Goal: Task Accomplishment & Management: Manage account settings

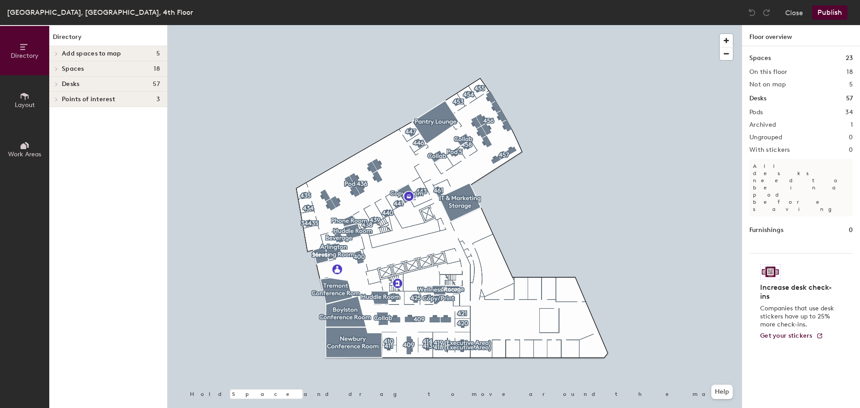
click at [15, 95] on button "Layout" at bounding box center [24, 99] width 49 height 49
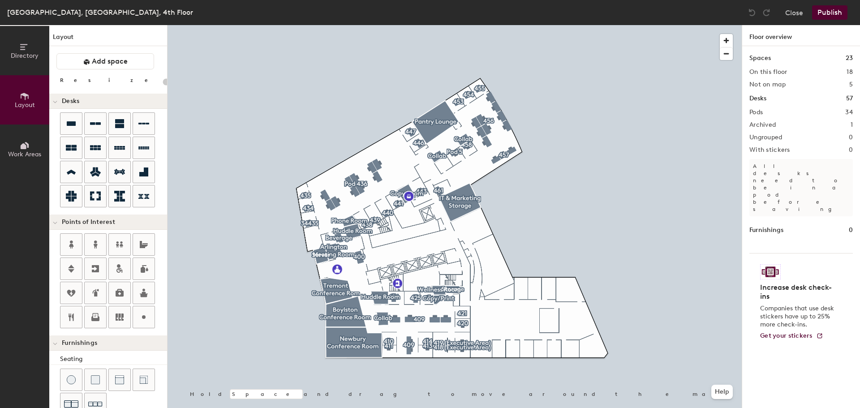
click at [22, 149] on icon at bounding box center [24, 146] width 6 height 6
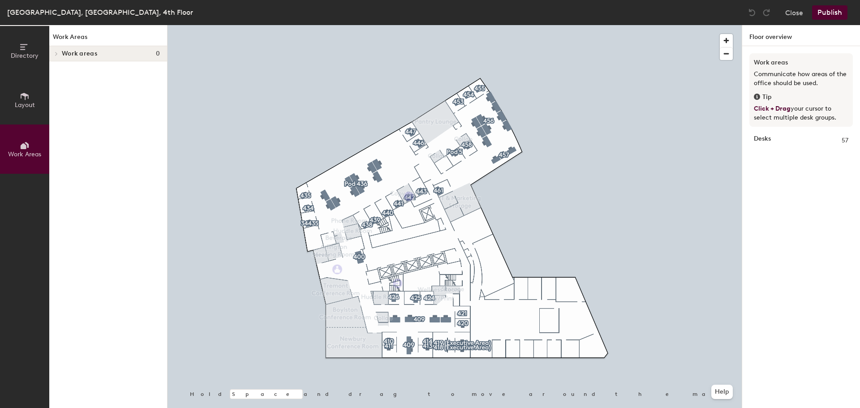
click at [23, 99] on icon at bounding box center [25, 96] width 10 height 10
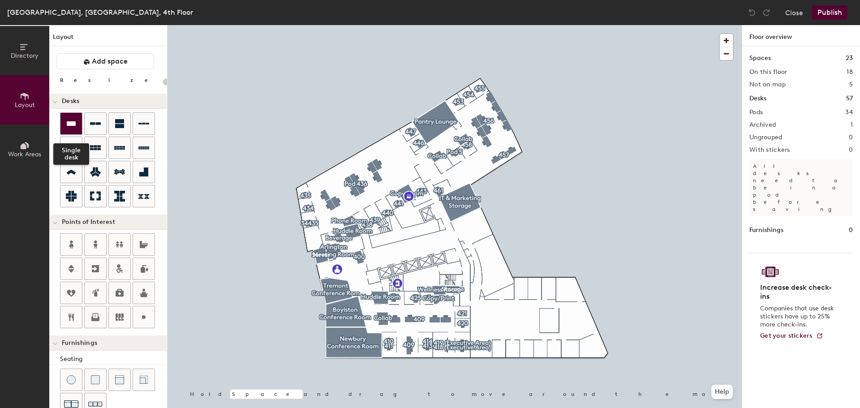
click at [73, 121] on icon at bounding box center [71, 123] width 9 height 4
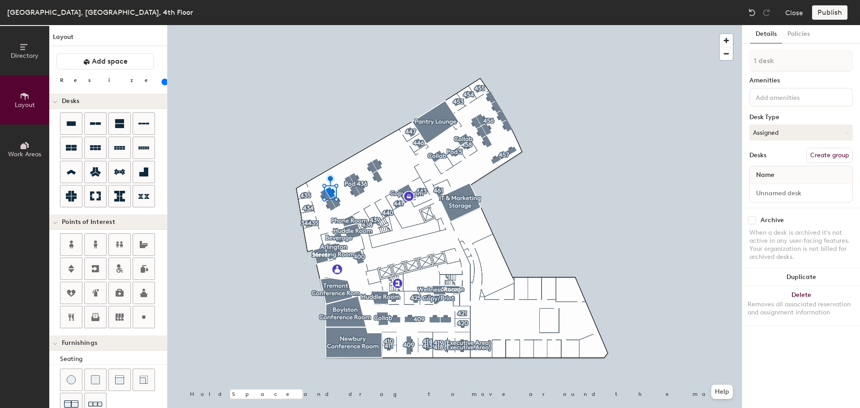
click at [835, 10] on div "Publish" at bounding box center [832, 12] width 41 height 14
click at [833, 14] on div "Publish" at bounding box center [832, 12] width 41 height 14
click at [780, 130] on button "Assigned" at bounding box center [800, 132] width 103 height 16
click at [768, 190] on div "Hoteled" at bounding box center [794, 186] width 90 height 13
click at [800, 33] on button "Policies" at bounding box center [798, 34] width 33 height 18
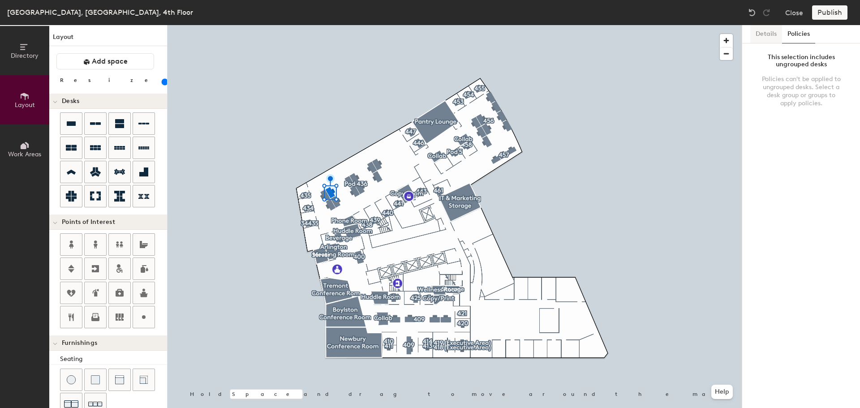
click at [770, 34] on button "Details" at bounding box center [766, 34] width 32 height 18
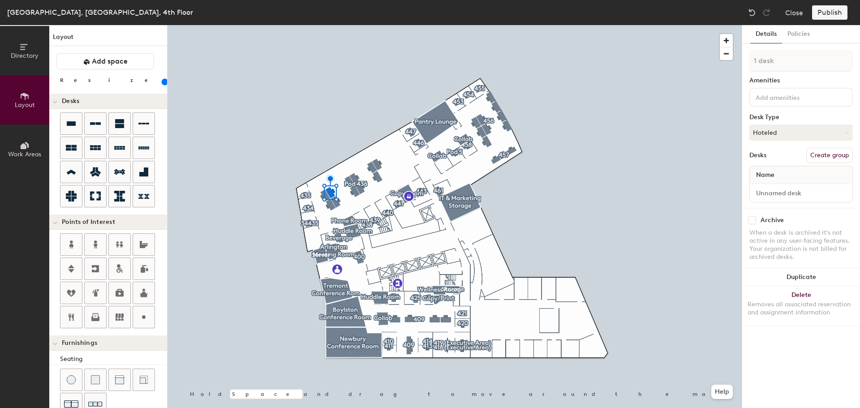
click at [840, 13] on div "Publish" at bounding box center [832, 12] width 41 height 14
click at [797, 13] on button "Close" at bounding box center [794, 12] width 18 height 14
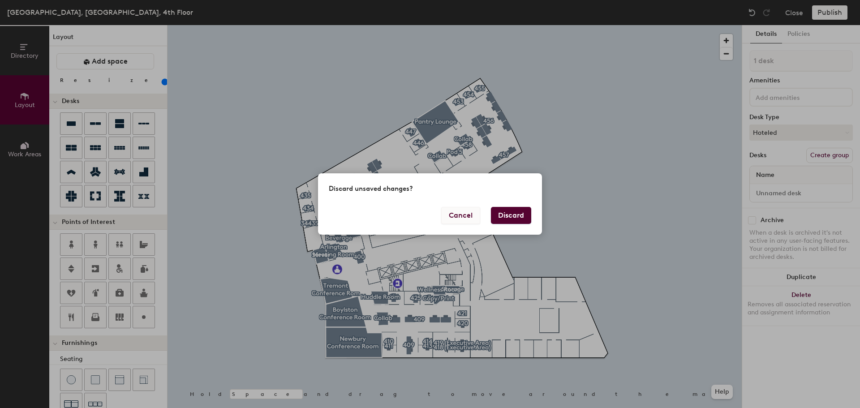
click at [458, 217] on button "Cancel" at bounding box center [460, 215] width 39 height 17
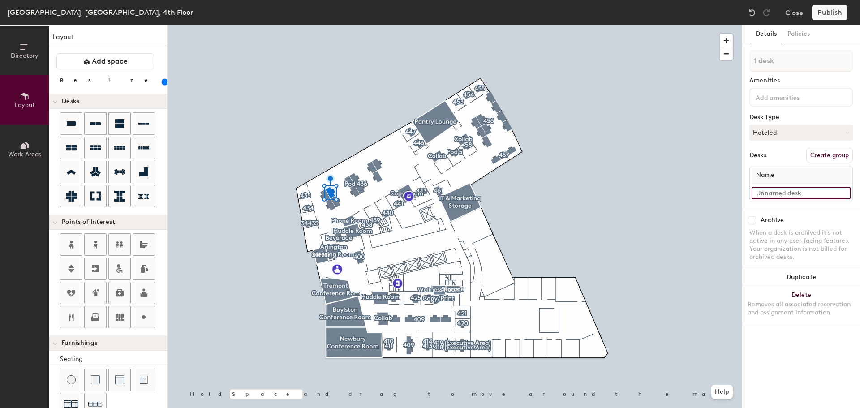
click at [776, 194] on input at bounding box center [800, 193] width 99 height 13
click at [785, 193] on input at bounding box center [800, 193] width 99 height 13
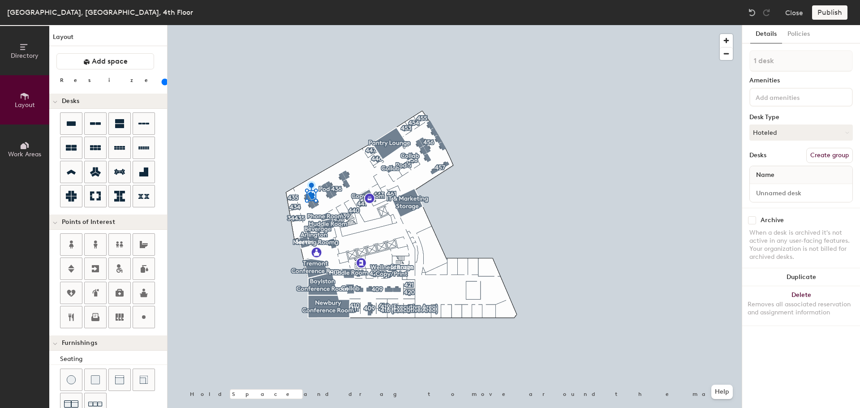
click at [561, 25] on div at bounding box center [454, 25] width 574 height 0
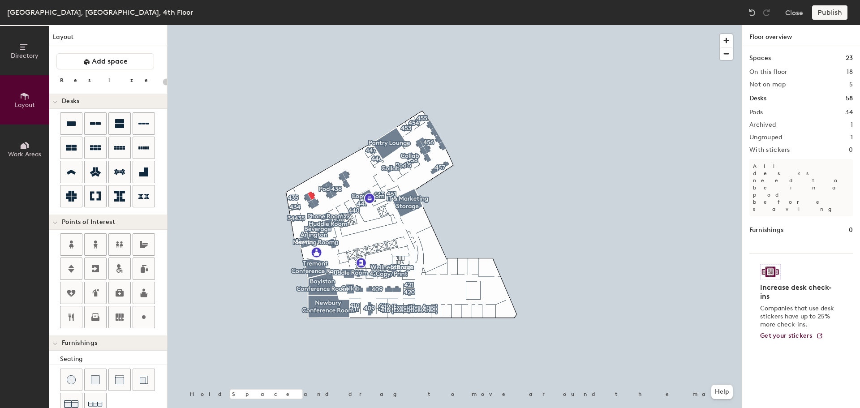
type input "120"
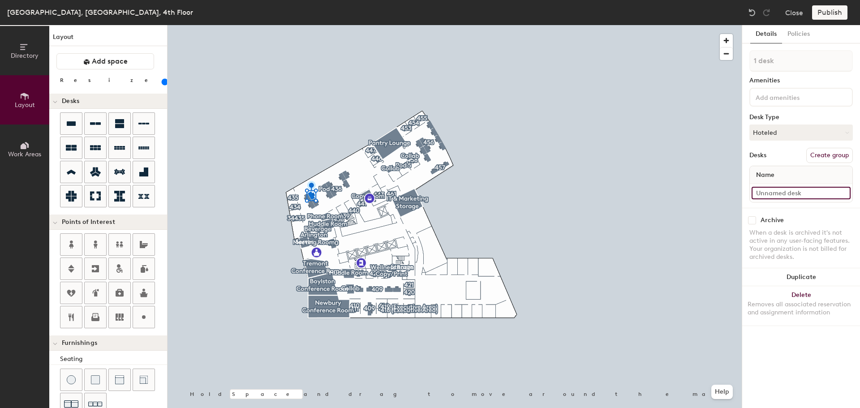
click at [779, 187] on input at bounding box center [800, 193] width 99 height 13
click at [783, 172] on div "Name" at bounding box center [800, 175] width 103 height 18
click at [781, 193] on input at bounding box center [800, 193] width 99 height 13
click at [22, 154] on span "Work Areas" at bounding box center [24, 154] width 33 height 8
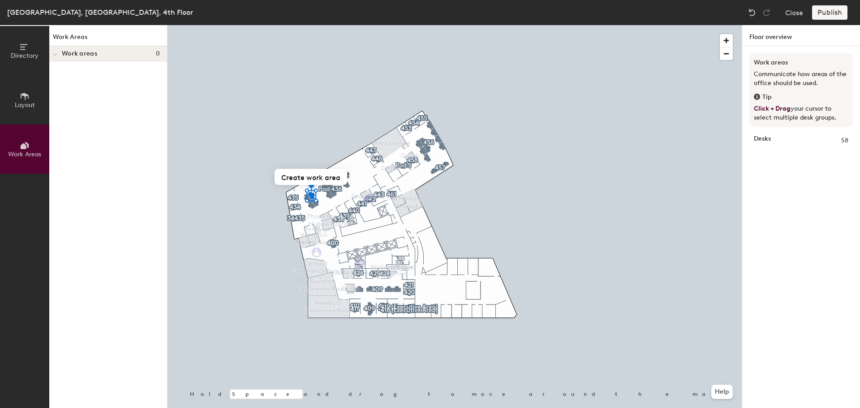
click at [26, 55] on span "Directory" at bounding box center [25, 56] width 28 height 8
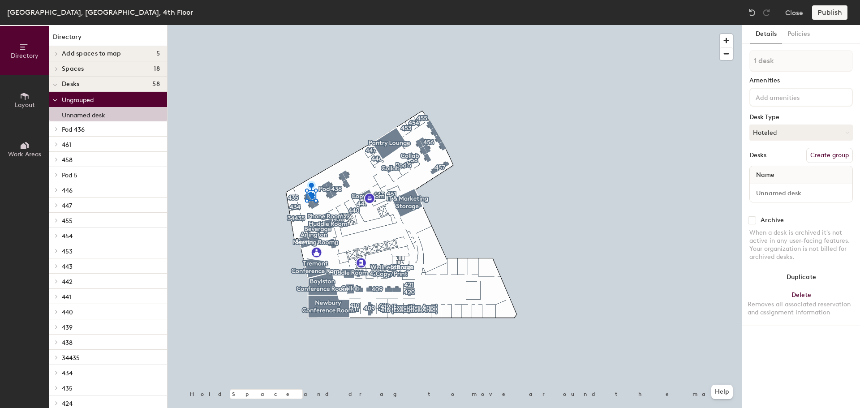
click at [21, 98] on icon at bounding box center [25, 96] width 10 height 10
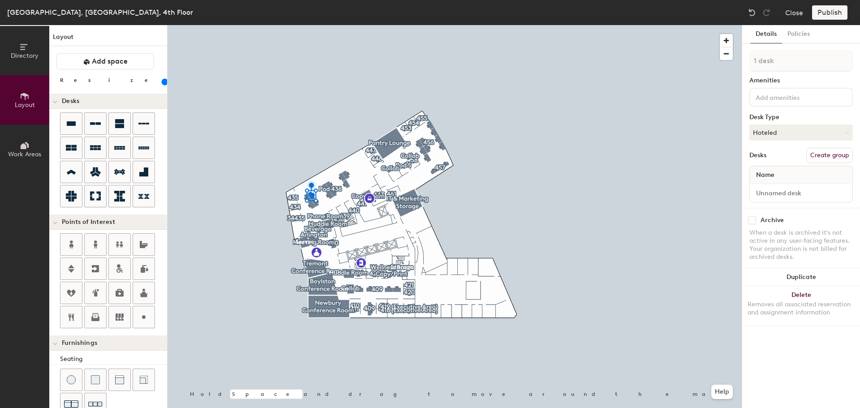
click at [23, 42] on icon at bounding box center [25, 47] width 10 height 10
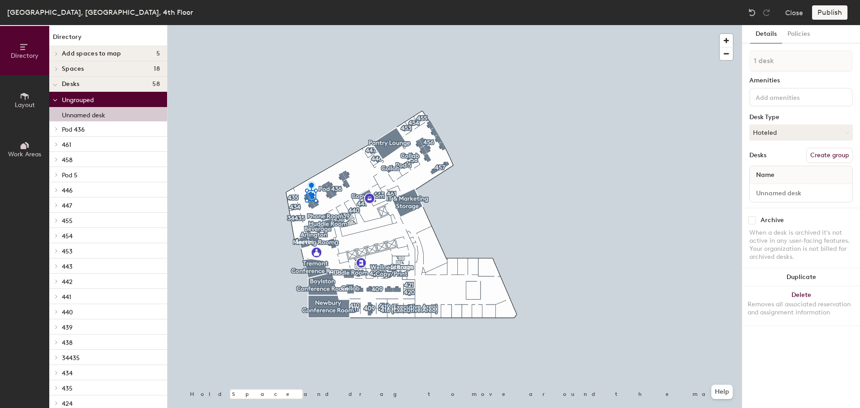
click at [75, 129] on span "Pod 436" at bounding box center [73, 130] width 23 height 8
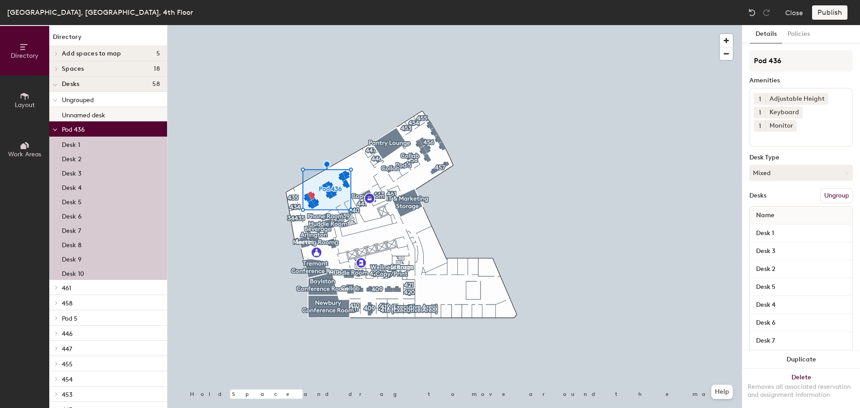
click at [87, 114] on p "Unnamed desk" at bounding box center [83, 114] width 43 height 10
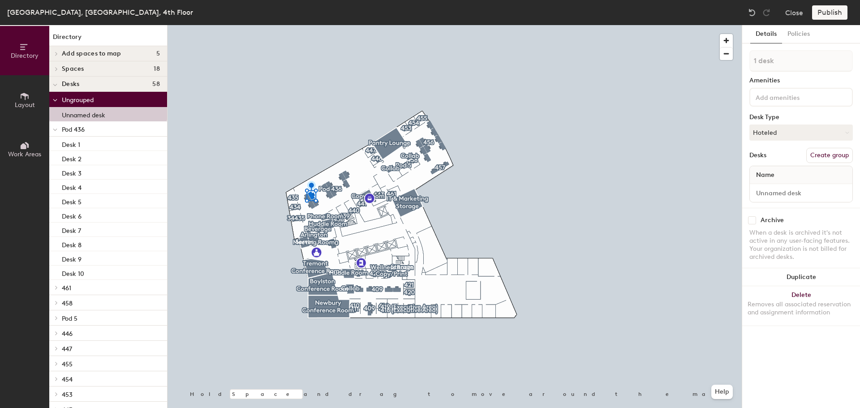
click at [80, 99] on span "Ungrouped" at bounding box center [78, 100] width 32 height 8
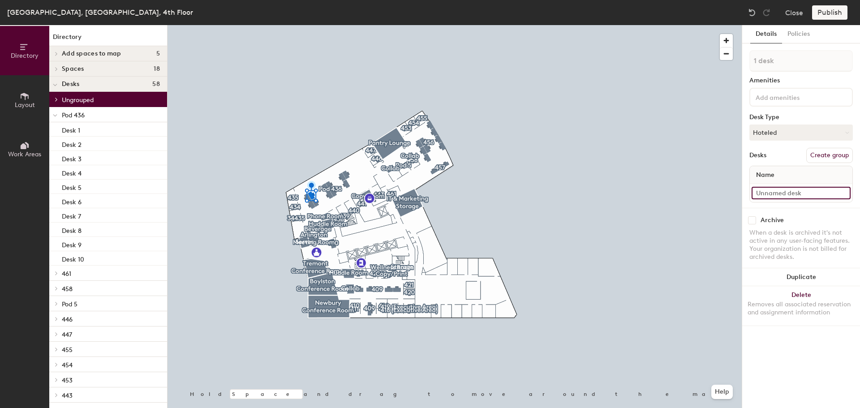
click at [781, 192] on input at bounding box center [800, 193] width 99 height 13
click at [55, 101] on icon at bounding box center [57, 99] width 4 height 4
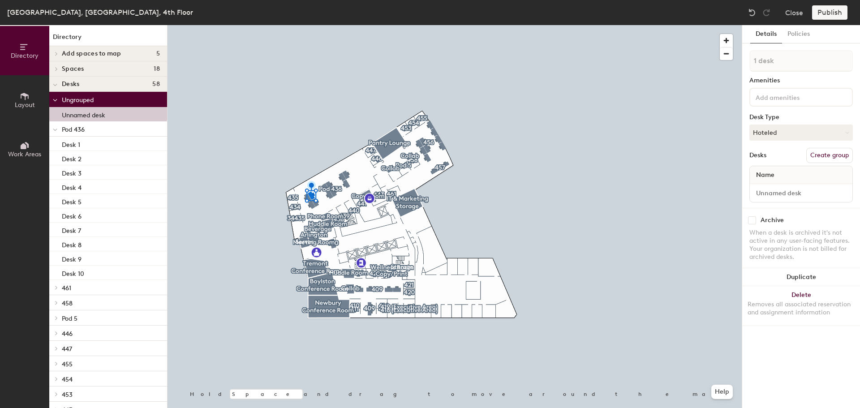
click at [280, 25] on div at bounding box center [454, 25] width 574 height 0
click at [802, 192] on input at bounding box center [800, 193] width 99 height 13
type input "Desk 11"
click at [794, 213] on div "Archive When a desk is archived it's not active in any user-facing features. Yo…" at bounding box center [801, 240] width 118 height 64
click at [821, 156] on button "Create group" at bounding box center [829, 155] width 47 height 15
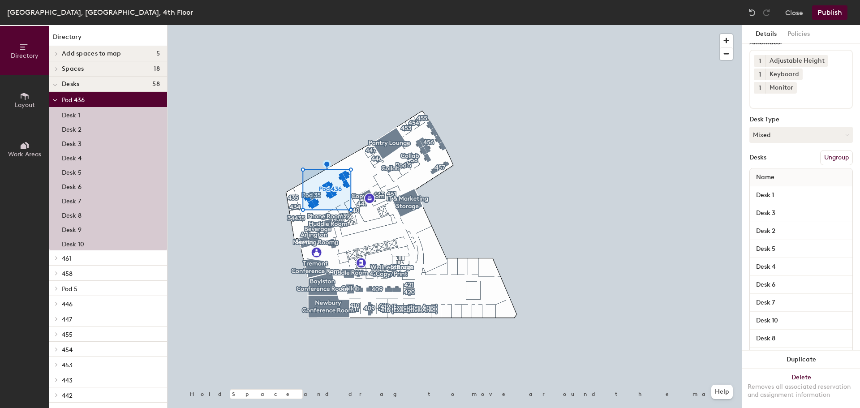
scroll to position [74, 0]
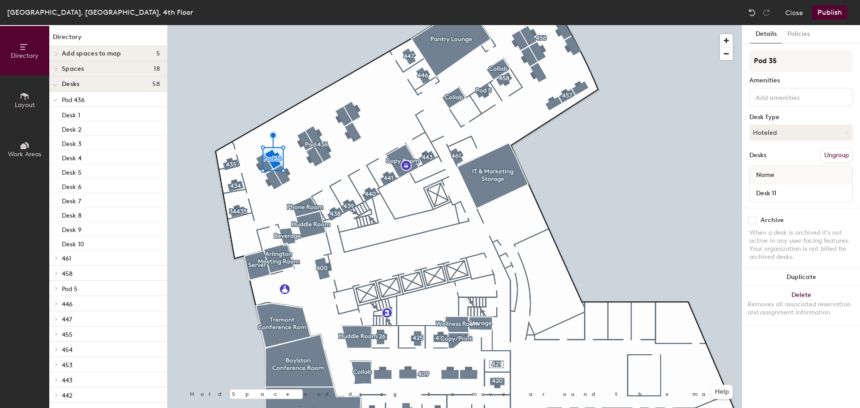
click at [840, 157] on button "Ungroup" at bounding box center [836, 155] width 33 height 15
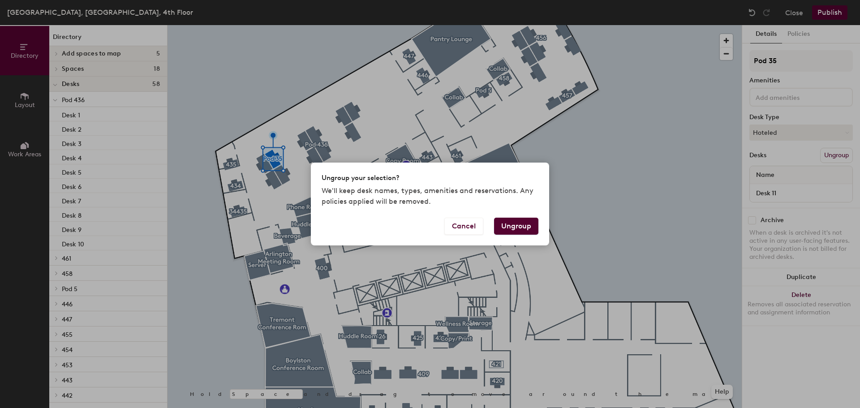
click at [517, 228] on button "Ungroup" at bounding box center [516, 226] width 44 height 17
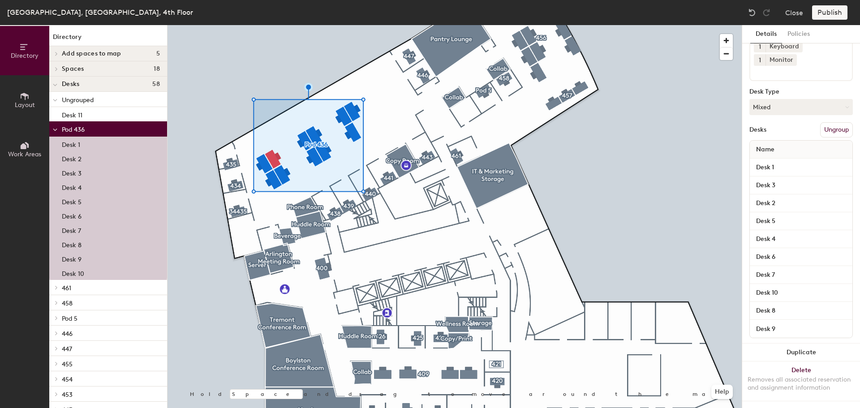
scroll to position [0, 0]
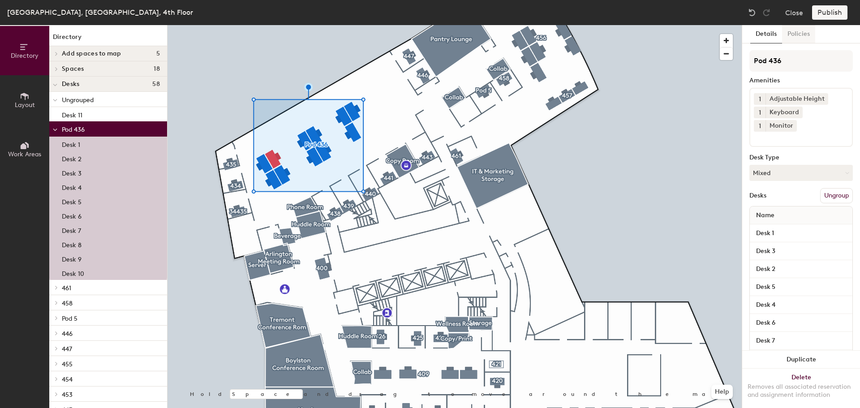
click at [802, 34] on button "Policies" at bounding box center [798, 34] width 33 height 18
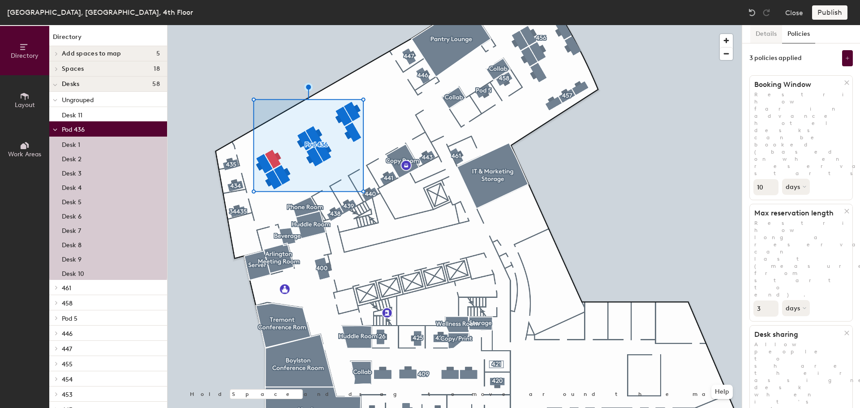
click at [766, 34] on button "Details" at bounding box center [766, 34] width 32 height 18
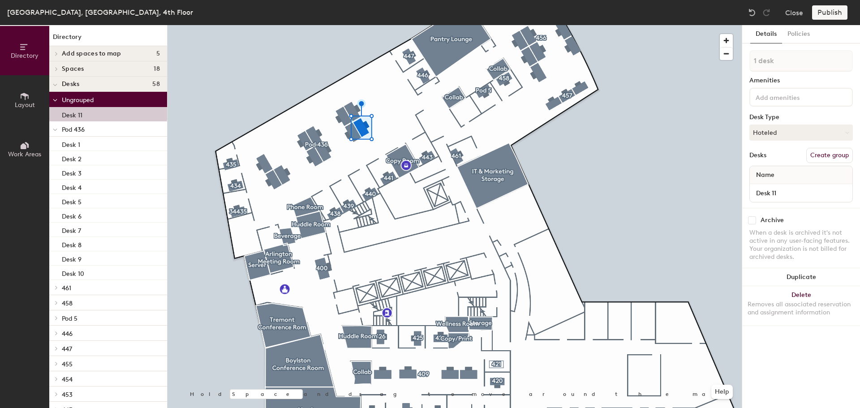
drag, startPoint x: 83, startPoint y: 100, endPoint x: 61, endPoint y: 104, distance: 22.7
click at [61, 104] on div "Ungrouped" at bounding box center [108, 99] width 118 height 15
click at [74, 103] on span "Ungrouped" at bounding box center [78, 100] width 32 height 8
click at [74, 114] on p "Desk 11" at bounding box center [72, 114] width 21 height 10
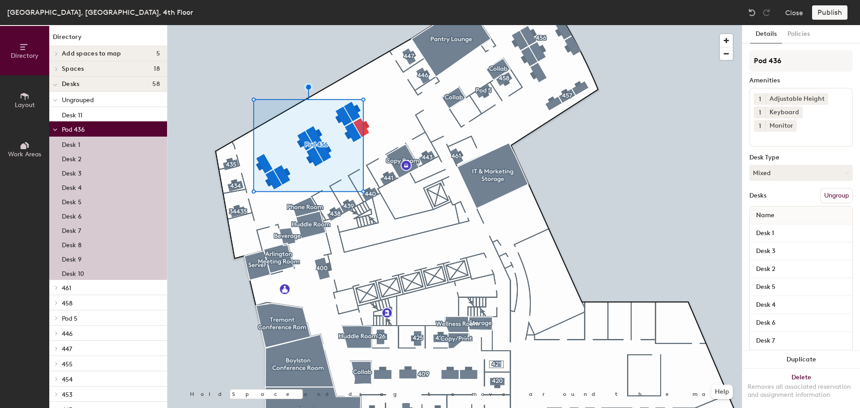
click at [28, 103] on span "Layout" at bounding box center [25, 105] width 20 height 8
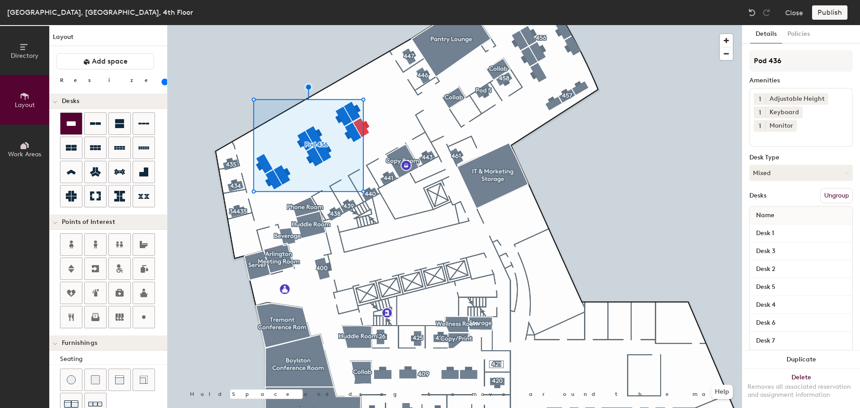
click at [68, 125] on icon at bounding box center [71, 123] width 9 height 4
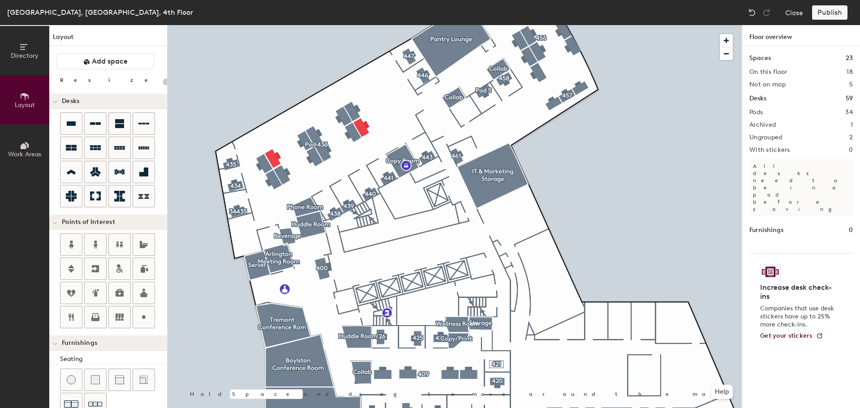
click at [365, 25] on div at bounding box center [454, 25] width 574 height 0
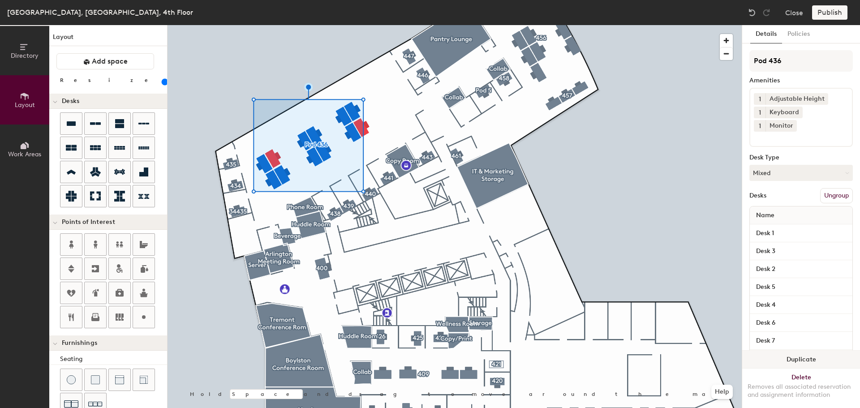
click at [805, 353] on button "Duplicate" at bounding box center [801, 360] width 118 height 18
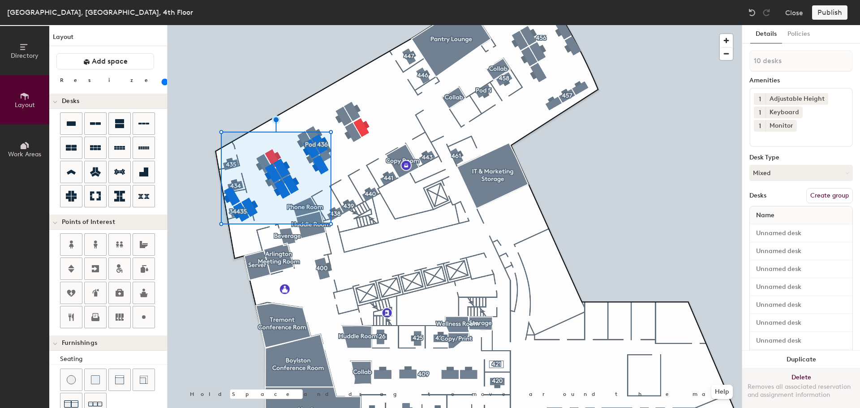
click at [809, 368] on button "Delete Removes all associated reservation and assignment information" at bounding box center [801, 387] width 118 height 39
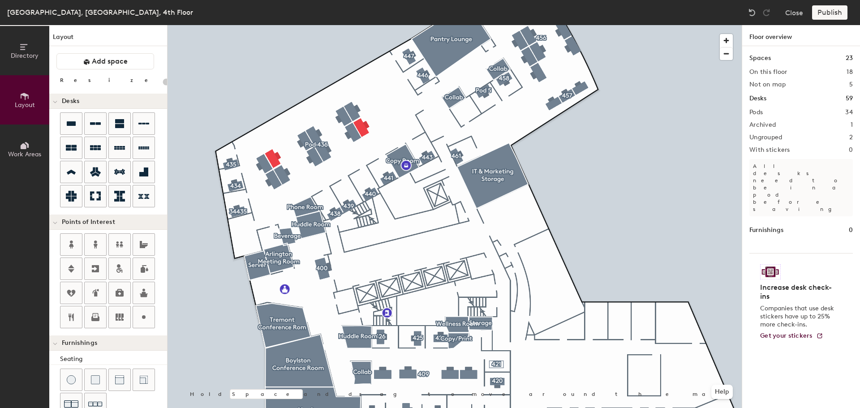
type input "120"
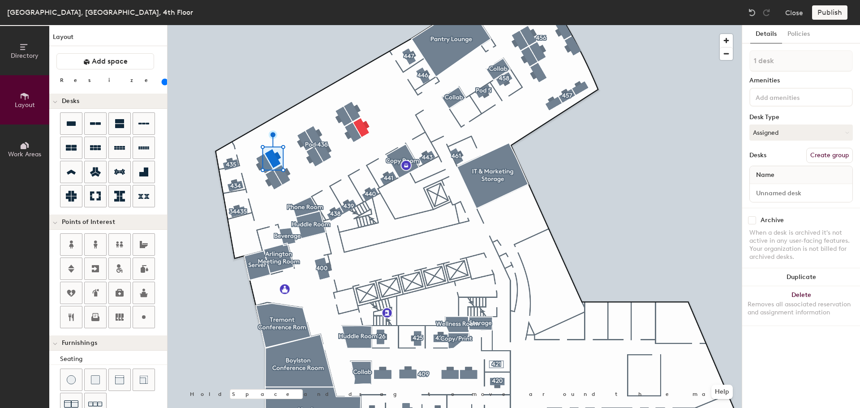
click at [26, 61] on button "Directory" at bounding box center [24, 50] width 49 height 49
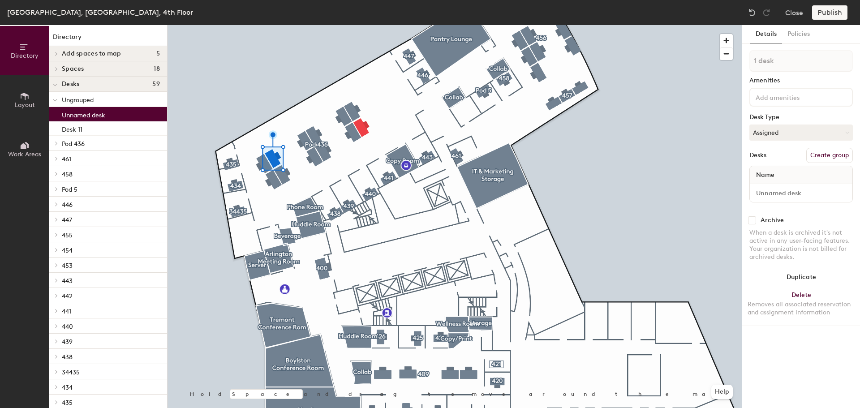
click at [56, 98] on icon at bounding box center [55, 100] width 4 height 4
click at [56, 98] on icon at bounding box center [57, 100] width 2 height 4
click at [731, 391] on button "Help" at bounding box center [721, 392] width 21 height 14
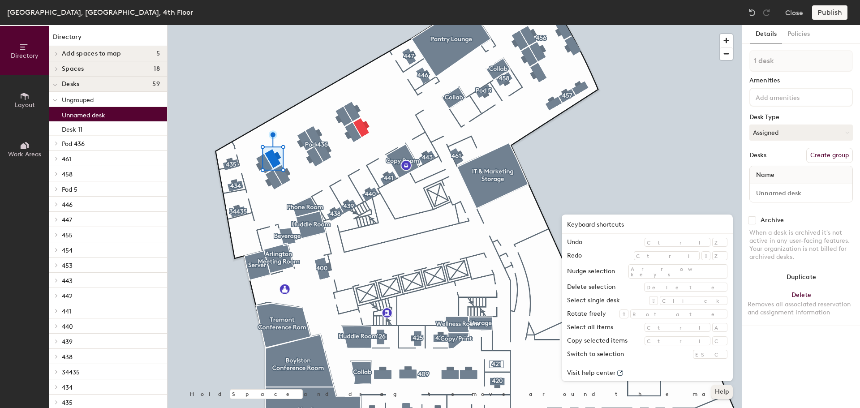
click at [725, 396] on button "Help" at bounding box center [721, 392] width 21 height 14
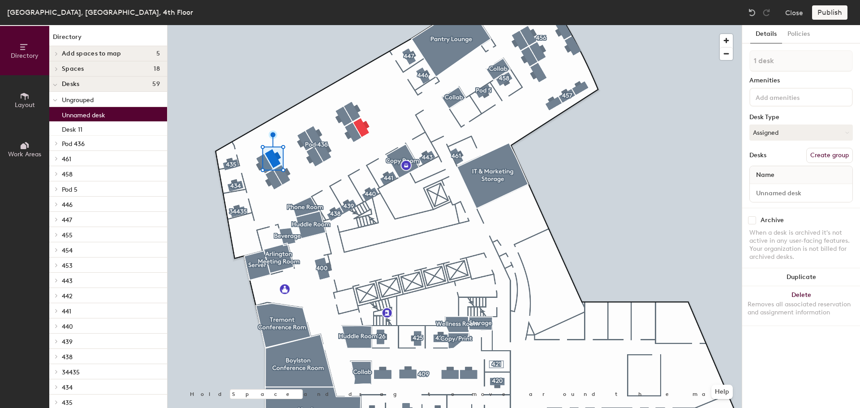
click at [26, 99] on icon at bounding box center [25, 96] width 8 height 7
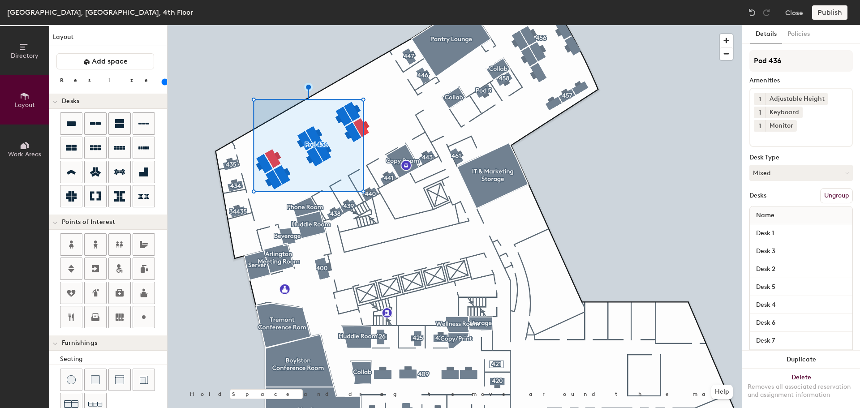
click at [836, 198] on button "Ungroup" at bounding box center [836, 195] width 33 height 15
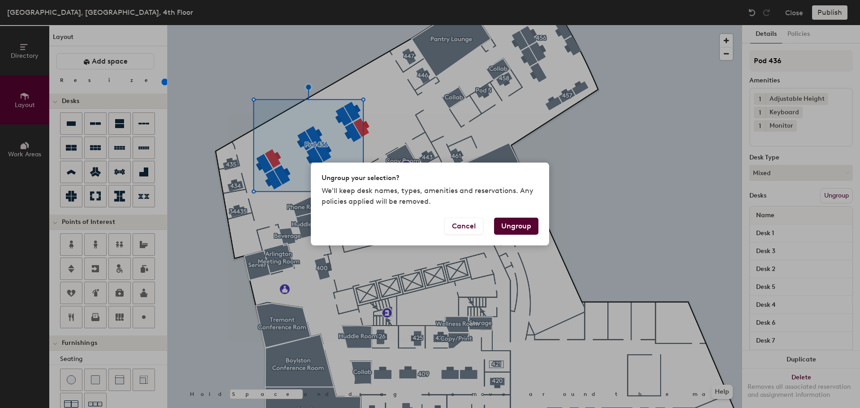
click at [528, 226] on button "Ungroup" at bounding box center [516, 226] width 44 height 17
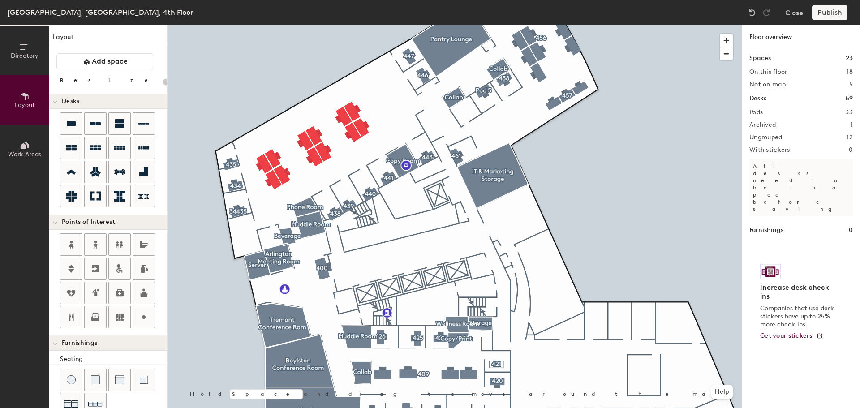
type input "120"
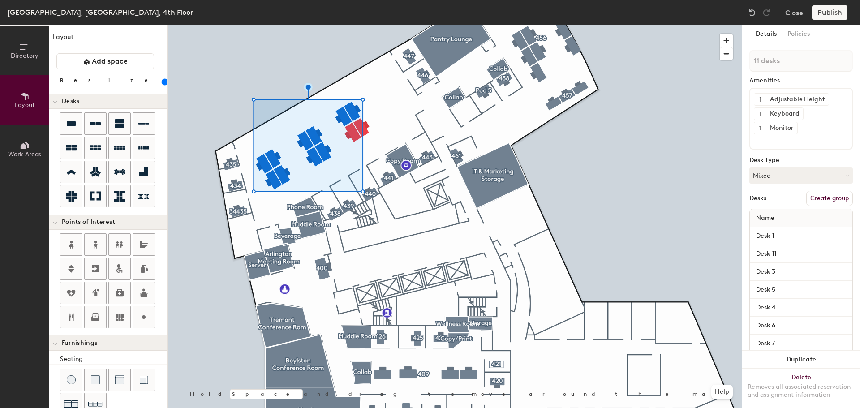
type input "12 desks"
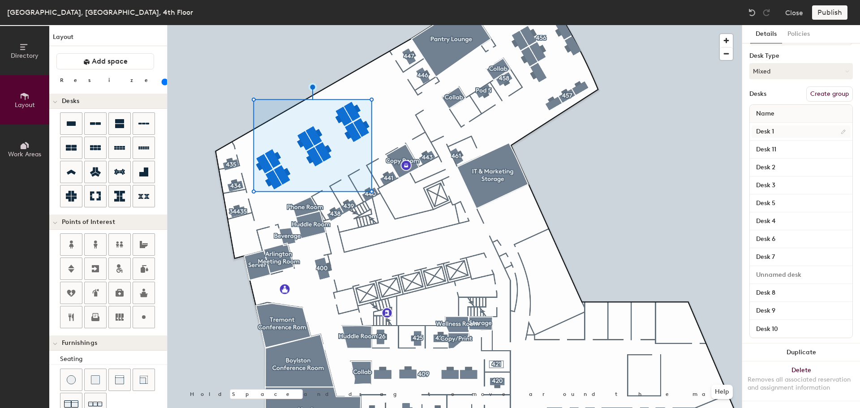
scroll to position [112, 0]
click at [800, 269] on input at bounding box center [800, 275] width 99 height 13
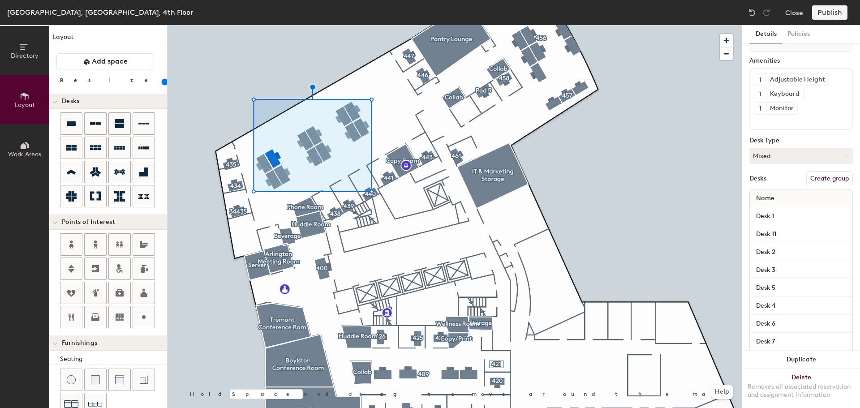
scroll to position [0, 0]
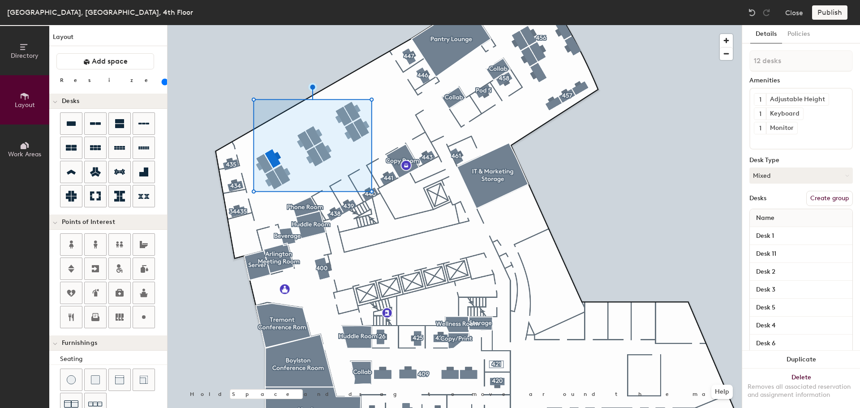
type input "Desk 12"
click at [823, 197] on button "Create group" at bounding box center [829, 198] width 47 height 15
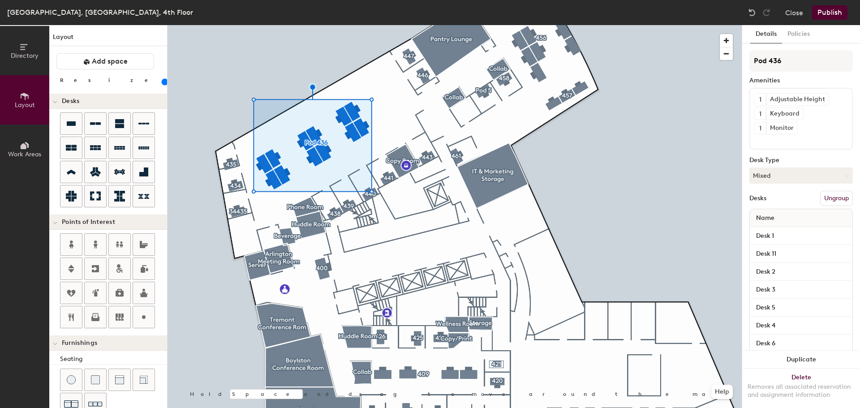
type input "Pod 436"
click at [839, 14] on button "Publish" at bounding box center [829, 12] width 35 height 14
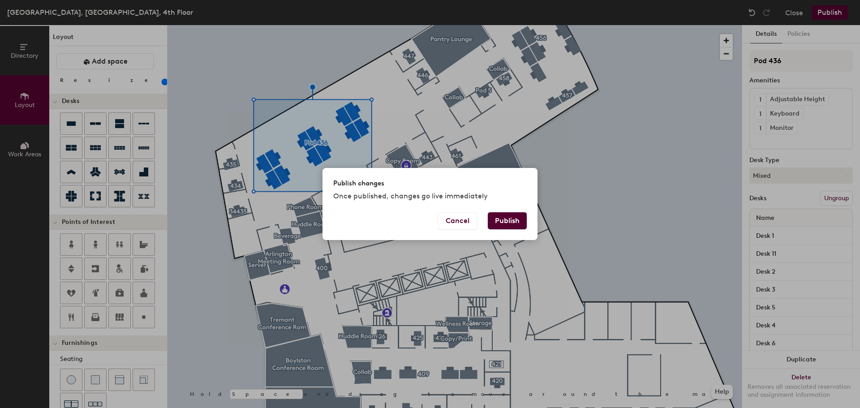
click at [518, 223] on button "Publish" at bounding box center [507, 220] width 39 height 17
type input "20"
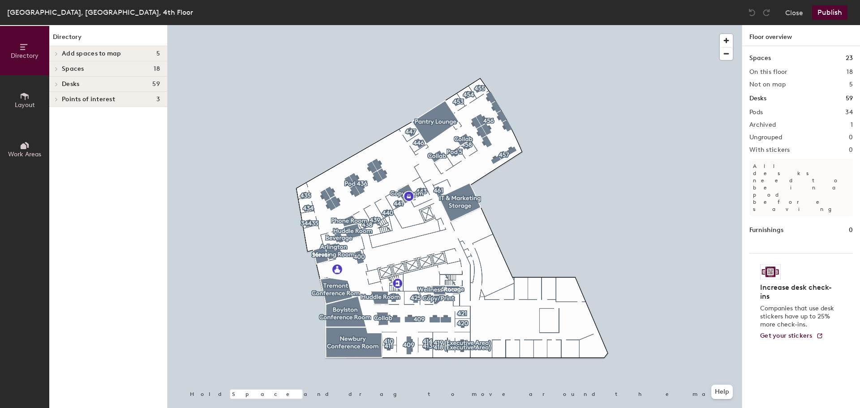
click at [22, 103] on span "Layout" at bounding box center [25, 105] width 20 height 8
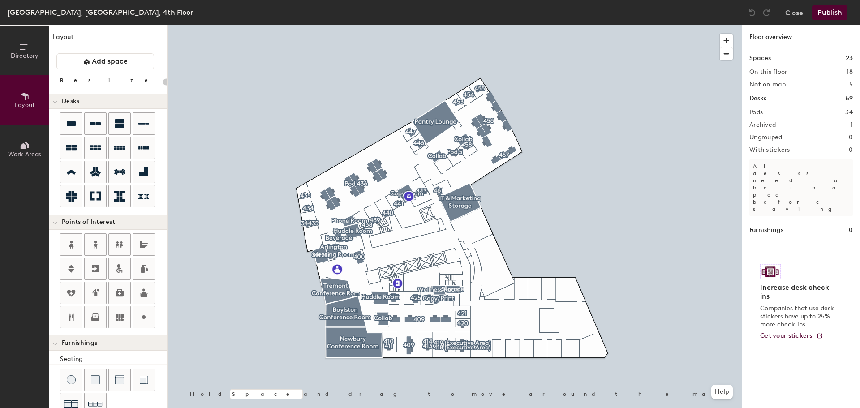
click at [369, 25] on div at bounding box center [454, 25] width 574 height 0
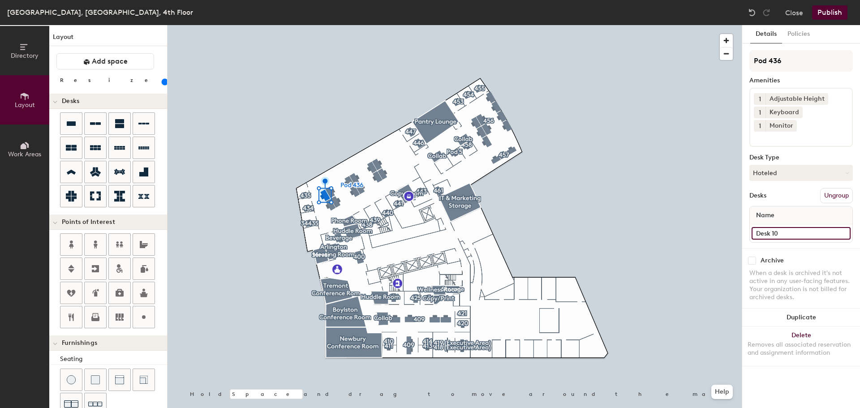
click at [782, 227] on input "Desk 10" at bounding box center [800, 233] width 99 height 13
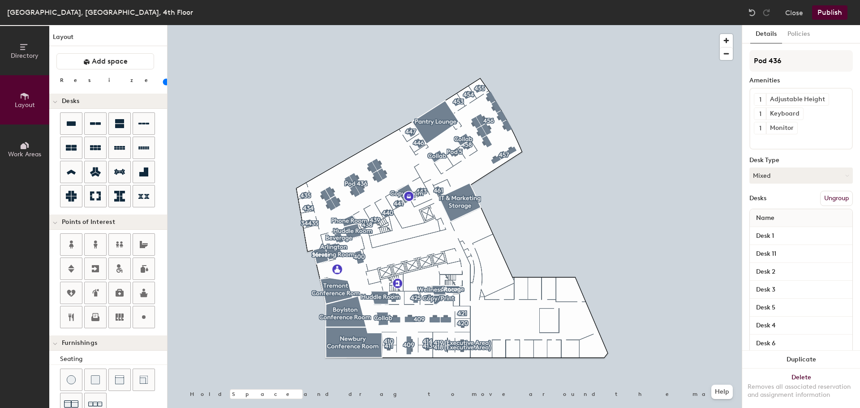
type input "120"
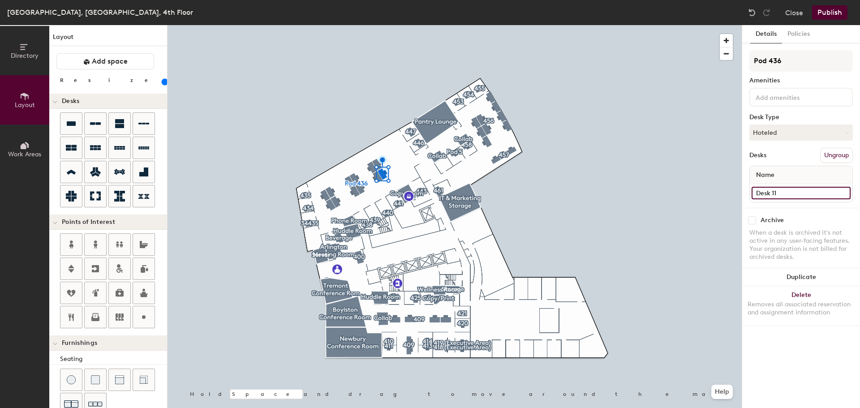
click at [843, 192] on input "Desk 11" at bounding box center [800, 193] width 99 height 13
click at [782, 194] on input "Desk 11" at bounding box center [800, 193] width 99 height 13
type input "Desk 2"
click at [791, 159] on div "Desks Ungroup" at bounding box center [800, 155] width 103 height 15
click at [830, 13] on button "Publish" at bounding box center [829, 12] width 35 height 14
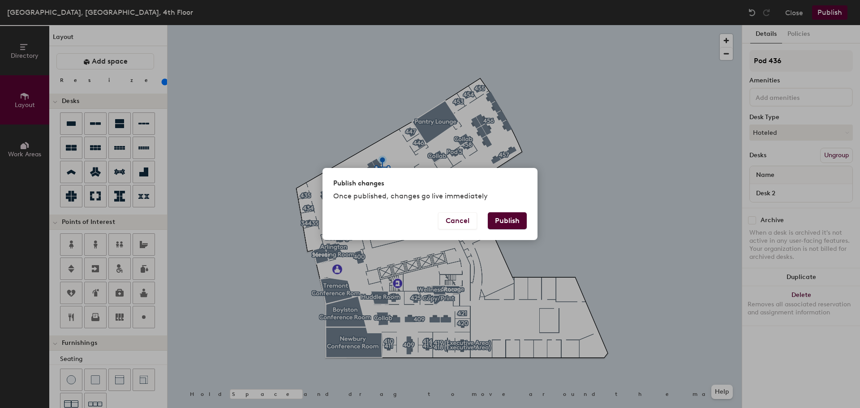
click at [509, 218] on button "Publish" at bounding box center [507, 220] width 39 height 17
type input "20"
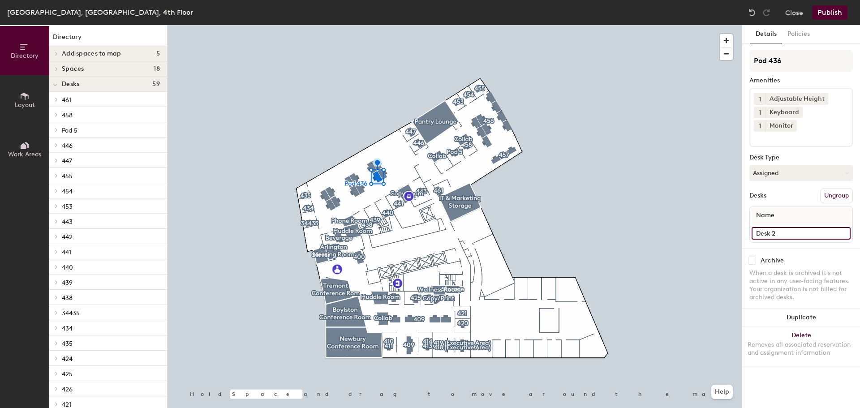
click at [846, 227] on input "Desk 2" at bounding box center [800, 233] width 99 height 13
click at [792, 227] on input "Desk 2" at bounding box center [800, 233] width 99 height 13
type input "Desk 4"
click at [841, 227] on input "Desk 4" at bounding box center [800, 233] width 99 height 13
click at [803, 227] on input "Desk 4" at bounding box center [800, 233] width 99 height 13
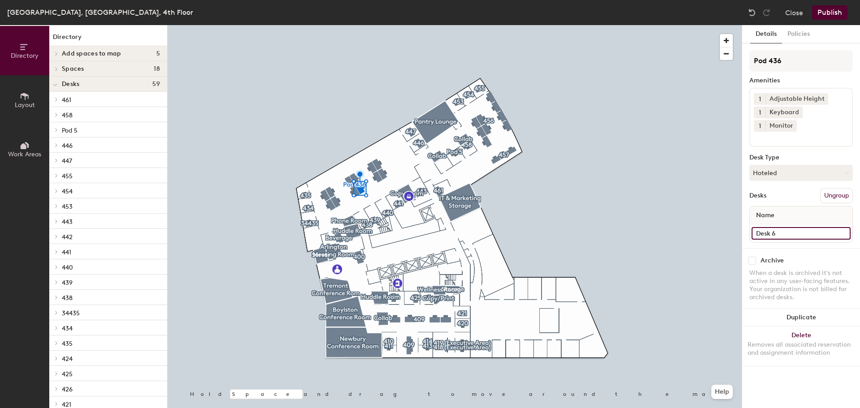
type input "Desk 6"
click at [787, 188] on div "Desks Ungroup" at bounding box center [800, 195] width 103 height 15
click at [844, 227] on input "Desk 6" at bounding box center [800, 233] width 99 height 13
click at [786, 227] on input "Desk 6" at bounding box center [800, 233] width 99 height 13
type input "Desk 8"
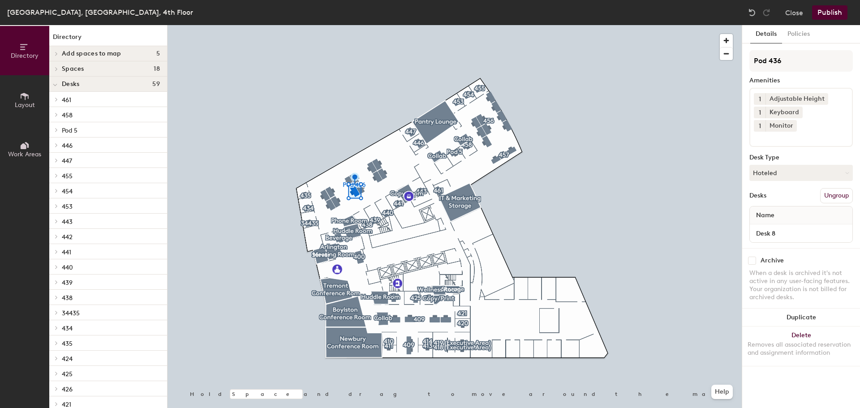
click at [798, 231] on div "Pod 436 Amenities 1 Adjustable Height 1 Keyboard 1 Monitor Desk Type Hoteled De…" at bounding box center [800, 149] width 103 height 198
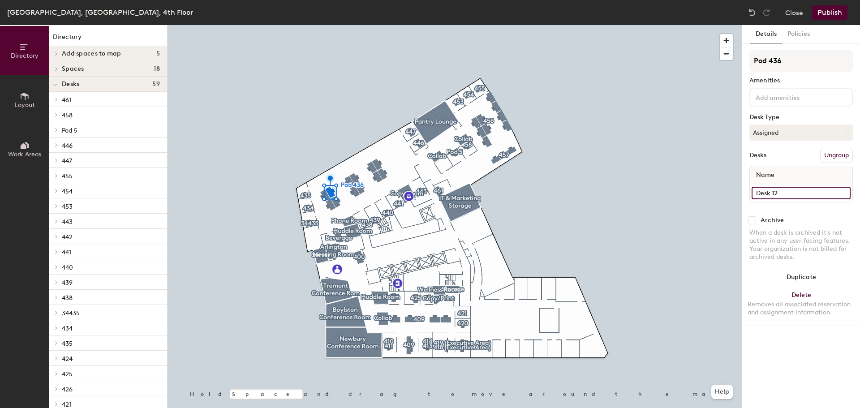
click at [843, 193] on input "Desk 12" at bounding box center [800, 193] width 99 height 13
click at [792, 195] on input "Desk 12" at bounding box center [800, 193] width 99 height 13
type input "Desk 9"
click at [818, 211] on div "Archive When a desk is archived it's not active in any user-facing features. Yo…" at bounding box center [801, 240] width 118 height 64
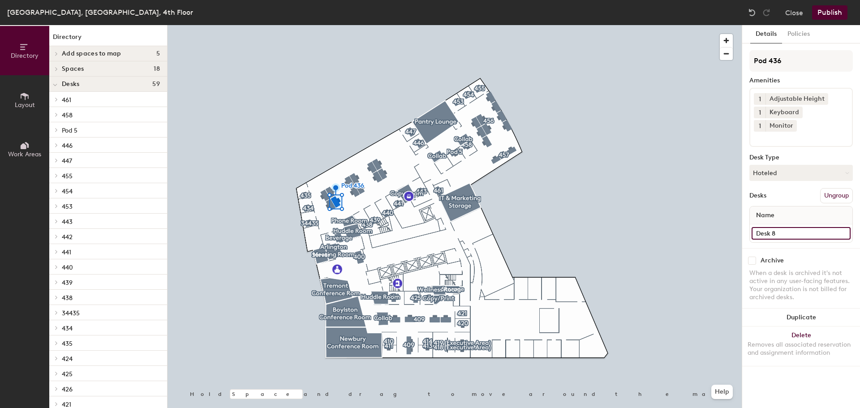
click at [844, 227] on input "Desk 8" at bounding box center [800, 233] width 99 height 13
click at [792, 227] on input "Desk 8" at bounding box center [800, 233] width 99 height 13
type input "Desk 10"
click at [787, 188] on div "Desks Ungroup" at bounding box center [800, 195] width 103 height 15
click at [845, 227] on input "Desk 10" at bounding box center [800, 233] width 99 height 13
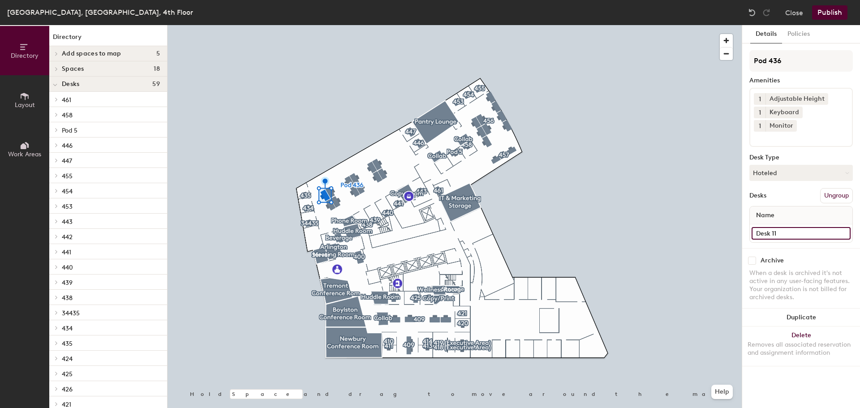
type input "Desk 11"
click at [785, 188] on div "Desks Ungroup" at bounding box center [800, 195] width 103 height 15
click at [842, 227] on input "Desk 9" at bounding box center [800, 233] width 99 height 13
click at [782, 227] on input "Desk 9" at bounding box center [800, 233] width 99 height 13
type input "Desk 12"
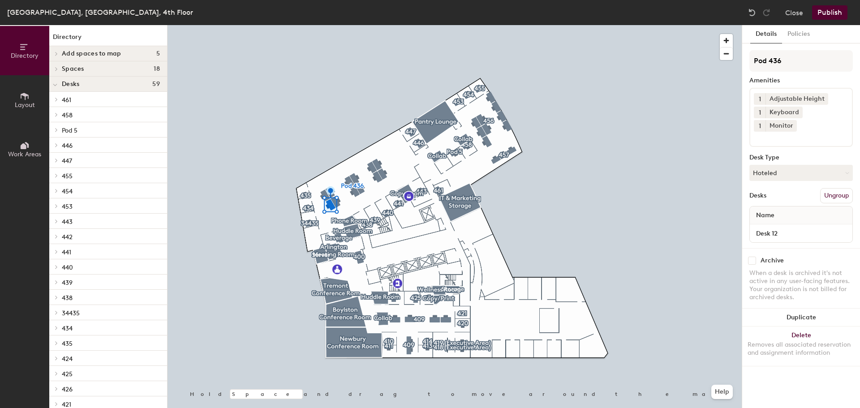
click at [772, 174] on div "Pod 436 Amenities 1 Adjustable Height 1 Keyboard 1 Monitor Desk Type Hoteled De…" at bounding box center [800, 149] width 103 height 198
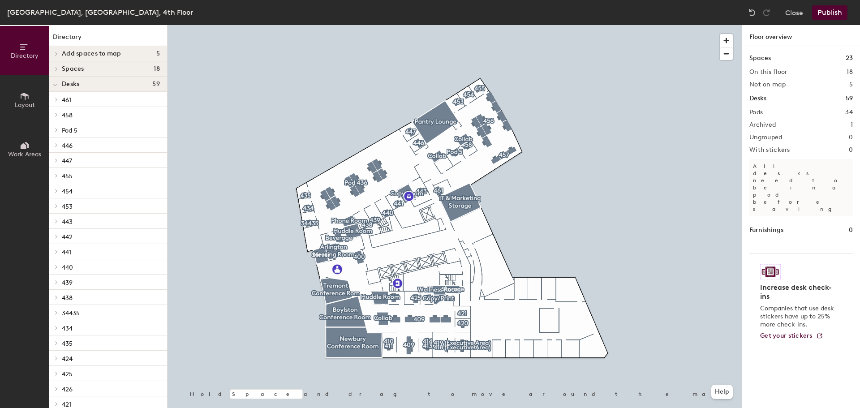
click at [24, 99] on icon at bounding box center [25, 96] width 10 height 10
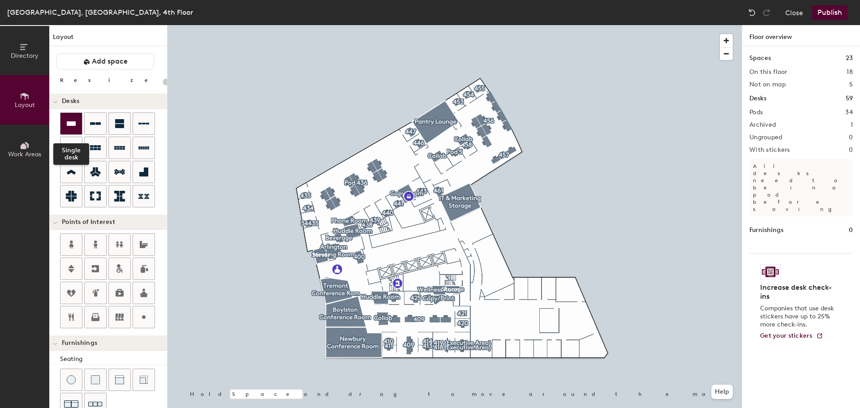
click at [69, 121] on icon at bounding box center [71, 123] width 9 height 4
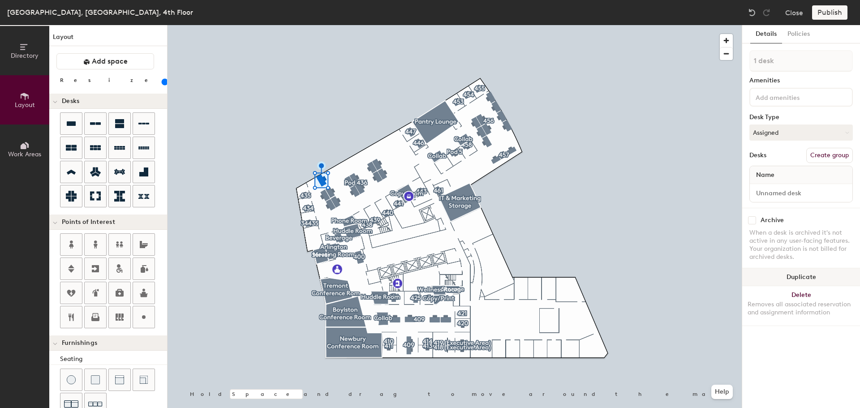
click at [808, 279] on button "Duplicate" at bounding box center [801, 277] width 118 height 18
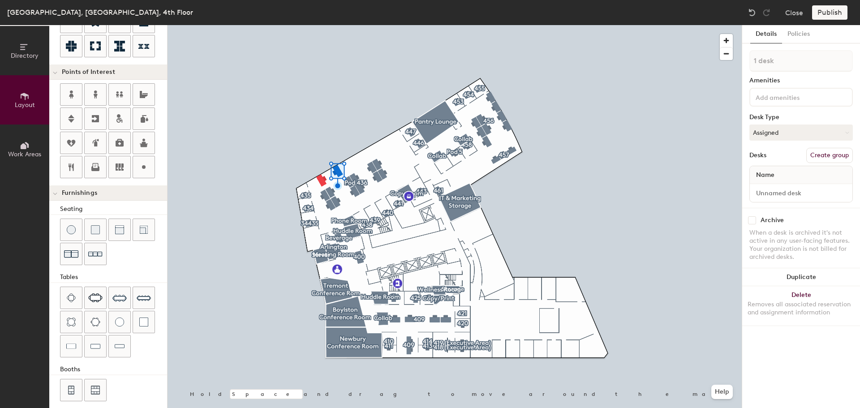
scroll to position [158, 0]
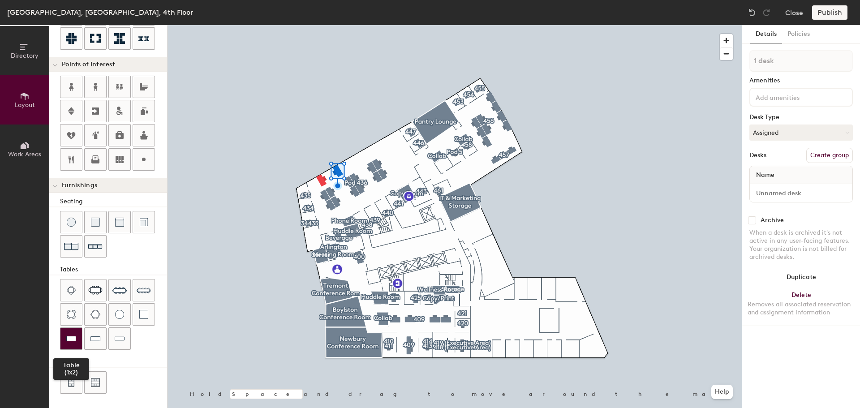
click at [71, 340] on img at bounding box center [71, 338] width 10 height 9
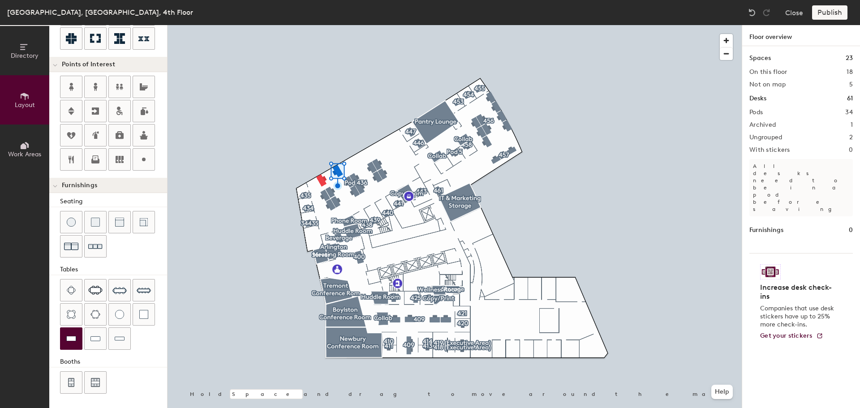
type input "100"
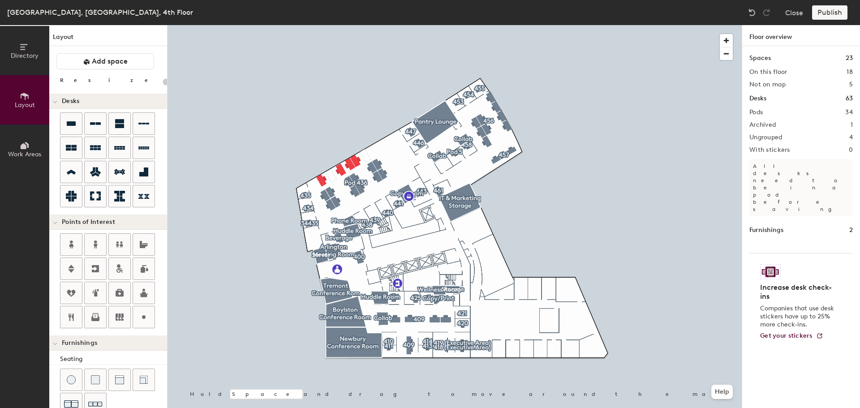
click at [353, 25] on div at bounding box center [454, 25] width 574 height 0
type input "140"
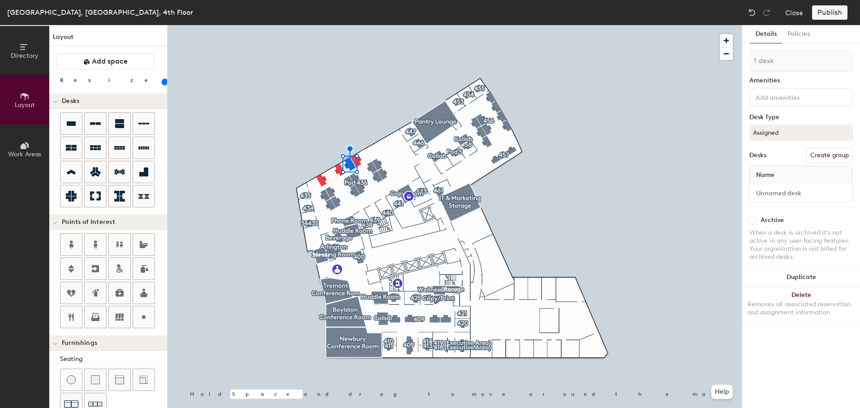
type input "2 desks"
click at [797, 236] on button "Duplicate" at bounding box center [801, 235] width 118 height 18
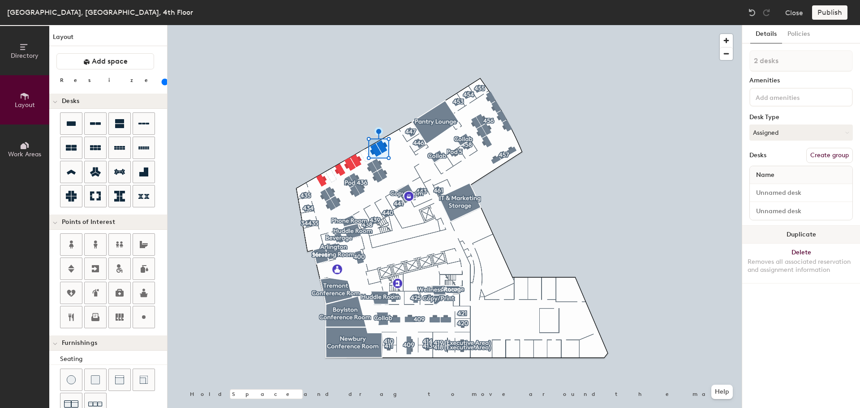
type input "140"
type input "1 desk"
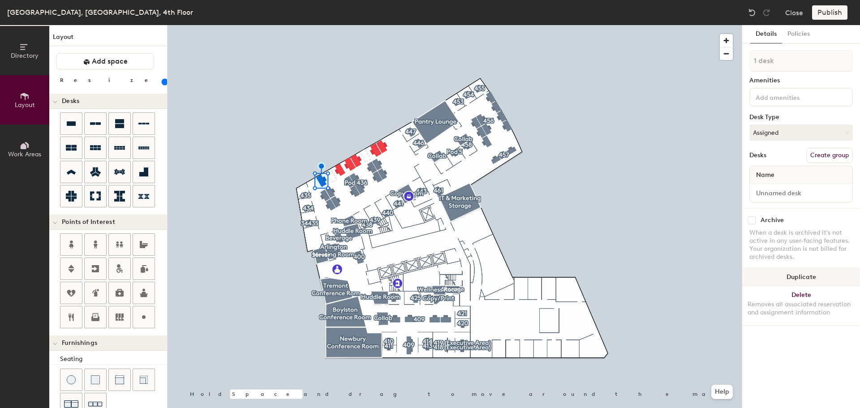
type input "140"
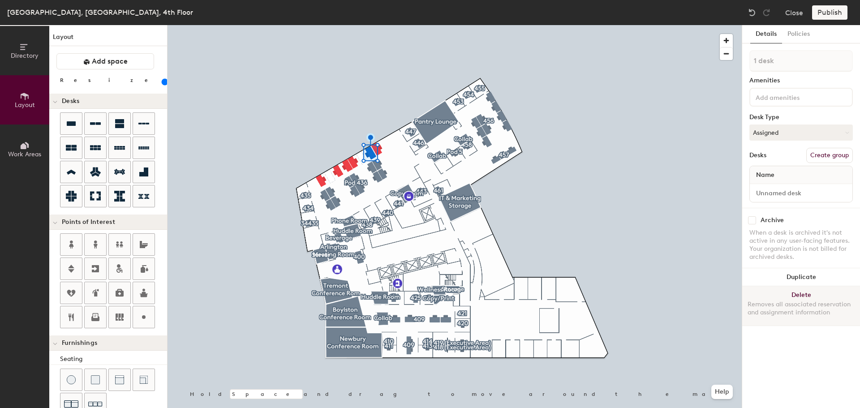
click at [807, 295] on button "Delete Removes all associated reservation and assignment information" at bounding box center [801, 305] width 118 height 39
click at [807, 297] on button "Delete Removes all associated reservation and assignment information" at bounding box center [801, 305] width 118 height 39
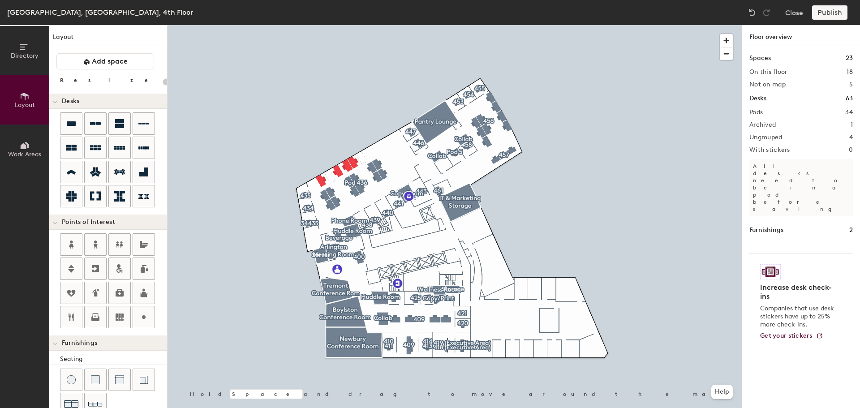
click at [346, 25] on div at bounding box center [454, 25] width 574 height 0
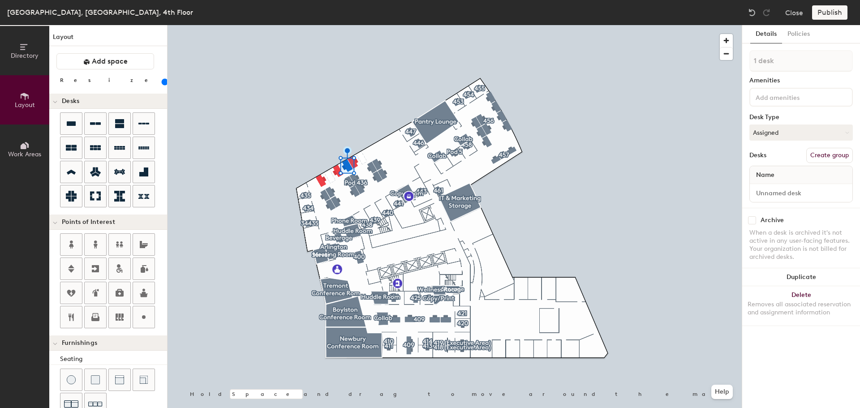
type input "140"
type input "2 desks"
click at [789, 234] on button "Duplicate" at bounding box center [801, 235] width 118 height 18
type input "140"
type input "2 desks"
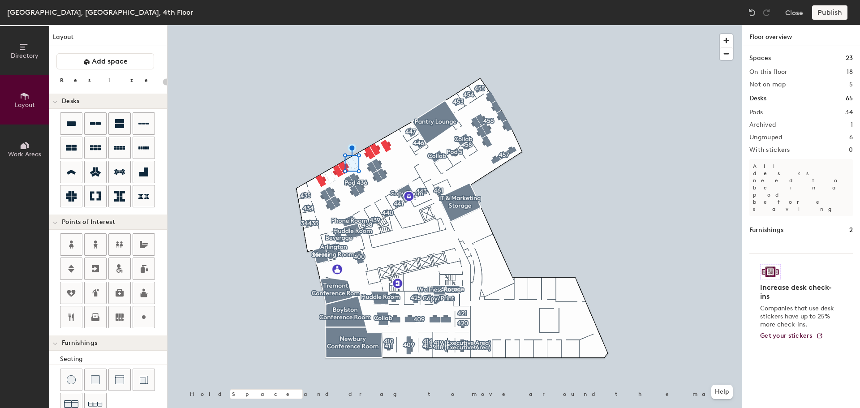
type input "20"
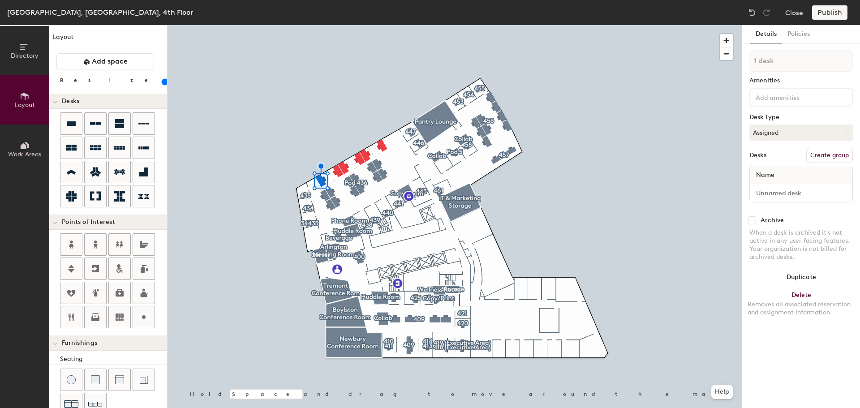
scroll to position [158, 0]
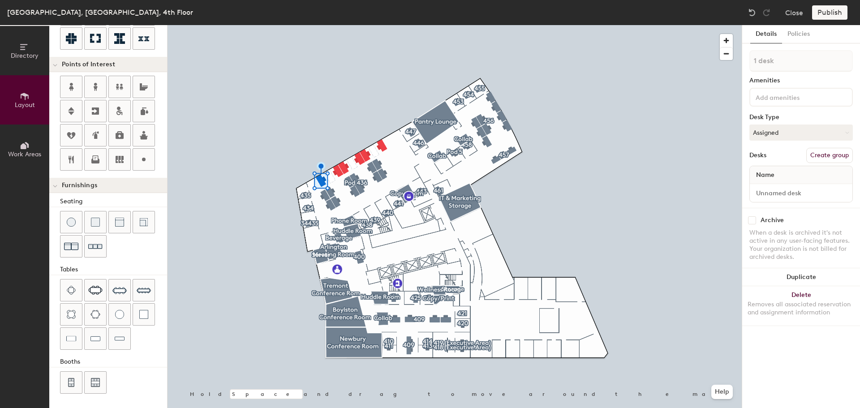
type input "140"
type input "2 desks"
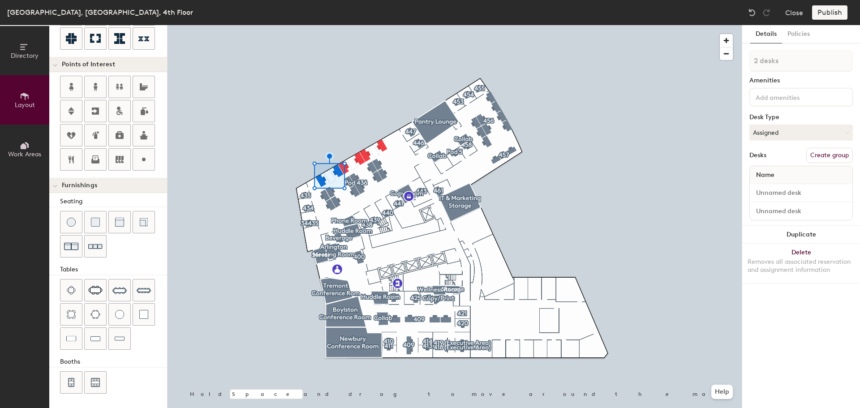
type input "140"
type input "3 desks"
type input "140"
type input "4 desks"
type input "140"
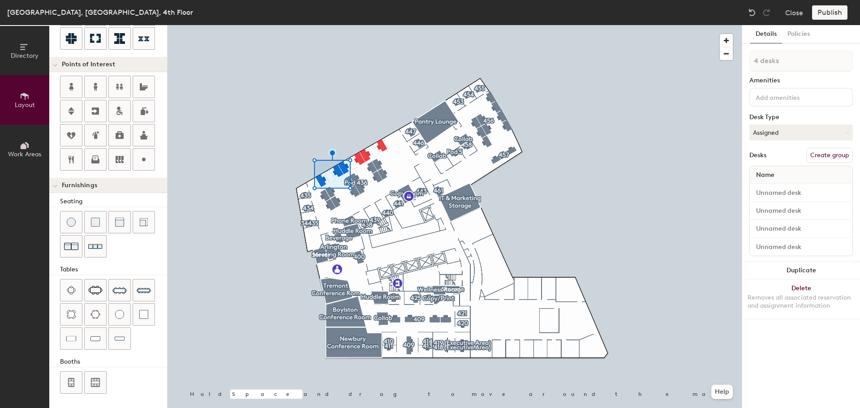
type input "5 desks"
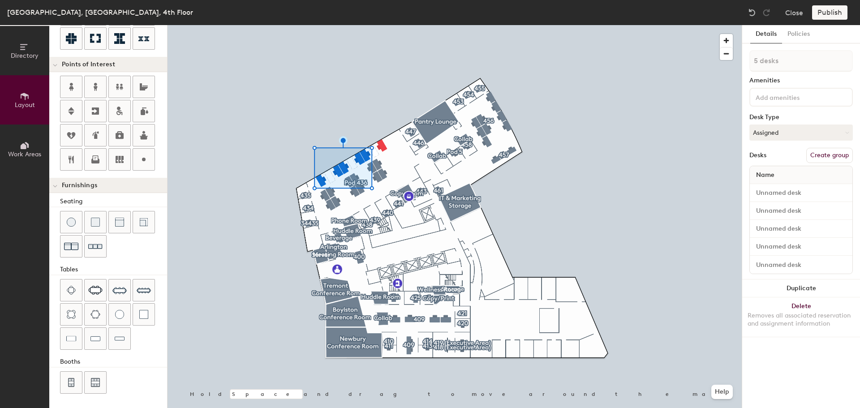
type input "140"
type input "6 desks"
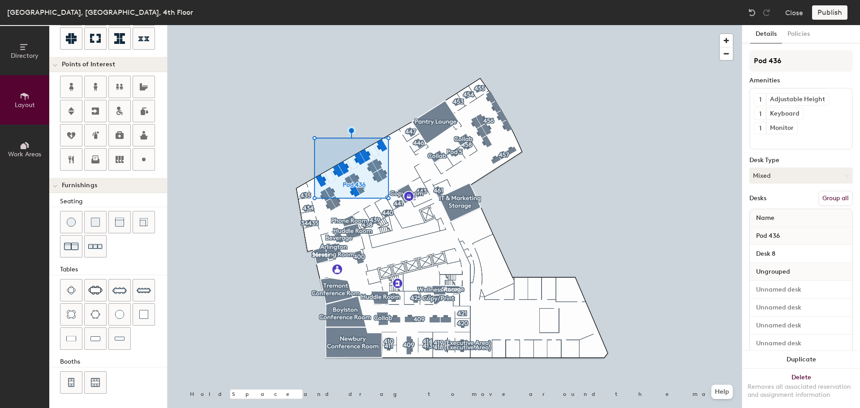
click at [824, 201] on button "Group all" at bounding box center [835, 198] width 34 height 15
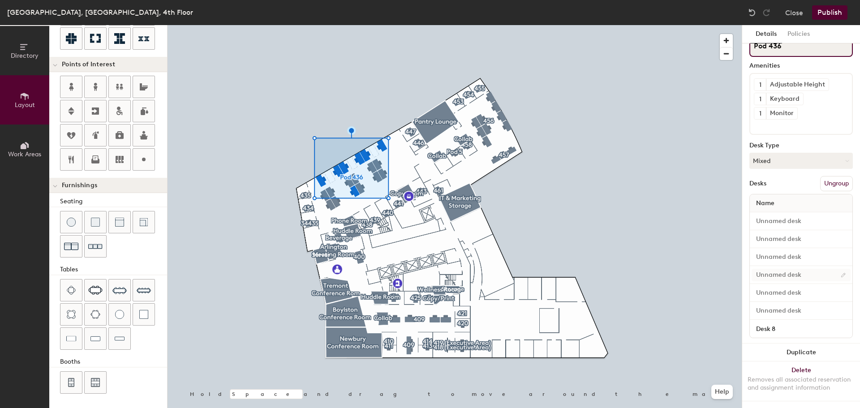
scroll to position [23, 0]
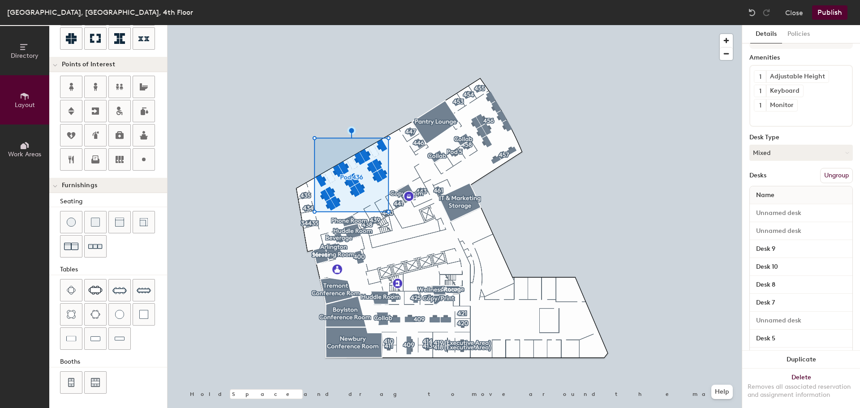
click at [830, 174] on button "Ungroup" at bounding box center [836, 175] width 33 height 15
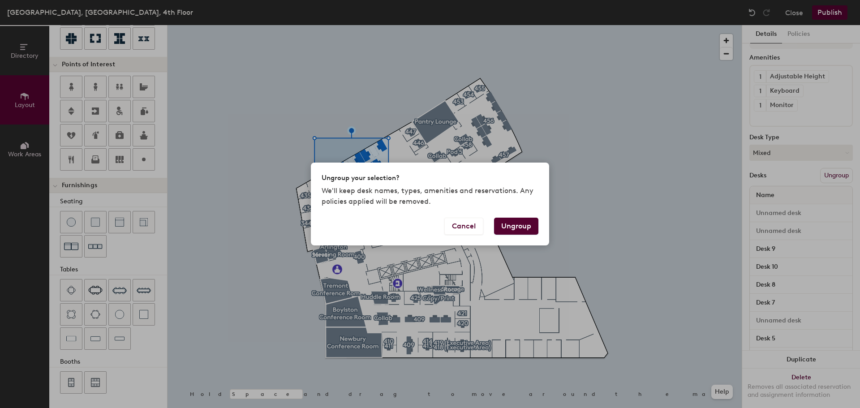
click at [526, 226] on button "Ungroup" at bounding box center [516, 226] width 44 height 17
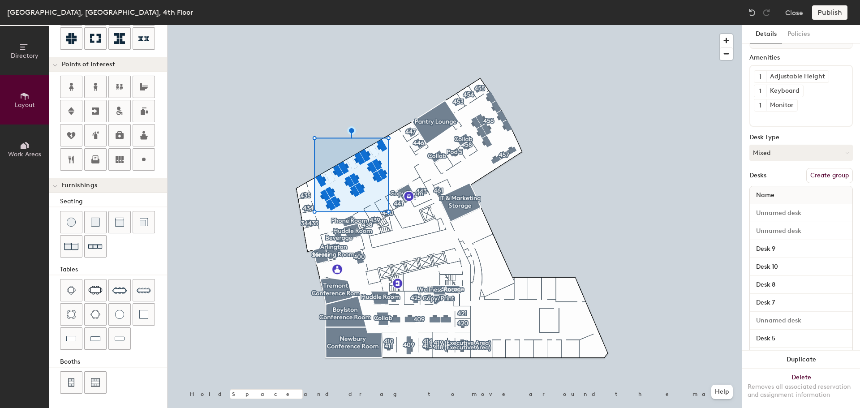
click at [818, 173] on button "Create group" at bounding box center [829, 175] width 47 height 15
type input "20"
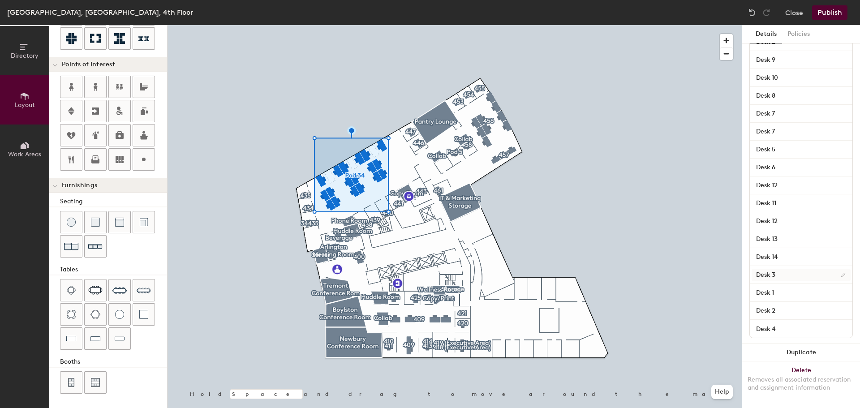
scroll to position [0, 0]
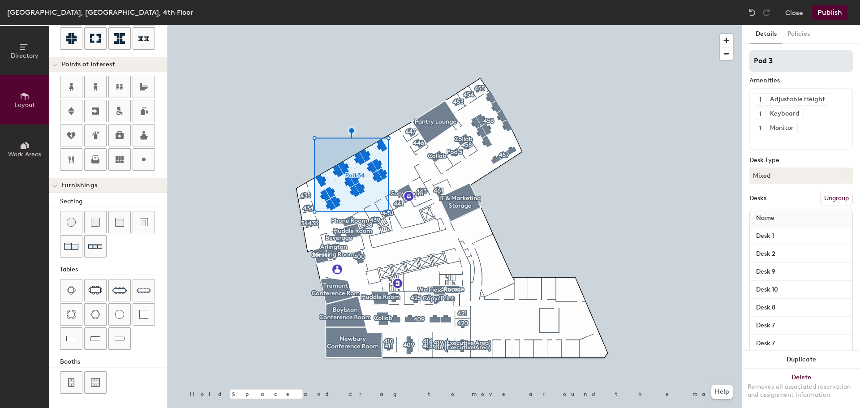
type input "Pod"
type input "20"
type input "Pod 43"
type input "20"
type input "Pod 436"
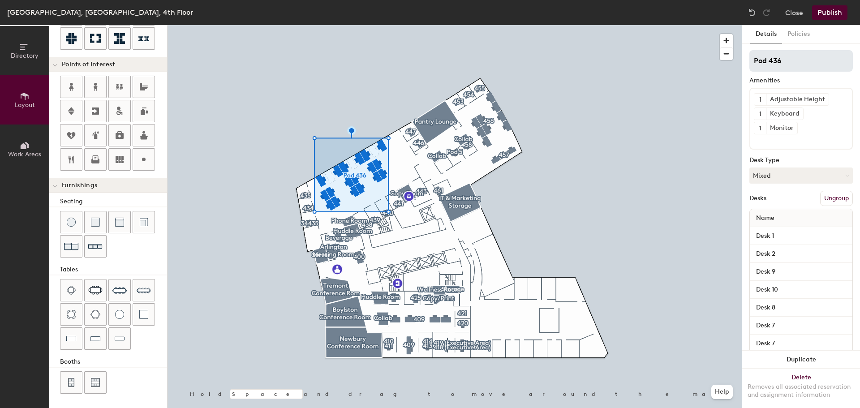
type input "20"
type input "Pod 436"
click at [831, 11] on button "Publish" at bounding box center [829, 12] width 35 height 14
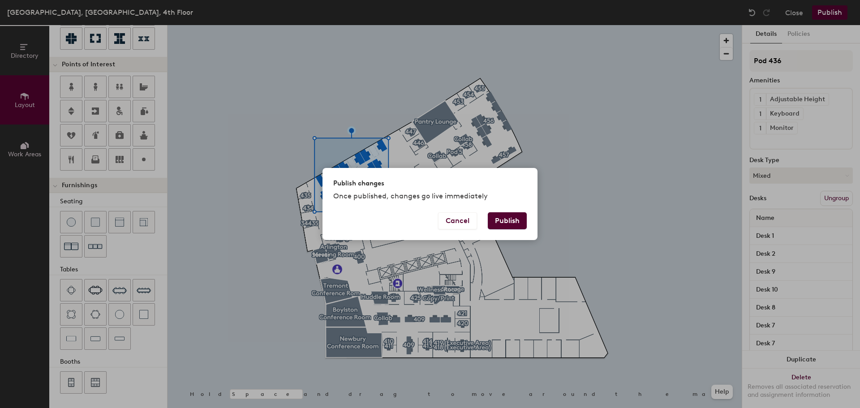
click at [519, 218] on button "Publish" at bounding box center [507, 220] width 39 height 17
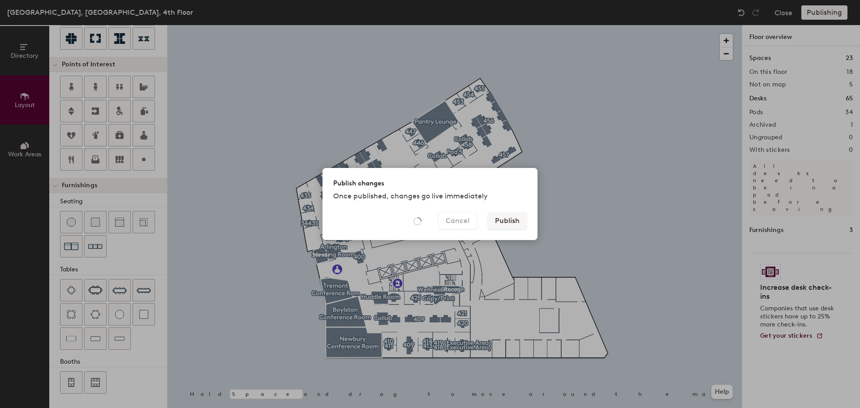
type input "20"
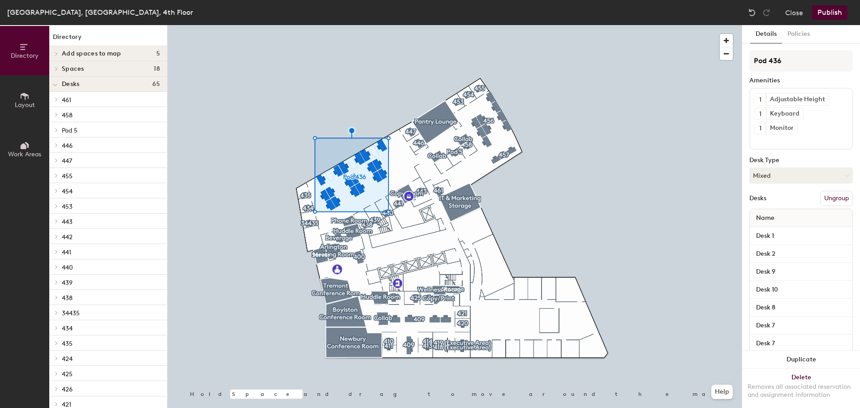
click at [274, 25] on div at bounding box center [454, 25] width 574 height 0
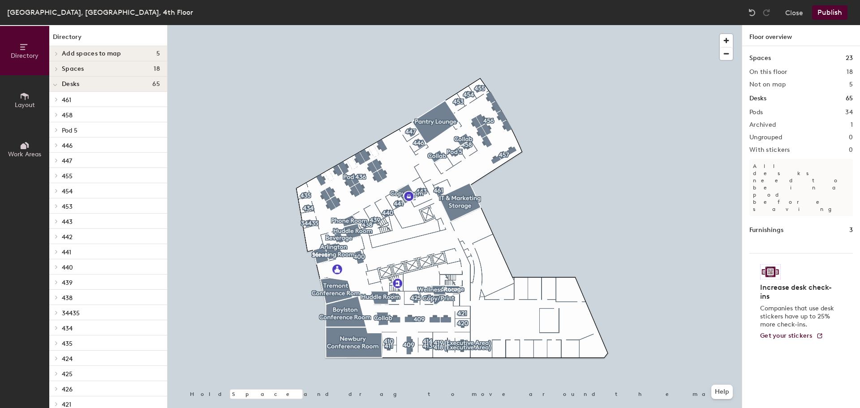
click at [346, 25] on div at bounding box center [454, 25] width 574 height 0
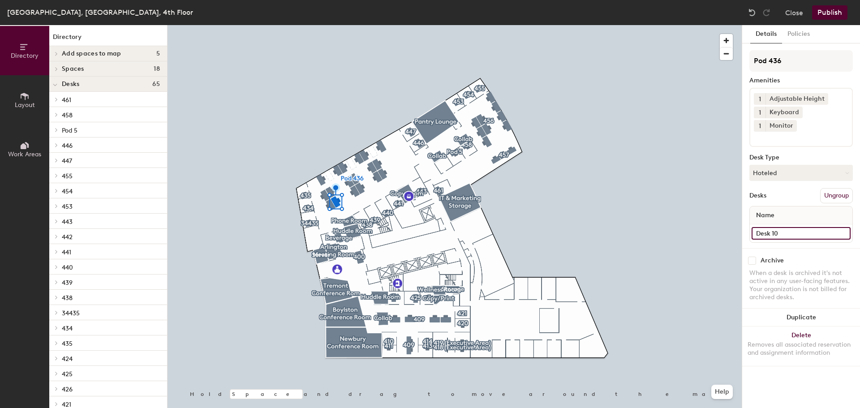
click at [843, 227] on input "Desk 10" at bounding box center [800, 233] width 99 height 13
click at [806, 227] on input "Desk 10" at bounding box center [800, 233] width 99 height 13
type input "Desk 4"
click at [789, 188] on div "Desks Ungroup" at bounding box center [800, 195] width 103 height 15
click at [843, 227] on input "Desk 7" at bounding box center [800, 233] width 99 height 13
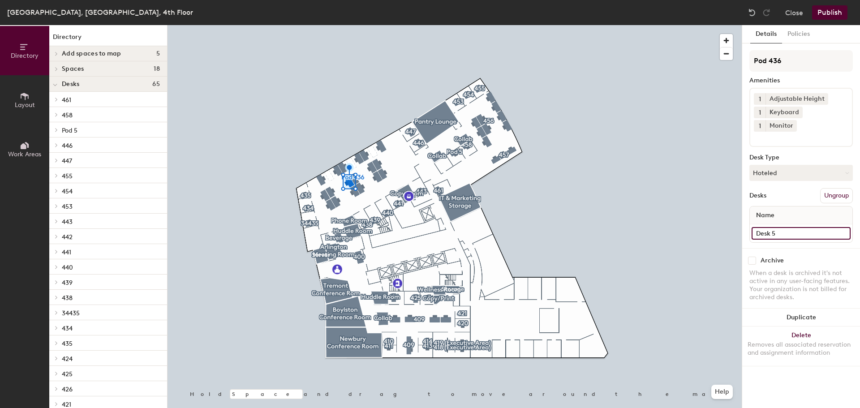
type input "Desk 5"
click at [789, 188] on div "Desks Ungroup" at bounding box center [800, 195] width 103 height 15
click at [840, 227] on input "Desk 8" at bounding box center [800, 233] width 99 height 13
type input "Desk 6"
click at [788, 188] on div "Desks Ungroup" at bounding box center [800, 195] width 103 height 15
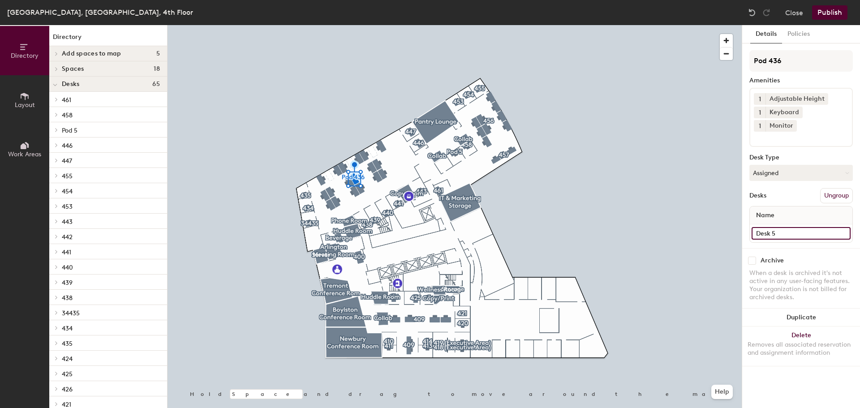
click at [841, 227] on input "Desk 5" at bounding box center [800, 233] width 99 height 13
click at [809, 227] on input "Desk 5" at bounding box center [800, 233] width 99 height 13
type input "Desk 7"
click at [790, 188] on div "Desks Ungroup" at bounding box center [800, 195] width 103 height 15
click at [846, 227] on input "Desk 6" at bounding box center [800, 233] width 99 height 13
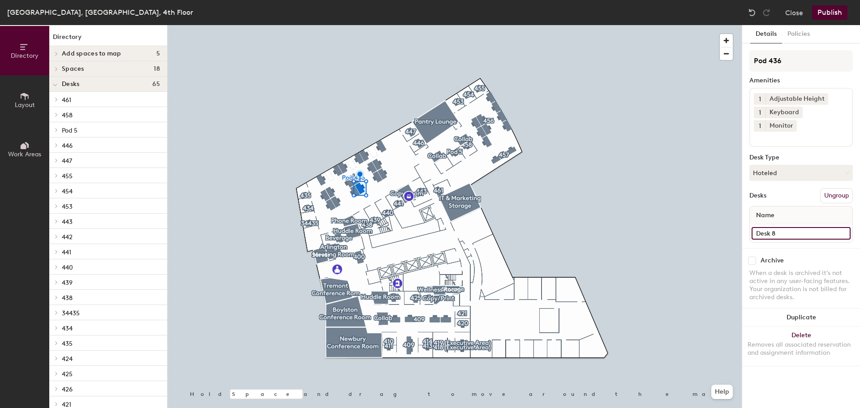
type input "Desk 8"
click at [843, 227] on input "Desk 3" at bounding box center [800, 233] width 99 height 13
click at [810, 227] on input "Desk 3" at bounding box center [800, 233] width 99 height 13
type input "Desk 9"
click at [780, 188] on div "Desks Ungroup" at bounding box center [800, 195] width 103 height 15
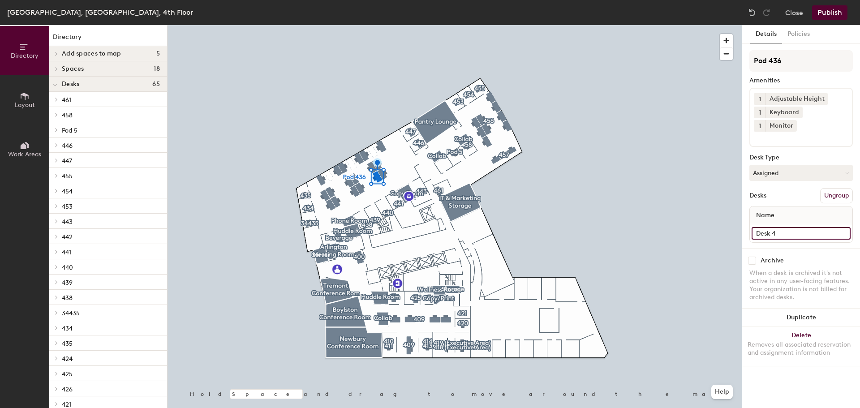
click at [844, 227] on input "Desk 4" at bounding box center [800, 233] width 99 height 13
click at [800, 227] on input "Desk 4" at bounding box center [800, 233] width 99 height 13
type input "Desk 10"
click at [780, 188] on div "Desks Ungroup" at bounding box center [800, 195] width 103 height 15
click at [399, 25] on div at bounding box center [454, 25] width 574 height 0
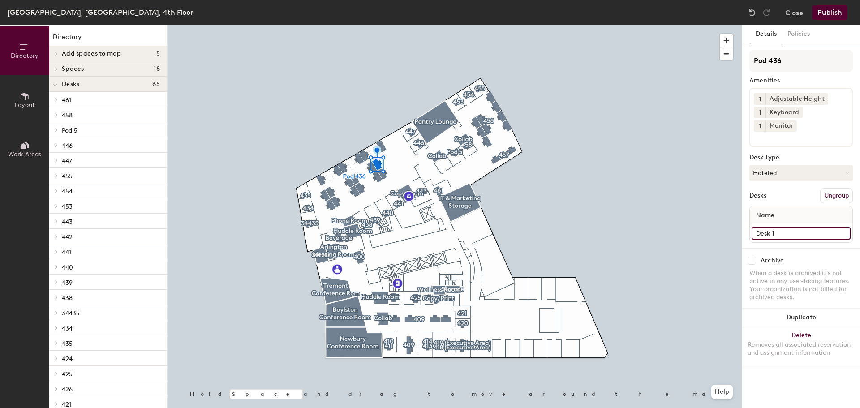
click at [842, 227] on input "Desk 1" at bounding box center [800, 233] width 99 height 13
click at [821, 227] on input "Desk 1" at bounding box center [800, 233] width 99 height 13
type input "Desk 11"
click at [785, 188] on div "Desks Ungroup" at bounding box center [800, 195] width 103 height 15
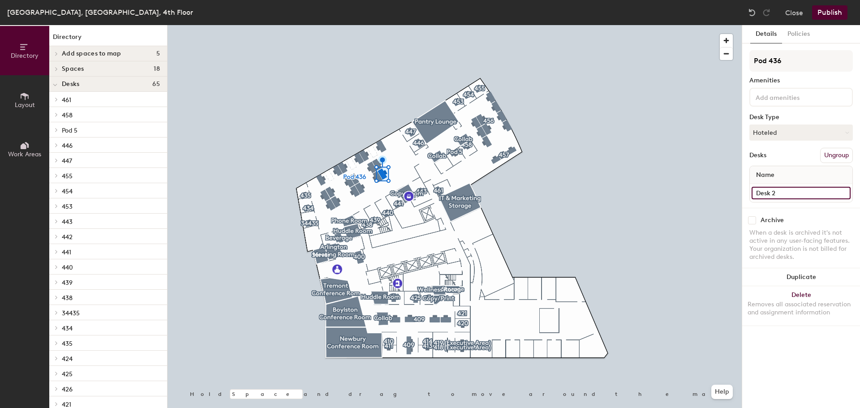
click at [844, 193] on input "Desk 2" at bounding box center [800, 193] width 99 height 13
click at [773, 192] on input "Desk 2" at bounding box center [800, 193] width 99 height 13
type input "Desk 12"
click at [774, 157] on div "Desks Ungroup" at bounding box center [800, 155] width 103 height 15
click at [845, 193] on input "Desk 1" at bounding box center [800, 193] width 99 height 13
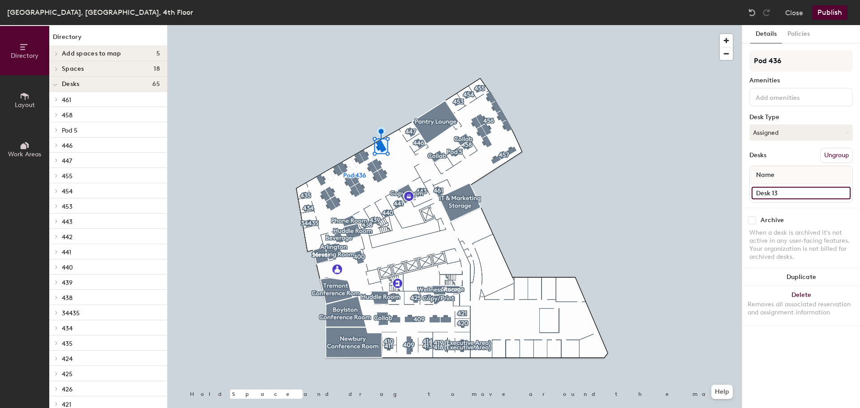
type input "Desk 13"
click at [787, 156] on div "Desks Ungroup" at bounding box center [800, 155] width 103 height 15
click at [842, 192] on input "Desk 13" at bounding box center [800, 193] width 99 height 13
click at [799, 192] on input "Desk 13" at bounding box center [800, 193] width 99 height 13
type input "Desk 15"
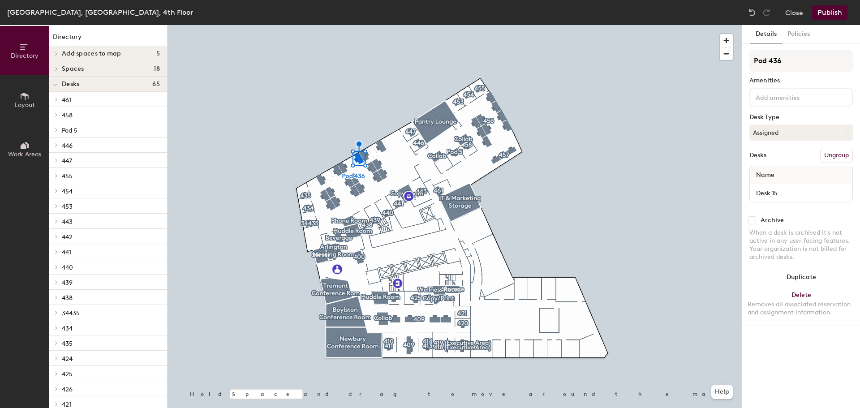
click at [780, 157] on div "Desks Ungroup" at bounding box center [800, 155] width 103 height 15
click at [842, 191] on input "Desk 2" at bounding box center [800, 193] width 99 height 13
click at [803, 193] on input "Desk 2" at bounding box center [800, 193] width 99 height 13
type input "Desk 13"
click at [792, 155] on div "Desks Ungroup" at bounding box center [800, 155] width 103 height 15
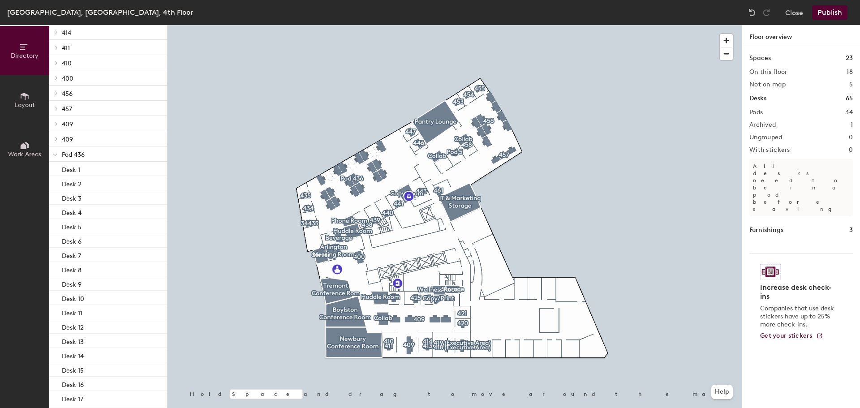
scroll to position [462, 0]
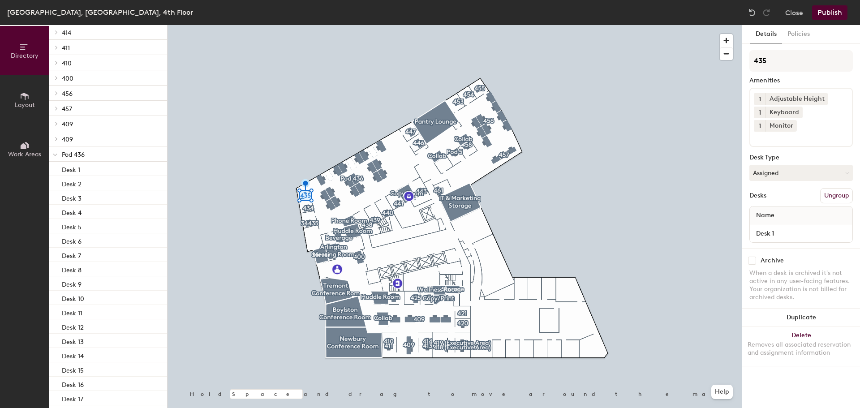
click at [827, 14] on button "Publish" at bounding box center [829, 12] width 35 height 14
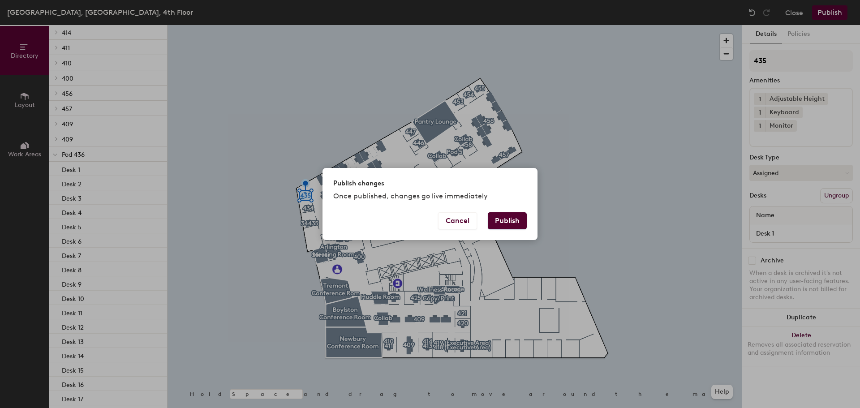
click at [517, 220] on button "Publish" at bounding box center [507, 220] width 39 height 17
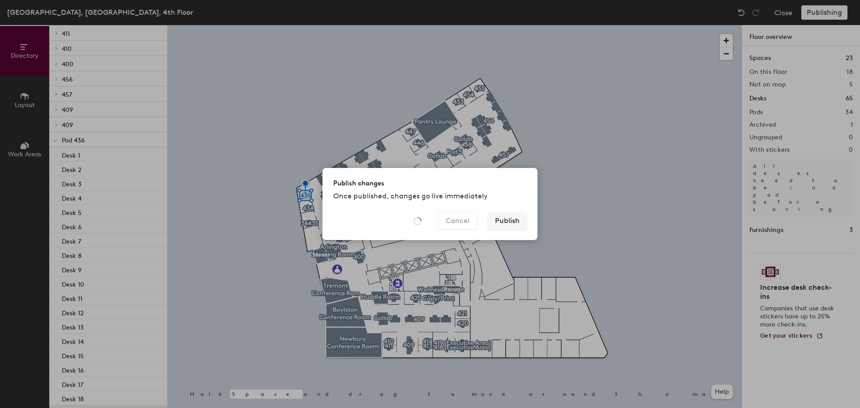
scroll to position [448, 0]
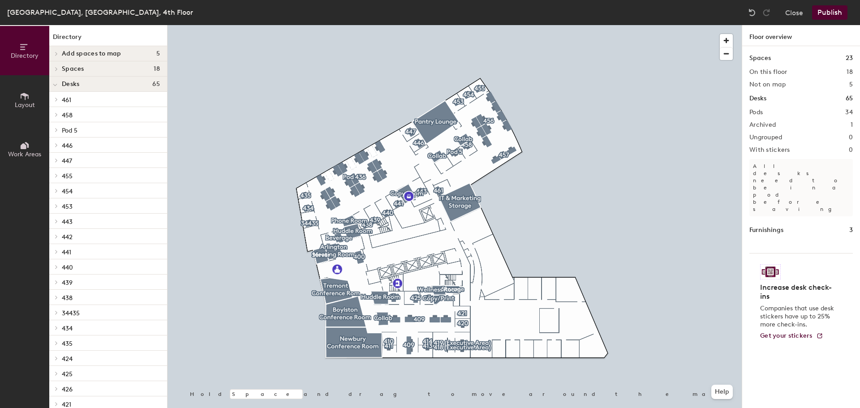
click at [832, 13] on button "Publish" at bounding box center [829, 12] width 35 height 14
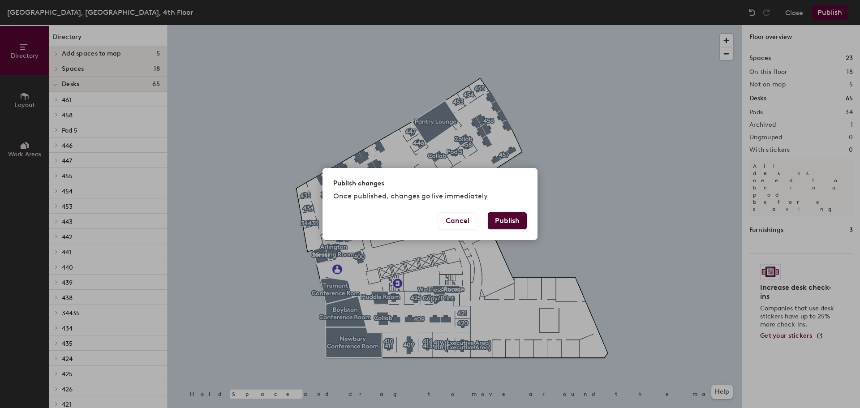
click at [510, 219] on button "Publish" at bounding box center [507, 220] width 39 height 17
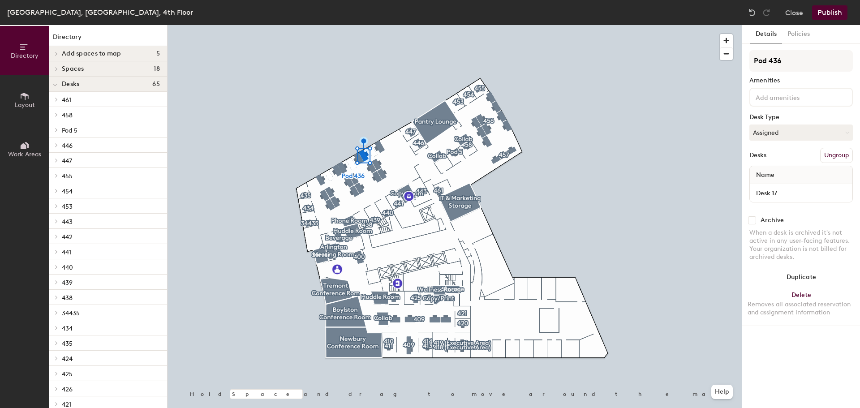
click at [827, 12] on button "Publish" at bounding box center [829, 12] width 35 height 14
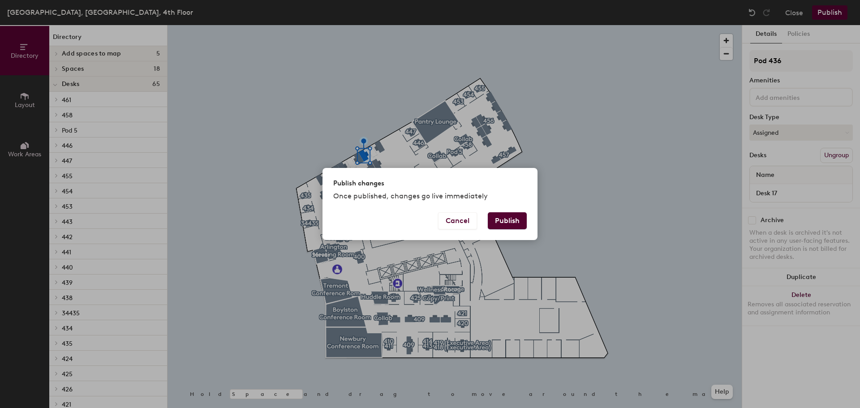
click at [514, 218] on button "Publish" at bounding box center [507, 220] width 39 height 17
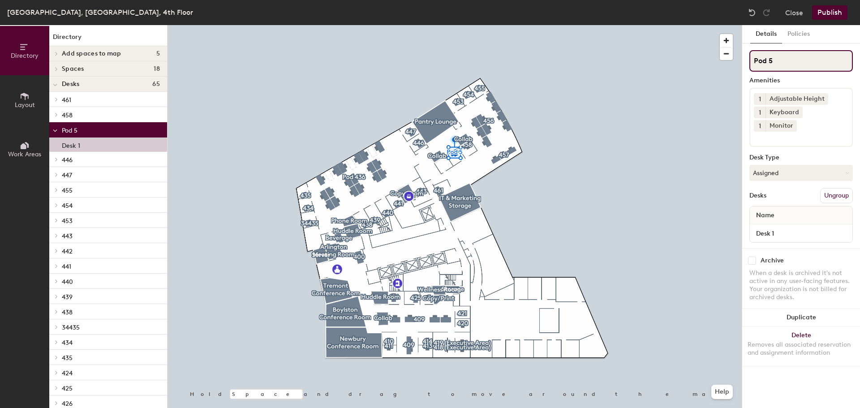
click at [739, 63] on div "Directory Layout Work Areas Directory Add spaces to map 5 Coat Collab Reception…" at bounding box center [430, 216] width 860 height 383
type input "459"
click at [831, 13] on button "Publish" at bounding box center [829, 12] width 35 height 14
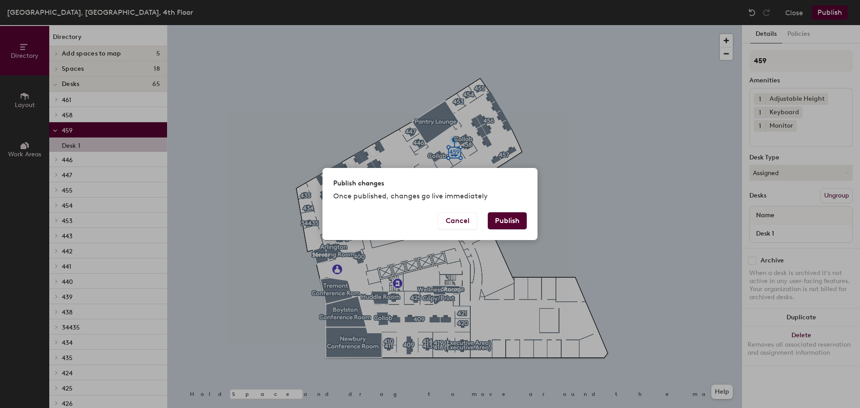
click at [513, 219] on button "Publish" at bounding box center [507, 220] width 39 height 17
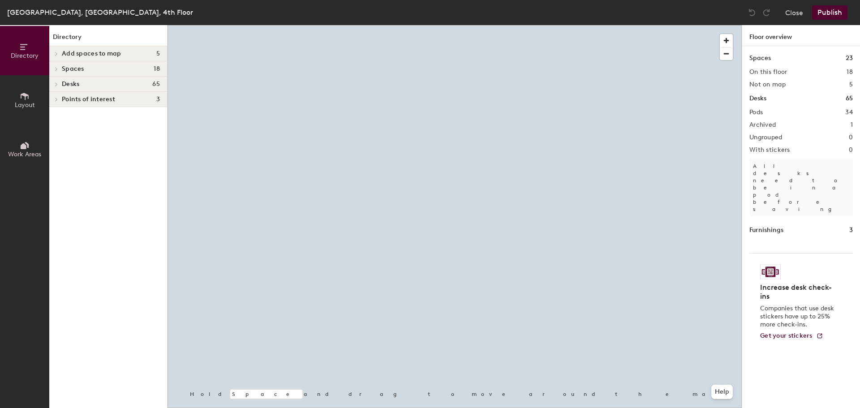
click at [26, 101] on span "Layout" at bounding box center [25, 105] width 20 height 8
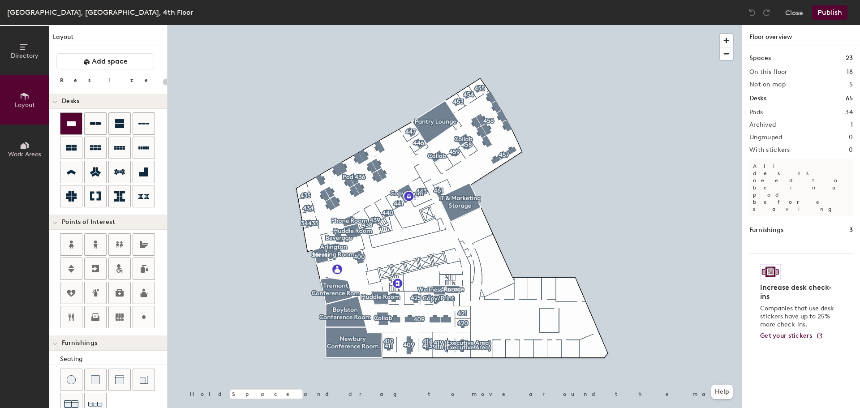
click at [71, 124] on icon at bounding box center [71, 123] width 9 height 4
click at [448, 25] on div at bounding box center [454, 25] width 574 height 0
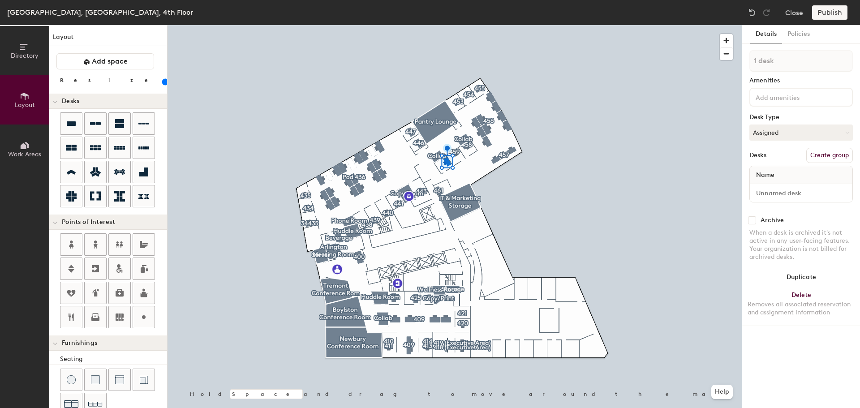
click at [786, 96] on input at bounding box center [793, 96] width 81 height 11
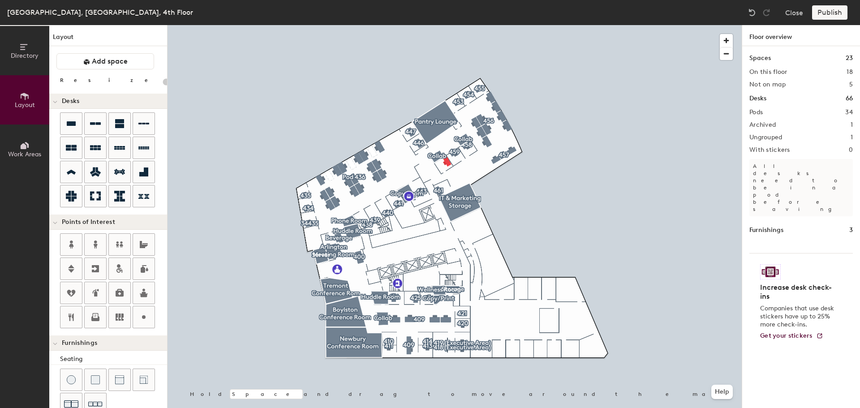
type input "100"
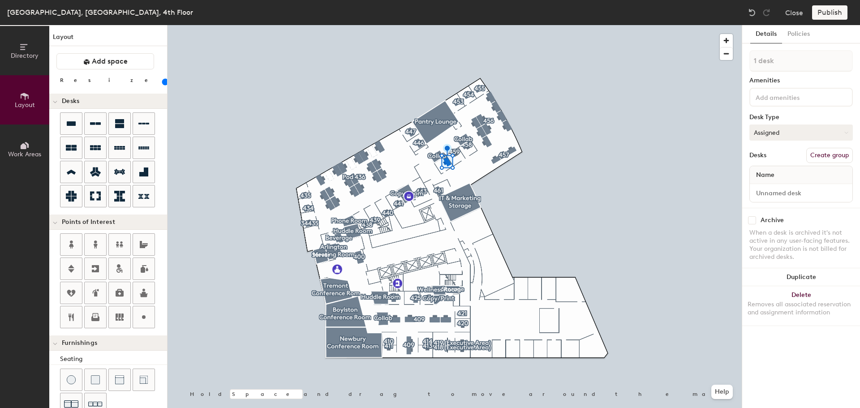
click at [776, 132] on button "Assigned" at bounding box center [800, 132] width 103 height 16
click at [772, 158] on div "Assigned" at bounding box center [794, 160] width 90 height 13
click at [778, 193] on input at bounding box center [800, 193] width 99 height 13
type input "460"
click at [806, 133] on button "Assigned" at bounding box center [800, 132] width 103 height 16
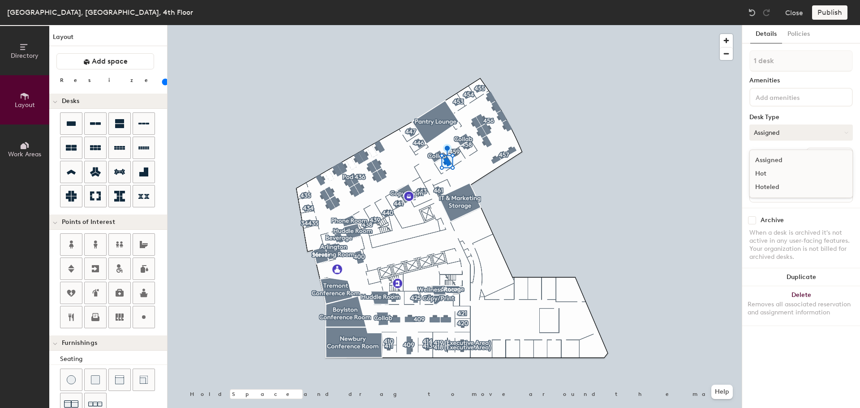
click at [776, 136] on button "Assigned" at bounding box center [800, 132] width 103 height 16
click at [766, 128] on button "Assigned" at bounding box center [800, 132] width 103 height 16
click at [775, 184] on div "Hoteled" at bounding box center [794, 186] width 90 height 13
click at [830, 13] on div "Publish" at bounding box center [832, 12] width 41 height 14
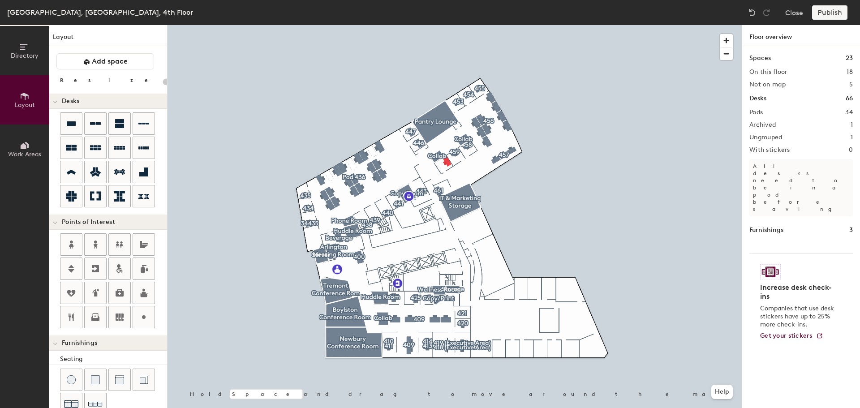
type input "100"
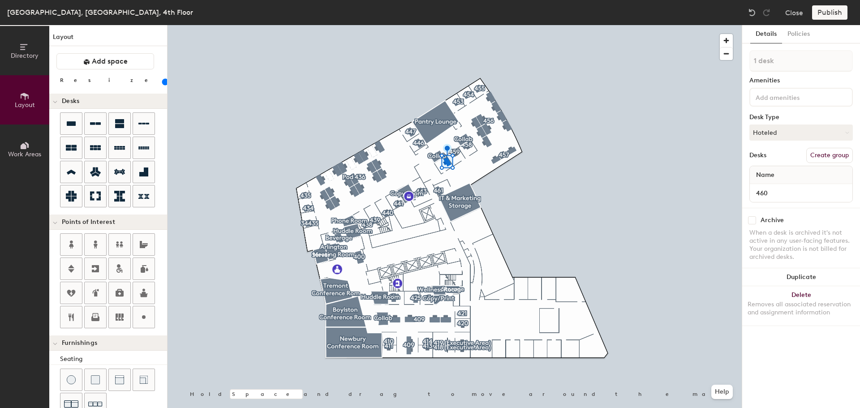
click at [824, 154] on button "Create group" at bounding box center [829, 155] width 47 height 15
click at [735, 70] on div "Directory Layout Work Areas Layout Add space Resize Desks Points of Interest Fu…" at bounding box center [430, 216] width 860 height 383
type input "460"
click at [841, 191] on input "460" at bounding box center [800, 193] width 99 height 13
click at [831, 9] on button "Publish" at bounding box center [829, 12] width 35 height 14
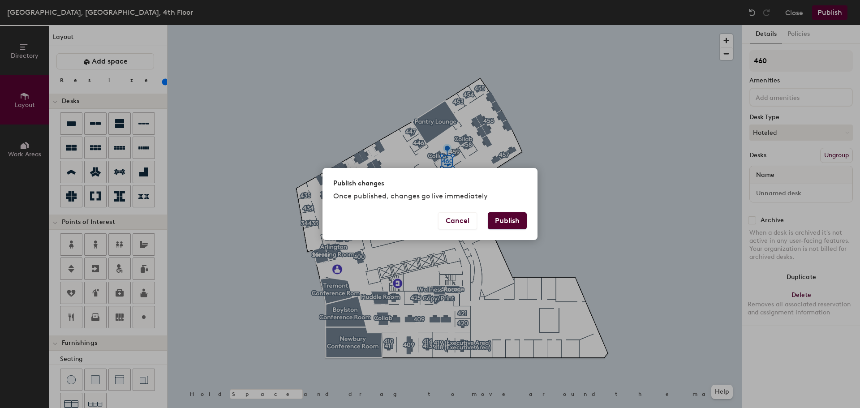
click at [518, 221] on button "Publish" at bounding box center [507, 220] width 39 height 17
type input "20"
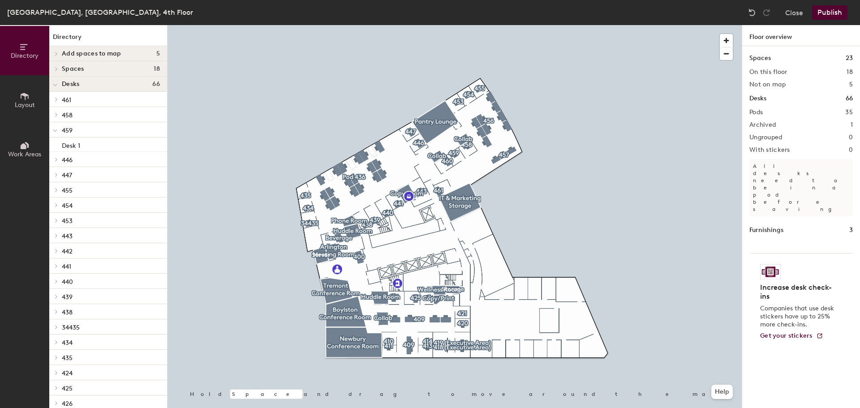
click at [512, 25] on div at bounding box center [454, 25] width 574 height 0
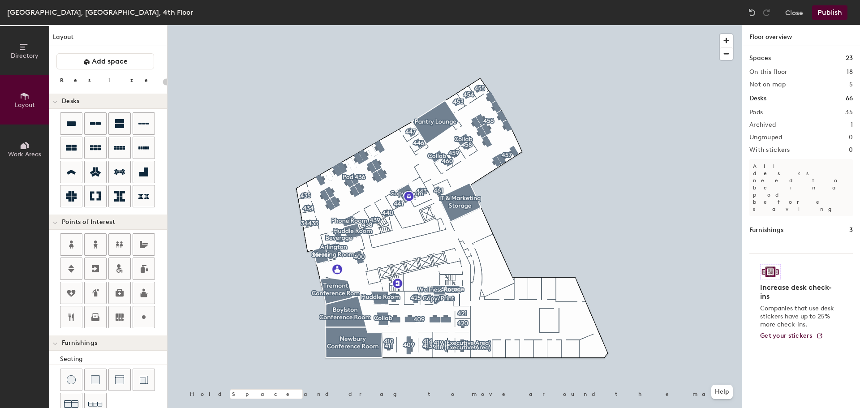
scroll to position [158, 0]
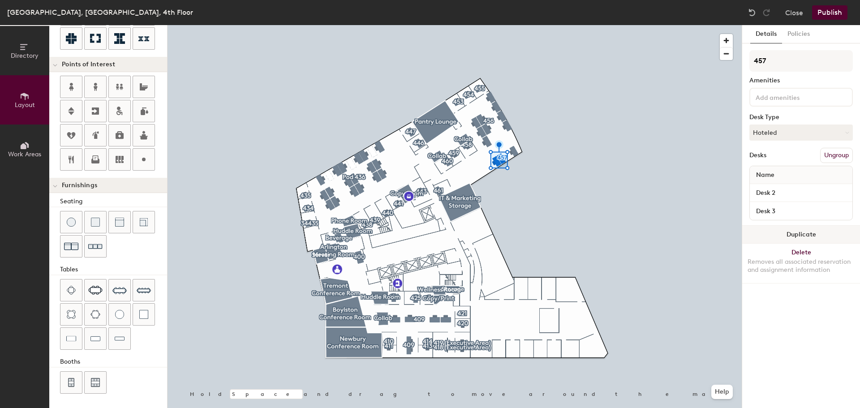
click at [801, 230] on button "Duplicate" at bounding box center [801, 235] width 118 height 18
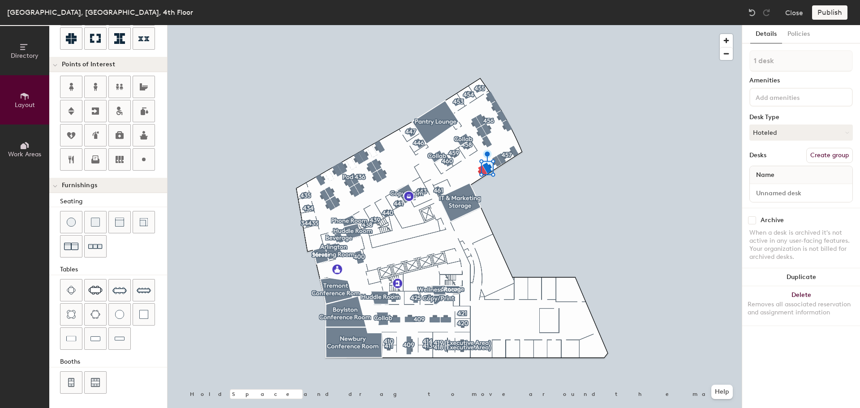
type input "120"
type input "2 desks"
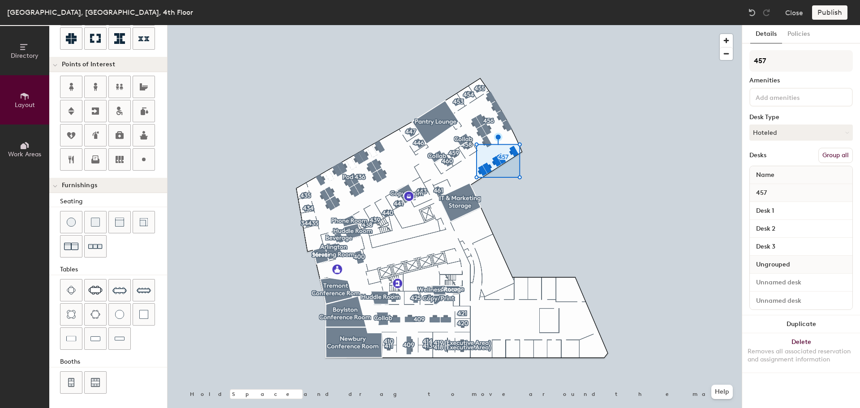
click at [832, 153] on button "Group all" at bounding box center [835, 155] width 34 height 15
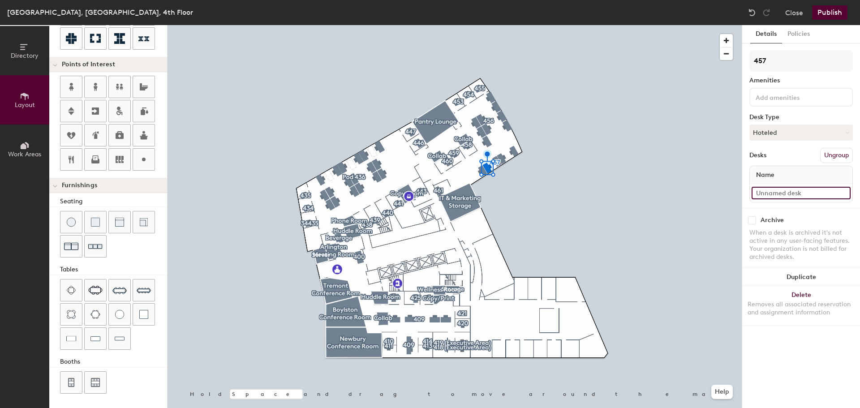
type input "120"
click at [793, 194] on input at bounding box center [800, 193] width 99 height 13
type input "D"
type input "120"
type input "Des"
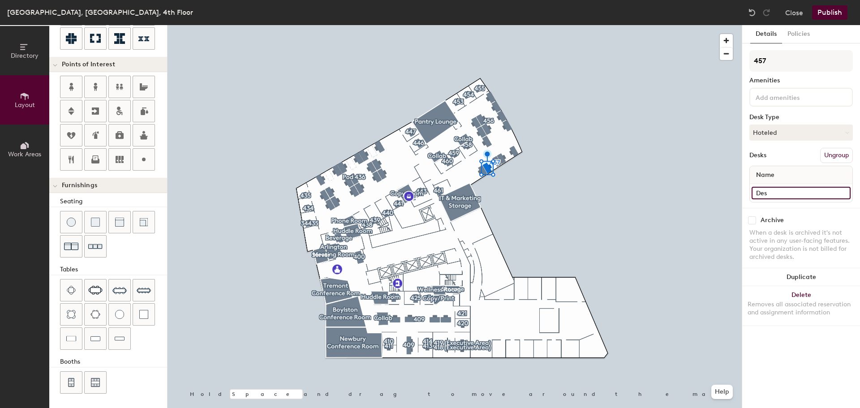
type input "120"
type input "Desk"
type input "120"
type input "Desk 4"
type input "120"
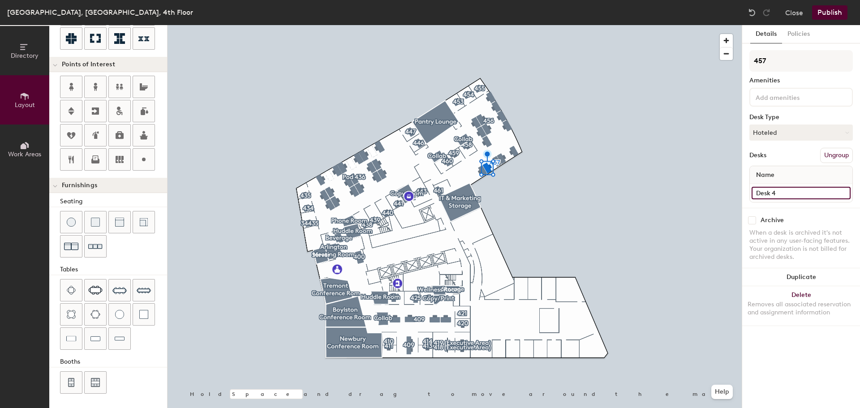
type input "Desk 4"
click at [776, 156] on div "Desks Ungroup" at bounding box center [800, 155] width 103 height 15
type input "120"
click at [793, 192] on input at bounding box center [800, 193] width 99 height 13
type input "D"
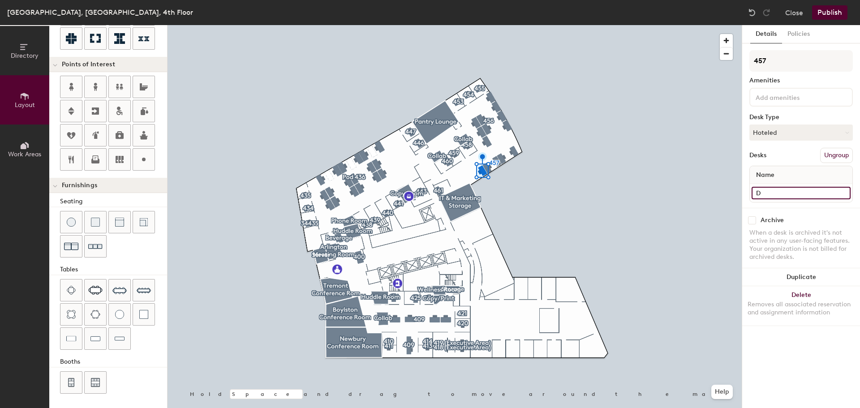
type input "120"
type input "Desk"
type input "120"
type input "Desk 5"
type input "120"
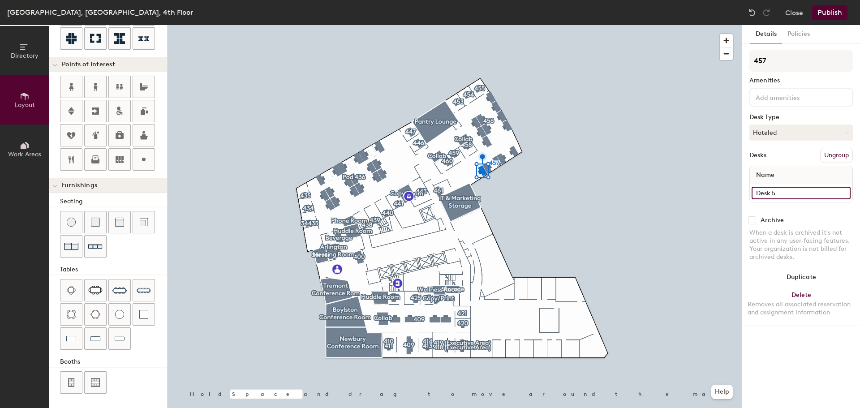
type input "Desk 5"
click at [789, 150] on div "Desks Ungroup" at bounding box center [800, 155] width 103 height 15
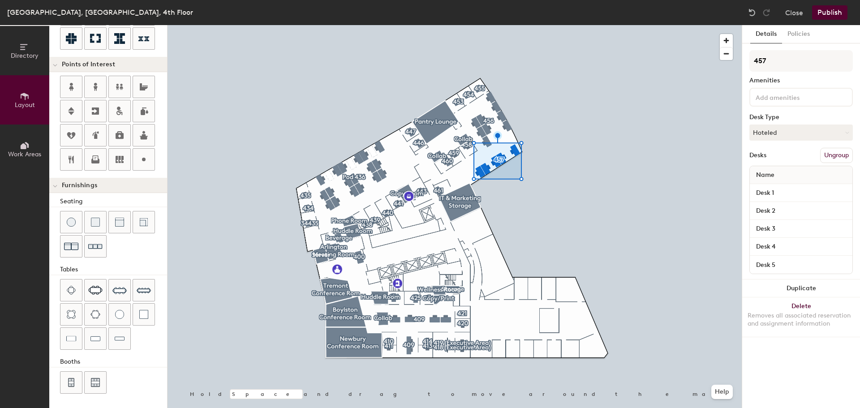
click at [565, 25] on div at bounding box center [454, 25] width 574 height 0
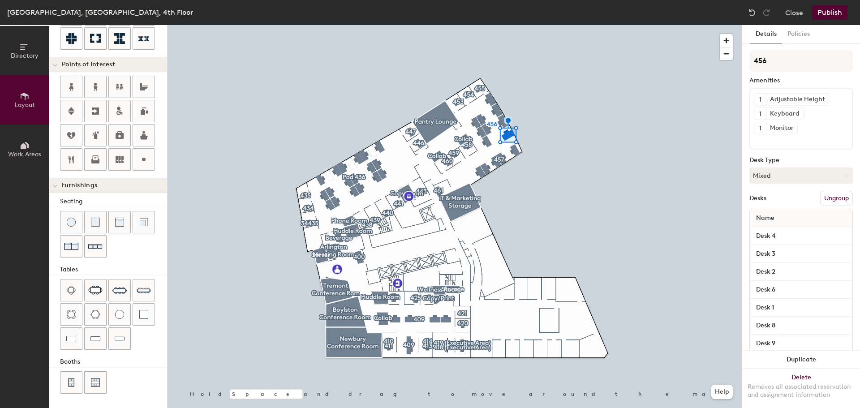
type input "140"
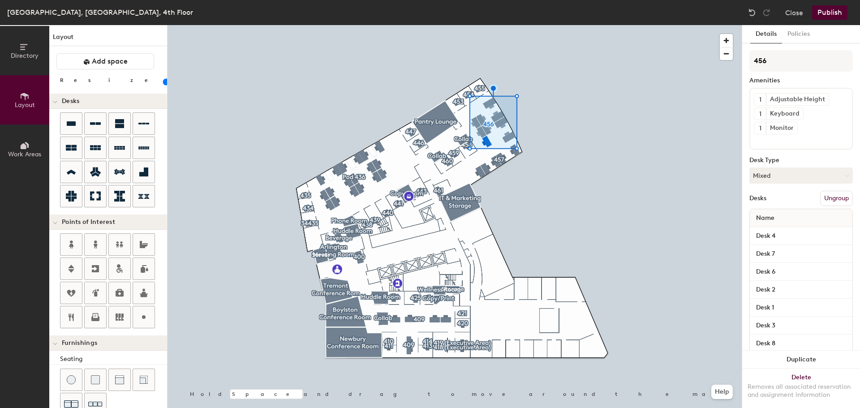
click at [774, 355] on input "Desk 9" at bounding box center [800, 361] width 99 height 13
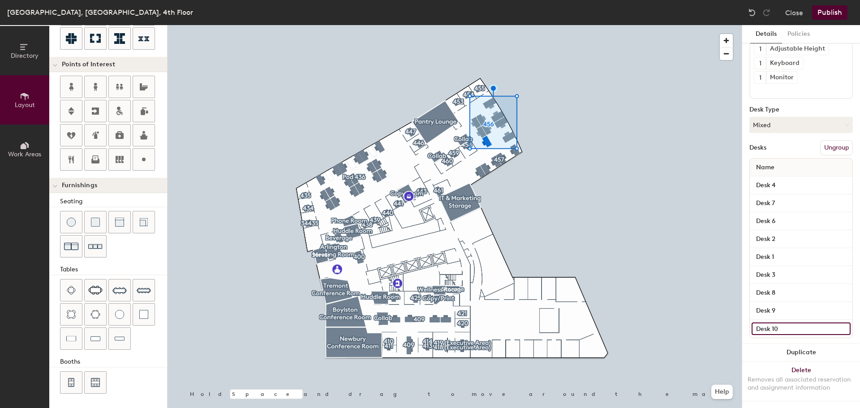
click at [772, 322] on input "Desk 10" at bounding box center [800, 328] width 99 height 13
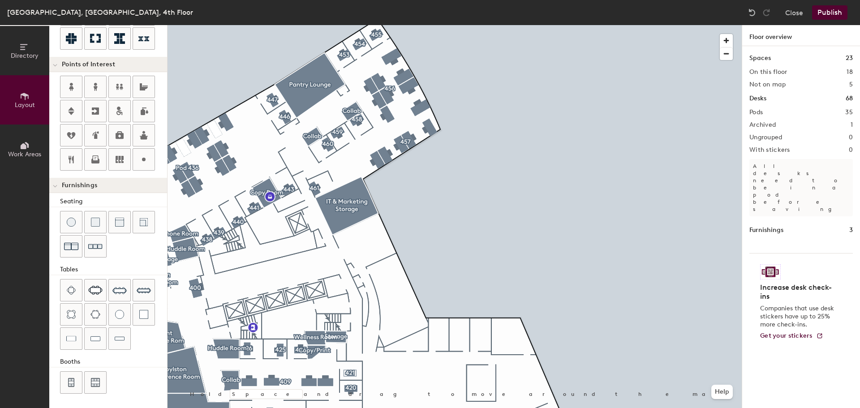
click at [834, 9] on button "Publish" at bounding box center [829, 12] width 35 height 14
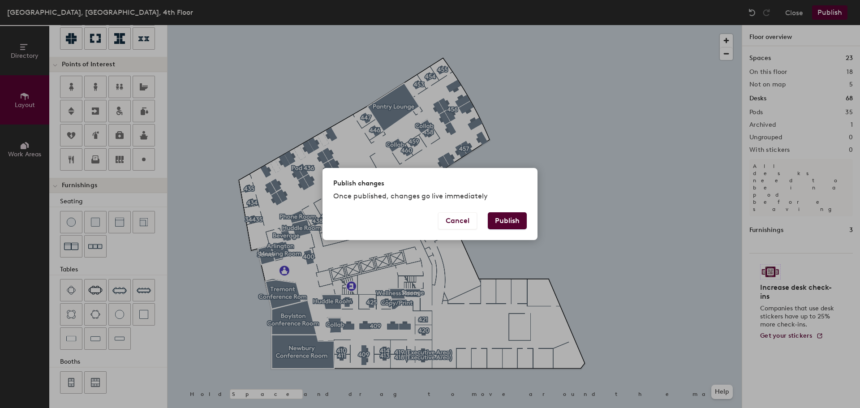
click at [518, 220] on button "Publish" at bounding box center [507, 220] width 39 height 17
type input "20"
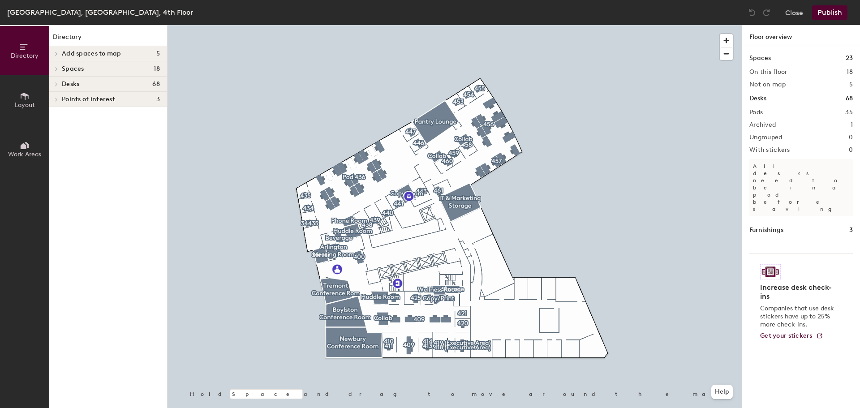
click at [21, 103] on span "Layout" at bounding box center [25, 105] width 20 height 8
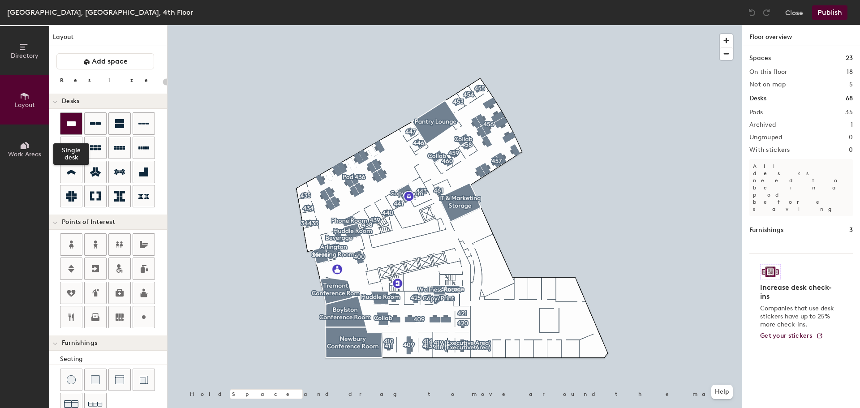
click at [70, 123] on icon at bounding box center [71, 123] width 9 height 4
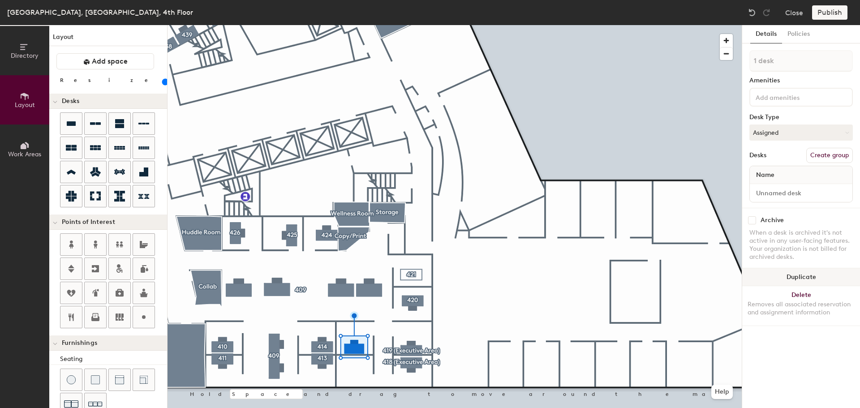
click at [810, 275] on button "Duplicate" at bounding box center [801, 277] width 118 height 18
click at [320, 25] on div at bounding box center [454, 25] width 574 height 0
type input "100"
type input "2 desks"
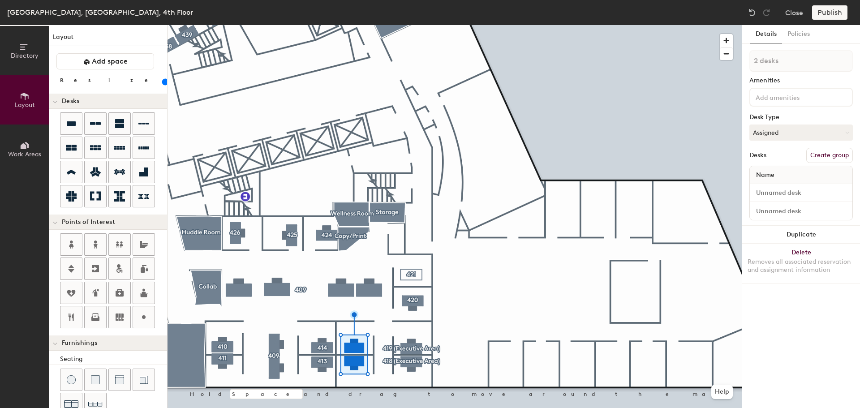
click at [832, 158] on button "Create group" at bounding box center [829, 155] width 47 height 15
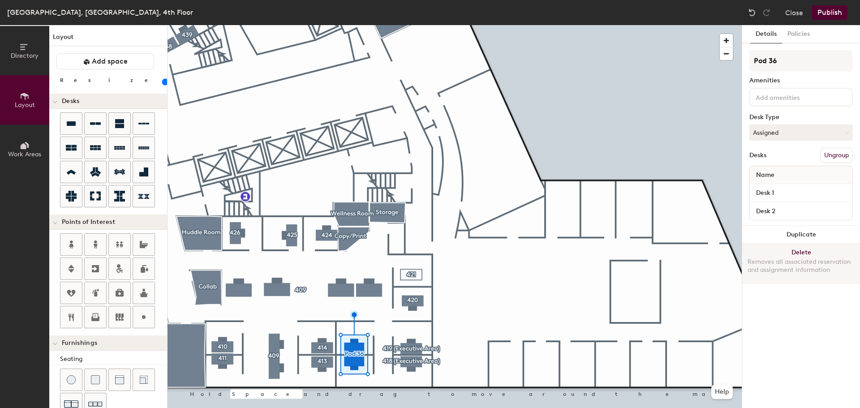
type input "100"
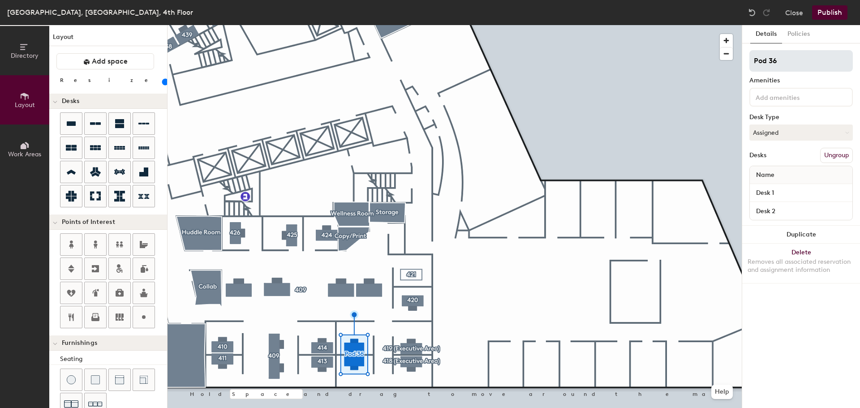
drag, startPoint x: 789, startPoint y: 62, endPoint x: 755, endPoint y: 62, distance: 34.5
click at [755, 62] on input "Pod 36" at bounding box center [800, 60] width 103 height 21
click at [832, 154] on button "Ungroup" at bounding box center [836, 155] width 33 height 15
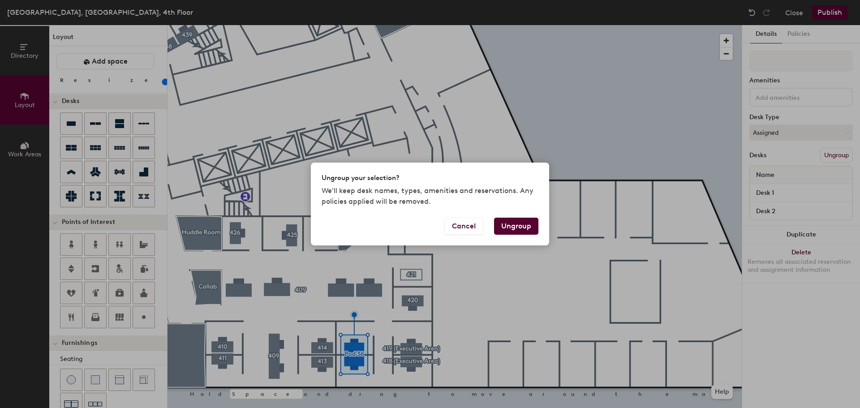
click at [525, 227] on button "Ungroup" at bounding box center [516, 226] width 44 height 17
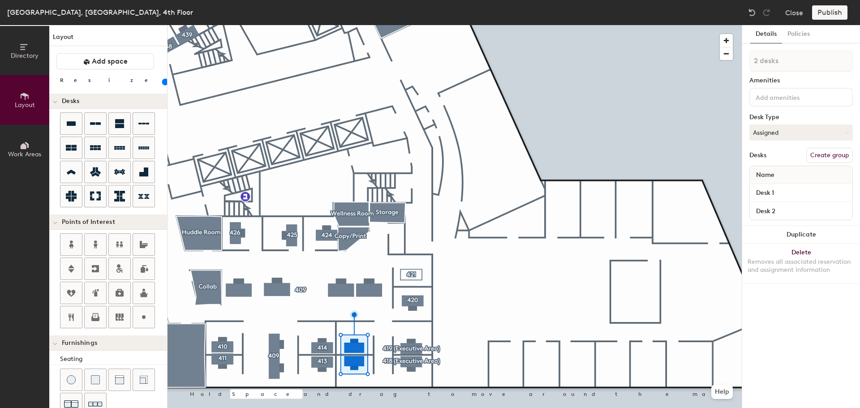
type input "100"
type input "1 desk"
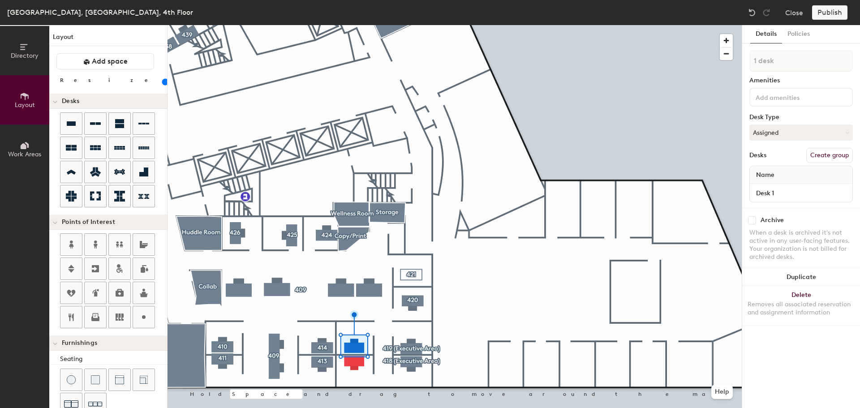
click at [831, 154] on button "Create group" at bounding box center [829, 155] width 47 height 15
drag, startPoint x: 786, startPoint y: 61, endPoint x: 753, endPoint y: 63, distance: 33.6
click at [753, 63] on input "Pod 36" at bounding box center [800, 60] width 103 height 21
type input "100"
type input "D"
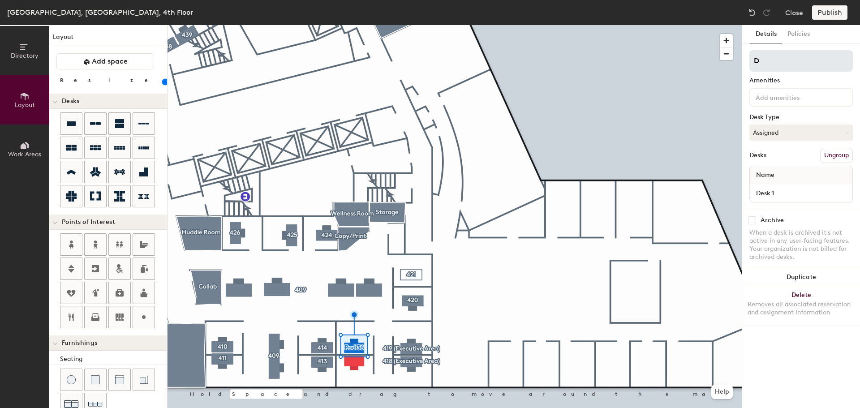
type input "100"
type input "Desk"
type input "100"
type input "Des"
type input "100"
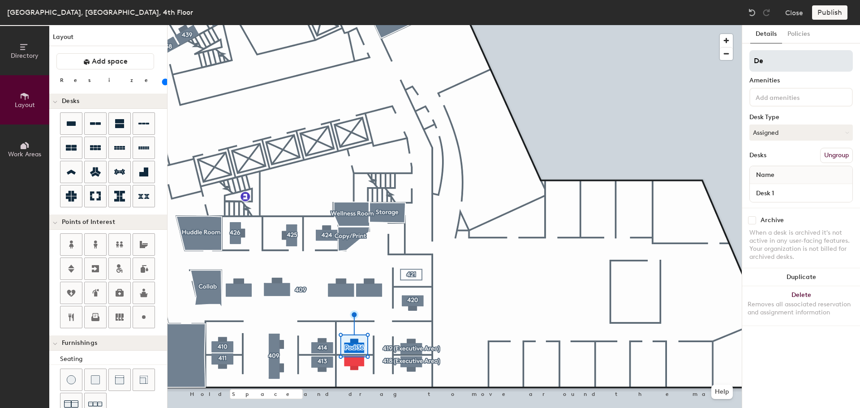
type input "D"
type input "100"
type input "41"
type input "100"
type input "415"
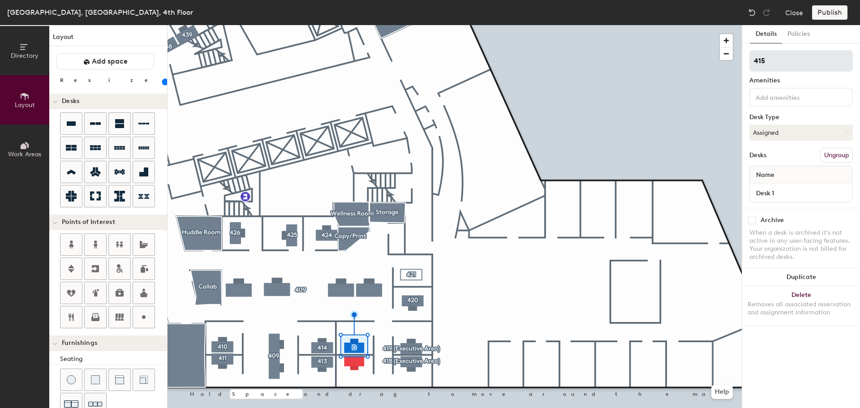
type input "100"
type input "415"
type input "100"
type input "415 ("
type input "100"
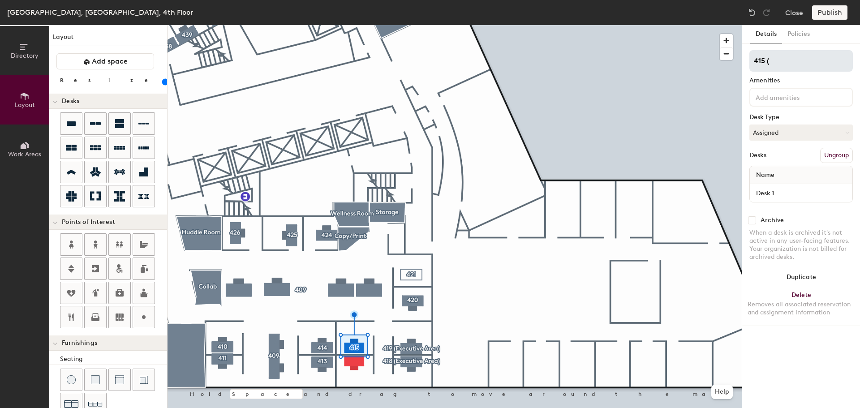
type input "415 (E"
type input "100"
type input "415 (Ex"
type input "100"
type input "415 (Exe"
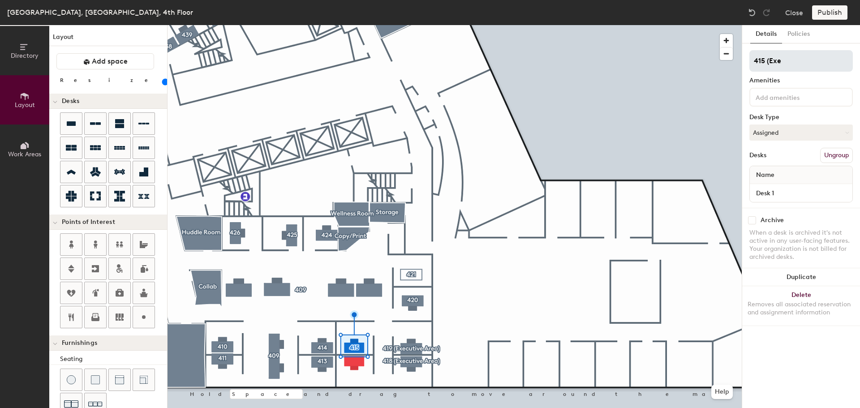
type input "100"
type input "415 (Exec"
type input "100"
type input "415 (Execu"
type input "100"
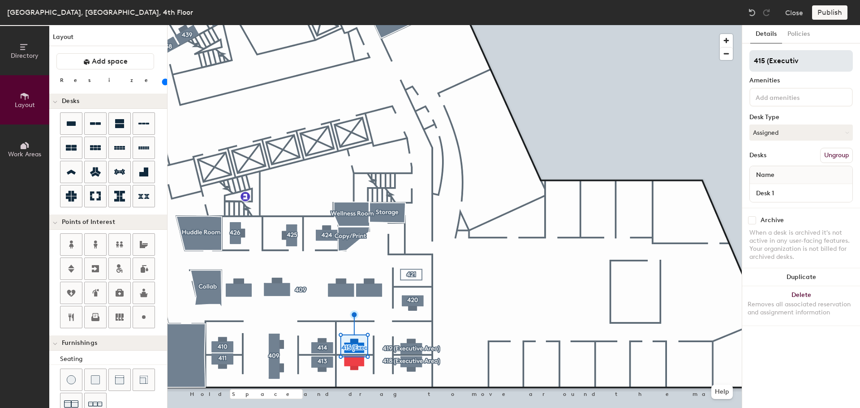
type input "415 (Executive"
type input "100"
type input "415 (Executive"
type input "100"
type input "415 (Executive A"
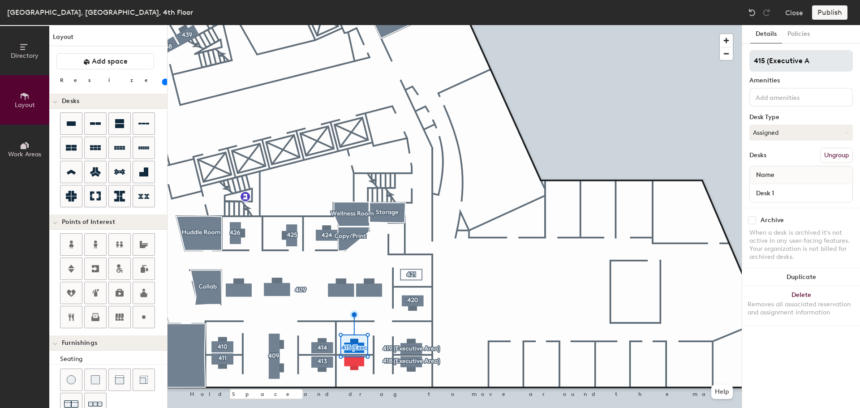
type input "100"
type input "415 (Executive Ar"
type input "100"
type input "415 (Executive Area"
type input "100"
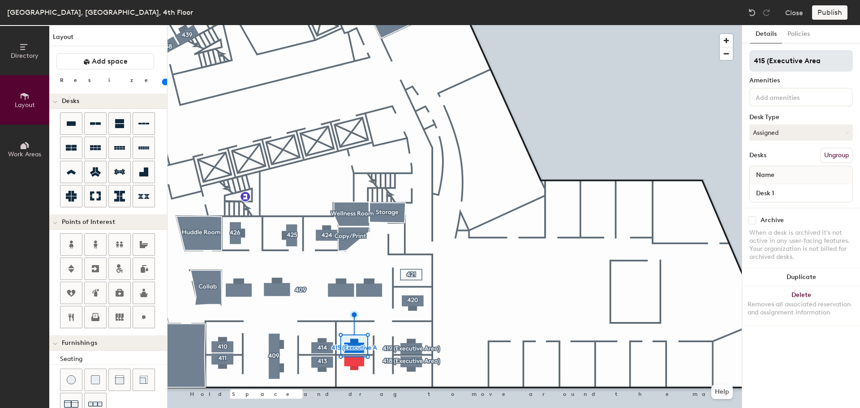
type input "415 (Executive Area)"
type input "100"
type input "415 (Executive Area)"
type input "100"
drag, startPoint x: 817, startPoint y: 62, endPoint x: 804, endPoint y: 62, distance: 13.4
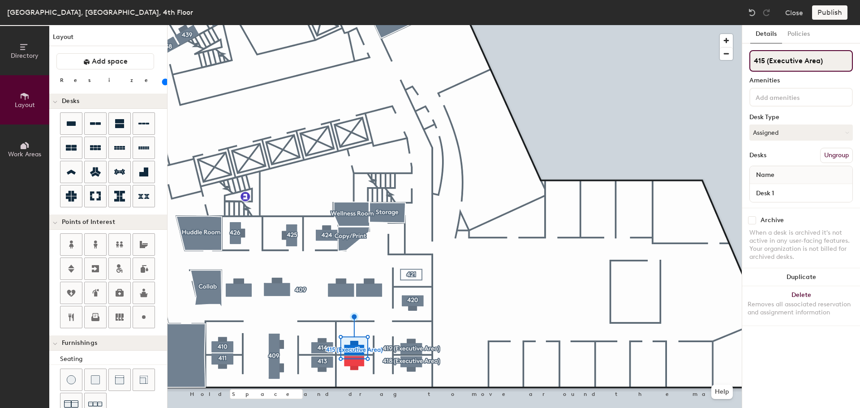
click at [804, 62] on input "415 (Executive Area)" at bounding box center [800, 60] width 103 height 21
type input "415 (Executive)"
type input "100"
type input "415 (Executive)"
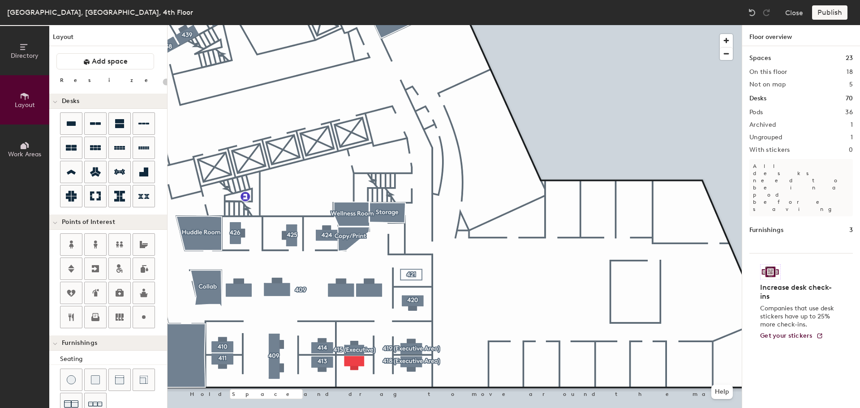
type input "100"
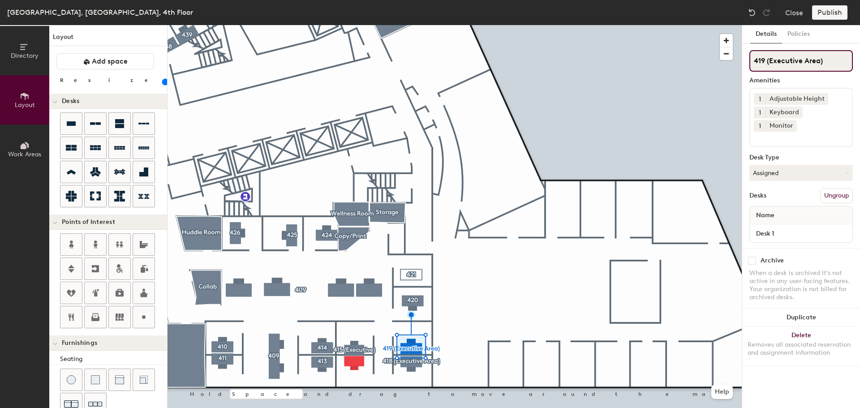
click at [820, 63] on input "419 (Executive Area)" at bounding box center [800, 60] width 103 height 21
type input "419 (Executive)"
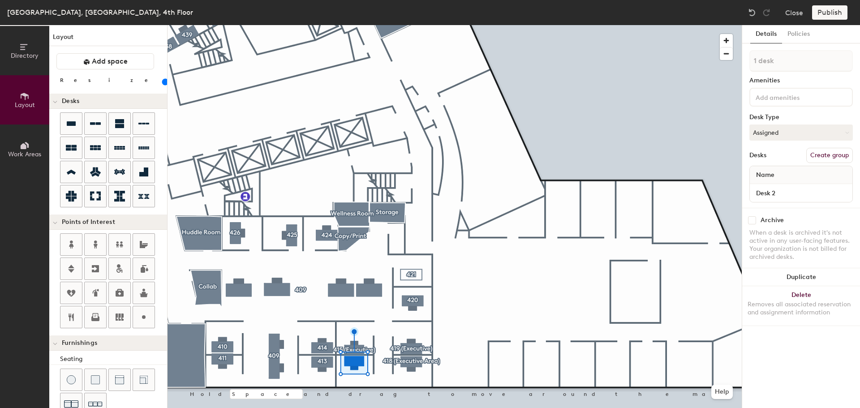
click at [825, 158] on button "Create group" at bounding box center [829, 155] width 47 height 15
drag, startPoint x: 780, startPoint y: 62, endPoint x: 752, endPoint y: 64, distance: 28.3
click at [752, 64] on input "Pod 37" at bounding box center [800, 60] width 103 height 21
type input "100"
type input "4"
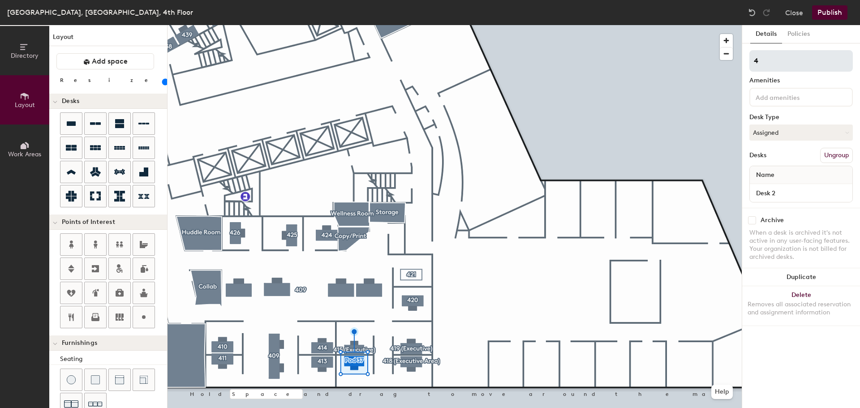
type input "100"
type input "41"
type input "100"
type input "416"
type input "100"
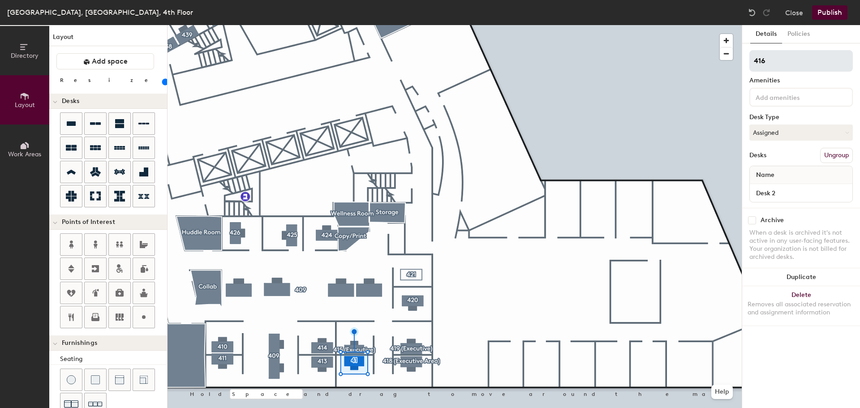
type input "416"
type input "100"
type input "416 E"
type input "100"
type input "416"
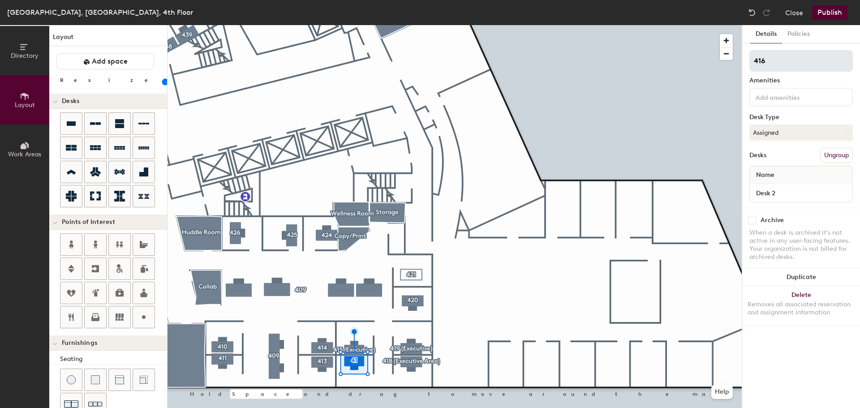
type input "100"
type input "416 ("
type input "100"
type input "416 (E"
type input "100"
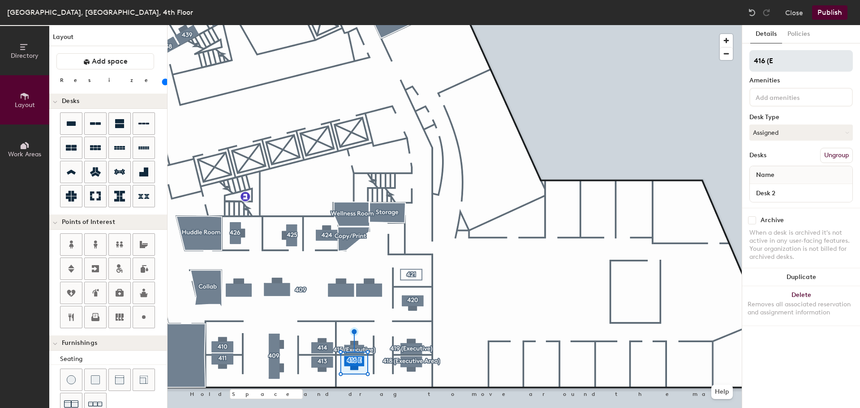
type input "416 (Ex"
type input "100"
type input "416 (Exec"
type input "100"
type input "416 (Execut"
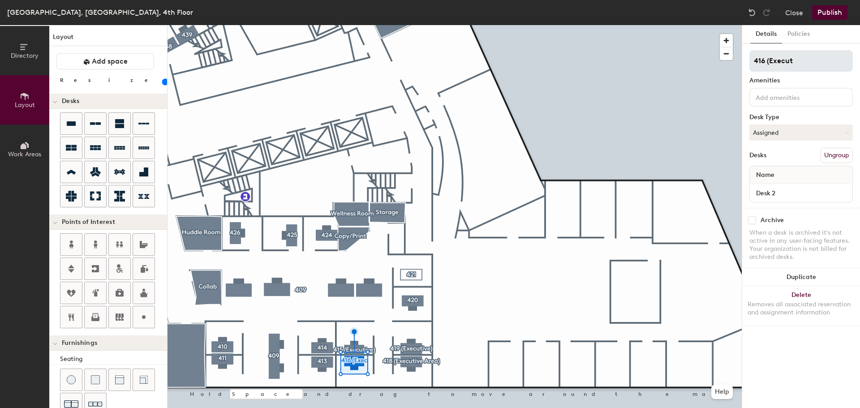
type input "100"
type input "416 (Executi"
type input "100"
type input "416 (Executie"
type input "100"
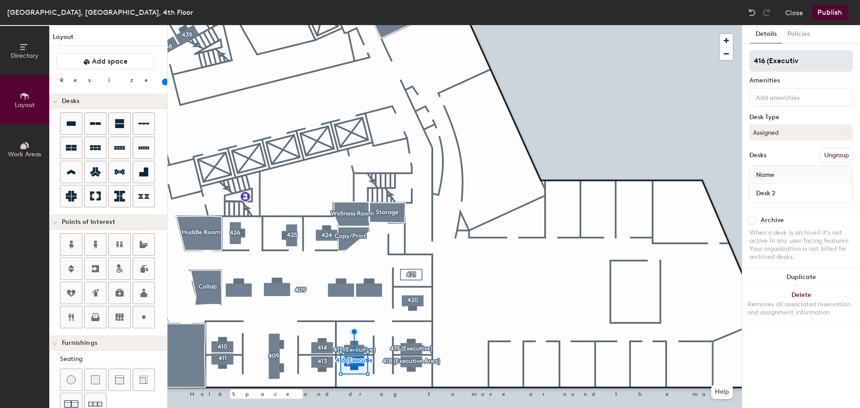
type input "416 (Executive"
type input "100"
type input "416 (Executive)"
type input "100"
type input "416 (Executive"
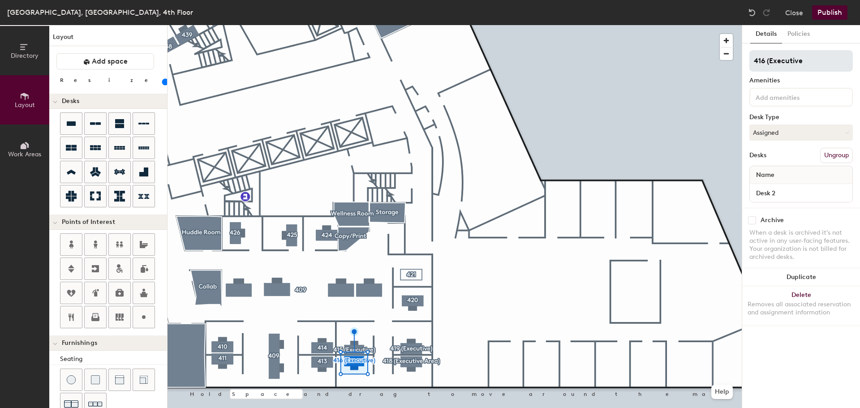
type input "100"
click at [770, 62] on input "416 (Executive" at bounding box center [800, 60] width 103 height 21
type input "416 Executive"
type input "100"
type input "416 Executive"
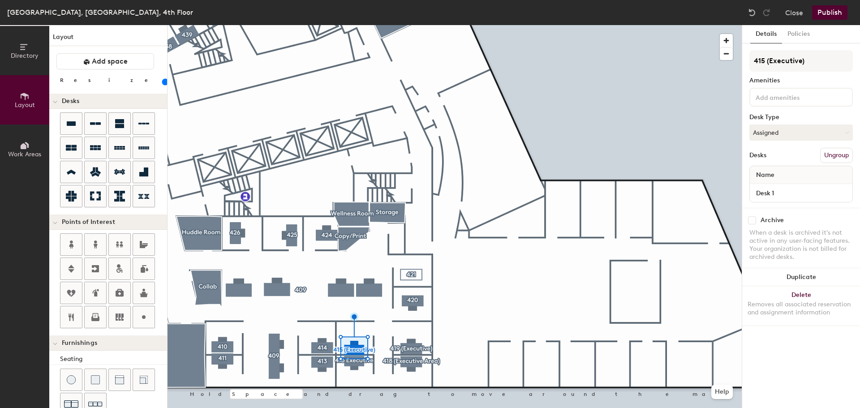
type input "100"
click at [810, 63] on input "415 (Executive)" at bounding box center [800, 60] width 103 height 21
type input "415 (Executive"
type input "100"
click at [767, 62] on input "415 (Executive" at bounding box center [800, 60] width 103 height 21
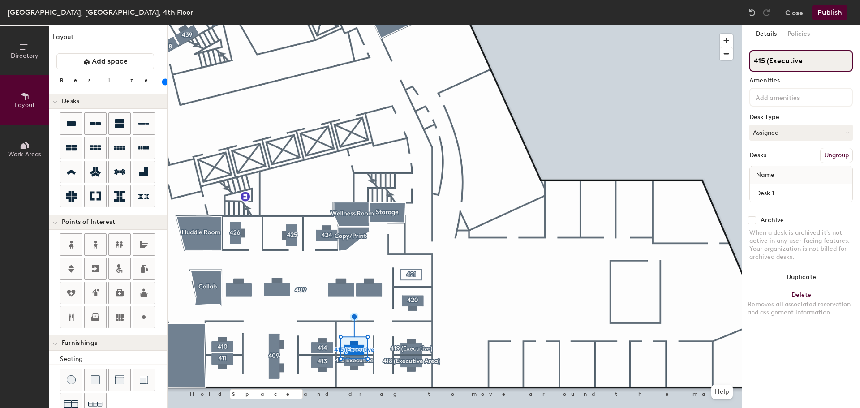
type input "415 Executive"
type input "100"
type input "415 Executive"
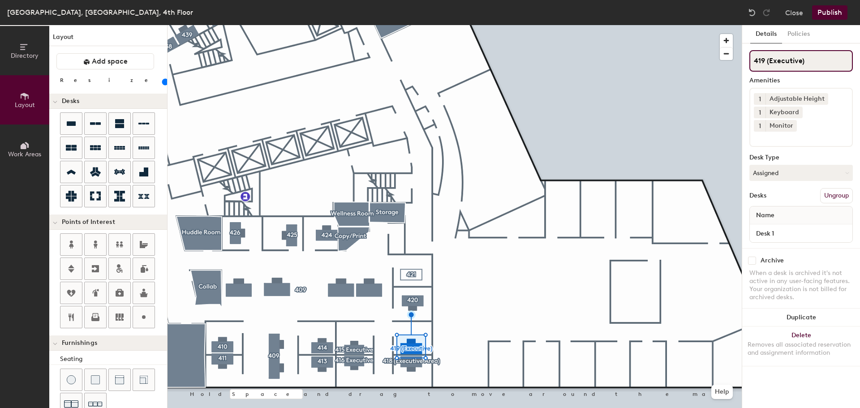
click at [805, 63] on input "419 (Executive)" at bounding box center [800, 60] width 103 height 21
click at [768, 62] on input "419 (Executive" at bounding box center [800, 60] width 103 height 21
type input "419 Executive"
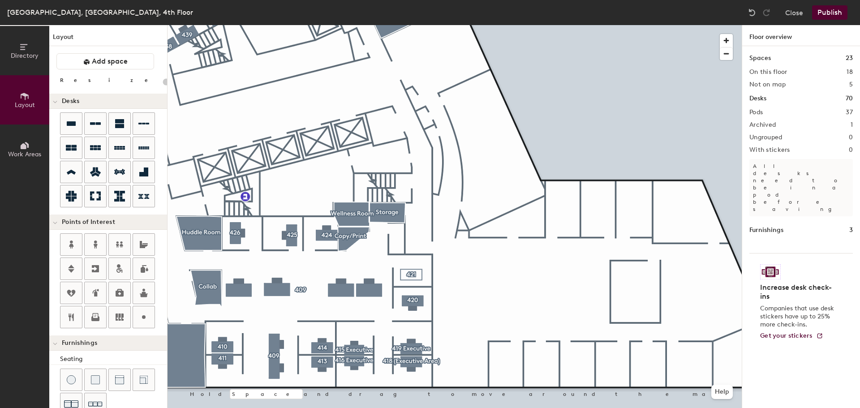
type input "100"
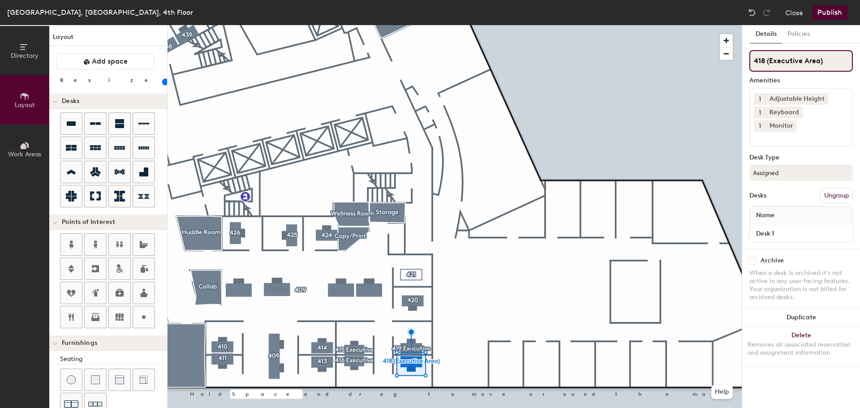
click at [821, 62] on input "418 (Executive Area)" at bounding box center [800, 60] width 103 height 21
click at [770, 61] on input "418 (Executive Area" at bounding box center [800, 60] width 103 height 21
click at [817, 64] on input "418 Executive Area" at bounding box center [800, 60] width 103 height 21
type input "418 Executive"
click at [825, 13] on button "Publish" at bounding box center [829, 12] width 35 height 14
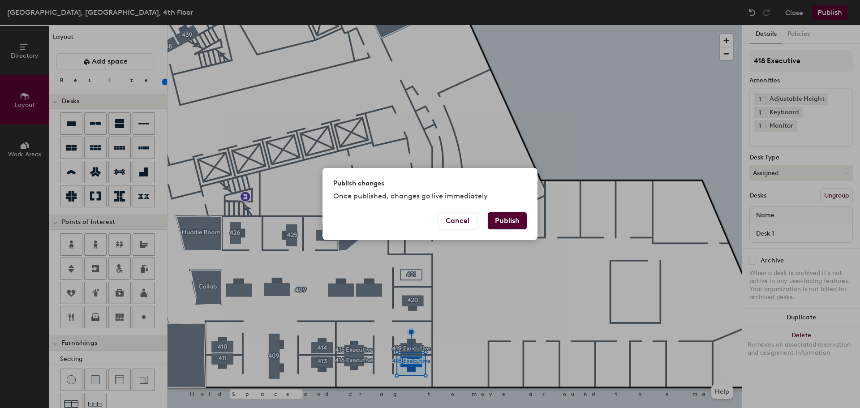
click at [507, 229] on button "Publish" at bounding box center [507, 220] width 39 height 17
type input "20"
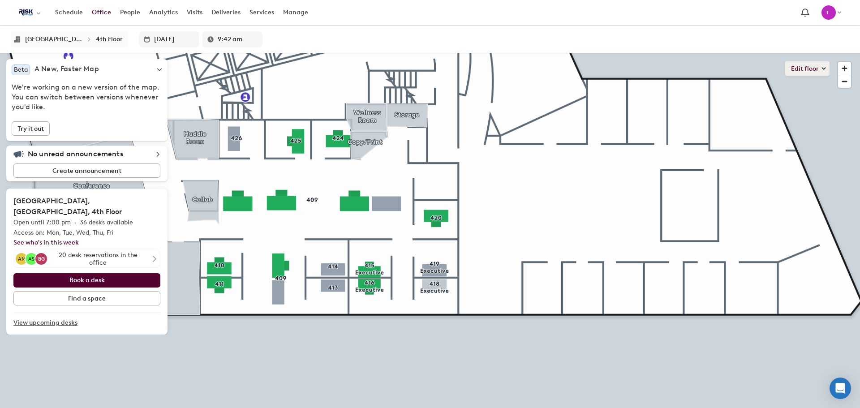
click at [825, 68] on icon at bounding box center [823, 68] width 4 height 4
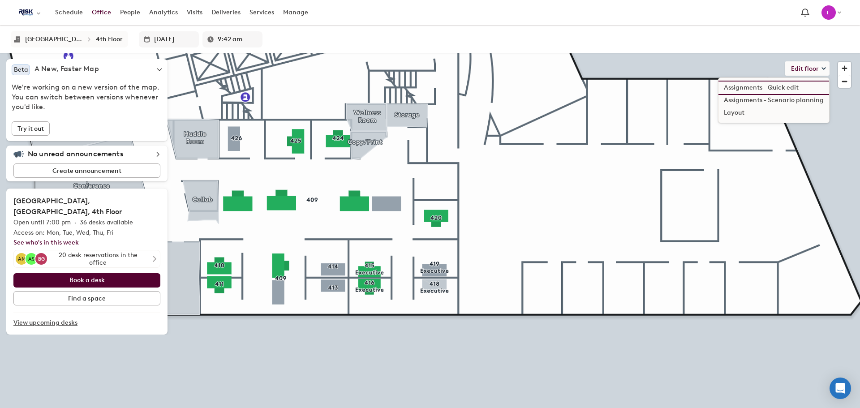
click at [790, 88] on li "Assignments - Quick edit" at bounding box center [773, 87] width 111 height 13
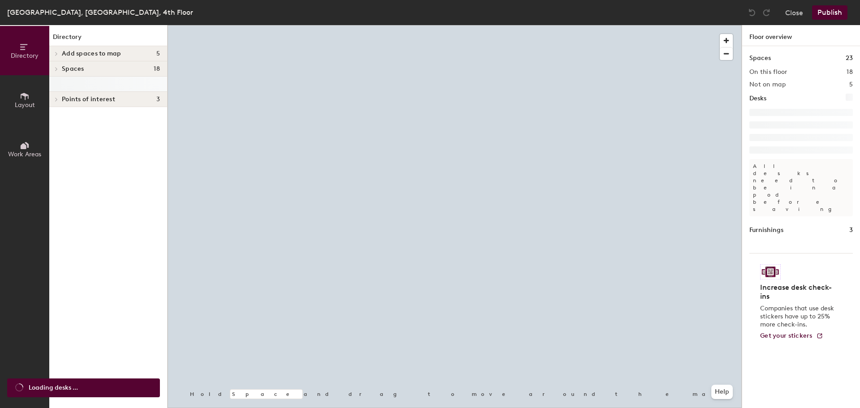
click at [27, 97] on icon at bounding box center [25, 96] width 10 height 10
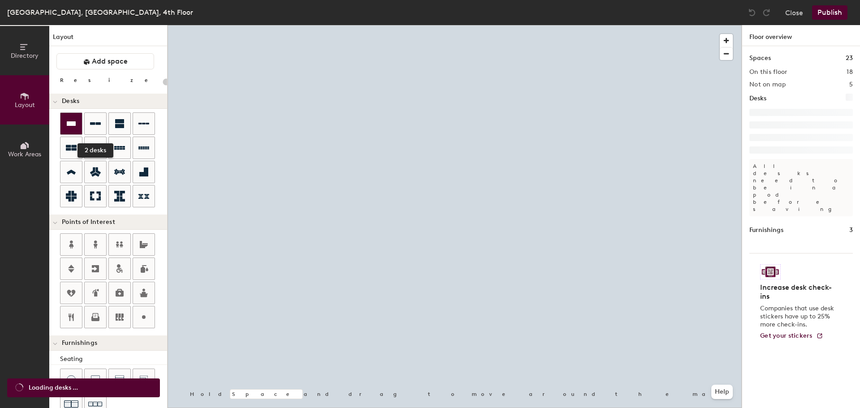
click at [77, 123] on div at bounding box center [70, 123] width 21 height 21
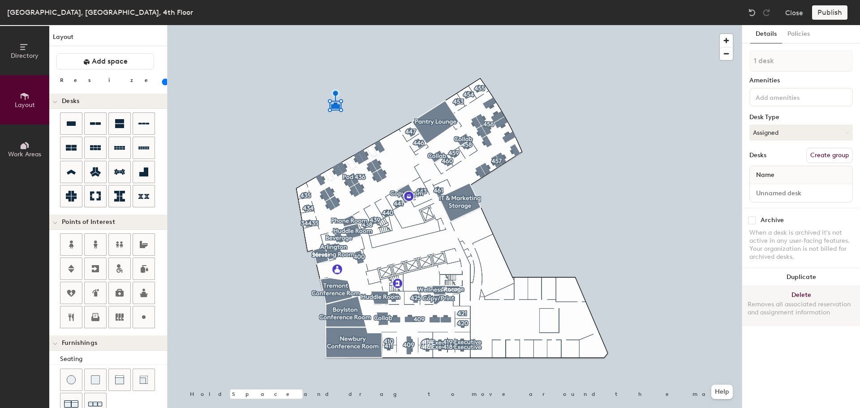
click at [808, 293] on button "Delete Removes all associated reservation and assignment information" at bounding box center [801, 305] width 118 height 39
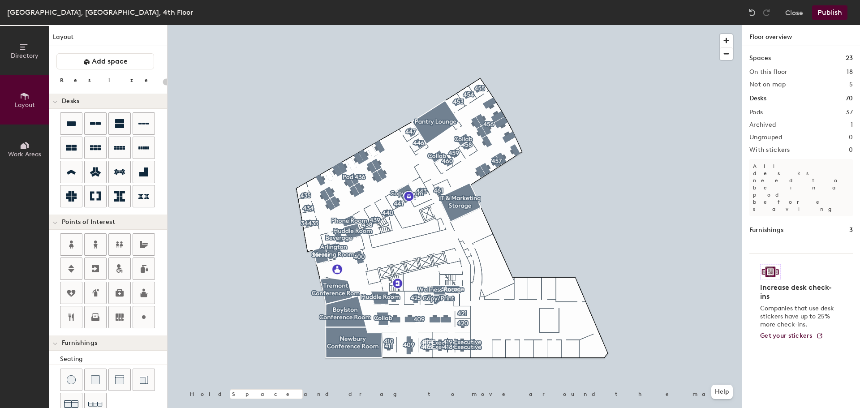
type input "100"
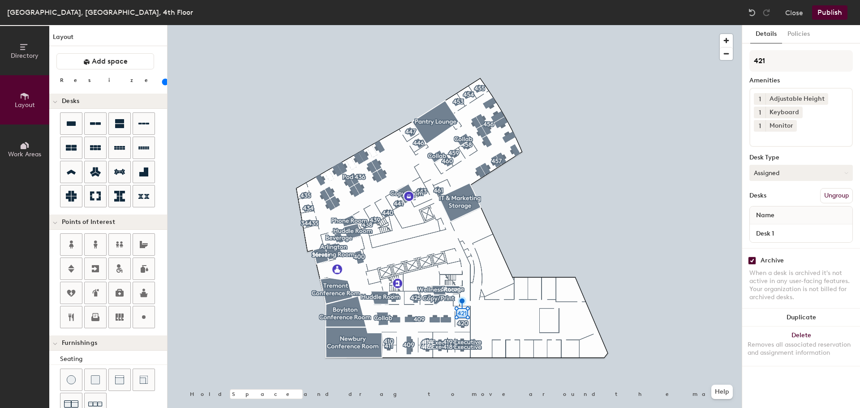
click at [787, 165] on button "Assigned" at bounding box center [800, 173] width 103 height 16
click at [779, 194] on div "Assigned" at bounding box center [794, 200] width 90 height 13
click at [799, 13] on button "Close" at bounding box center [794, 12] width 18 height 14
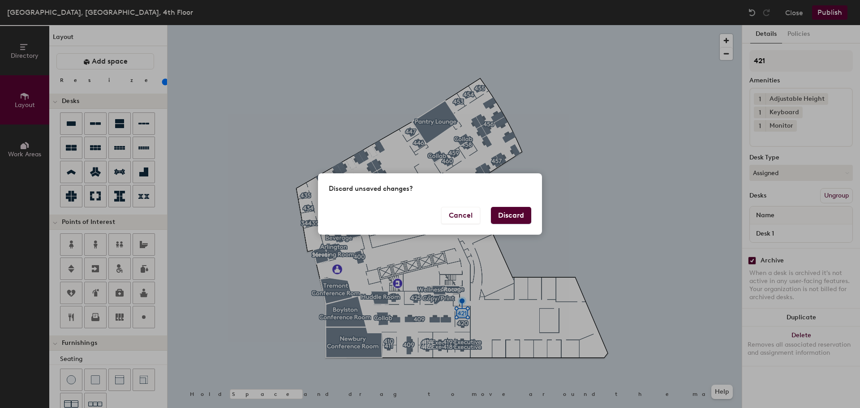
click at [517, 215] on button "Discard" at bounding box center [511, 215] width 40 height 17
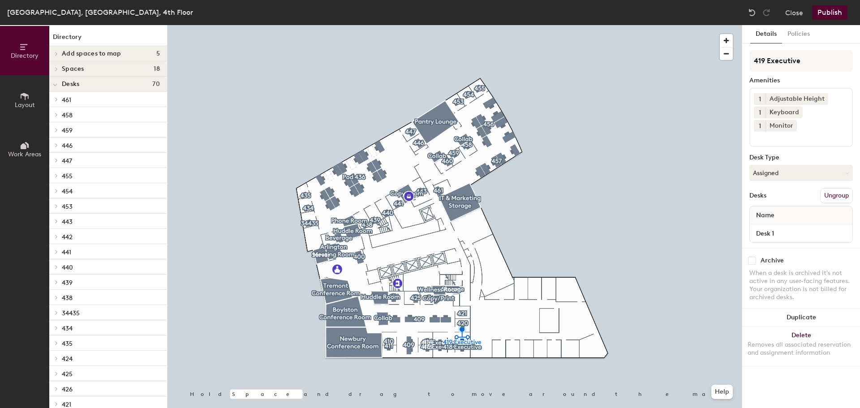
click at [752, 257] on input "checkbox" at bounding box center [752, 261] width 8 height 8
click at [751, 257] on input "checkbox" at bounding box center [752, 261] width 8 height 8
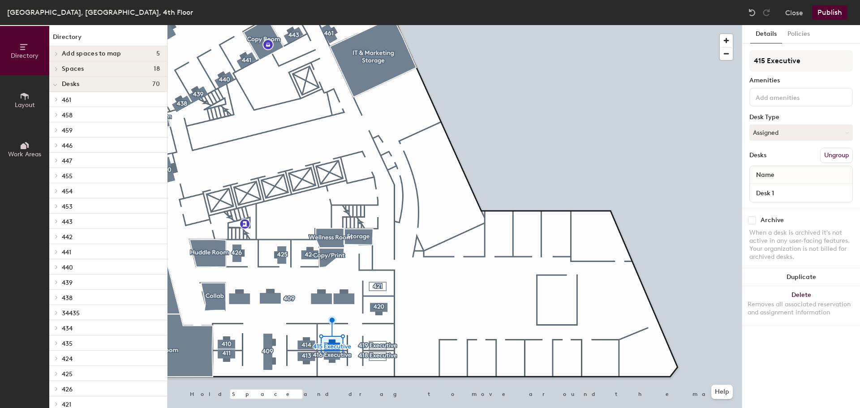
click at [750, 223] on input "checkbox" at bounding box center [752, 220] width 8 height 8
click at [755, 222] on input "checkbox" at bounding box center [752, 220] width 8 height 8
checkbox input "true"
click at [833, 15] on button "Publish" at bounding box center [829, 12] width 35 height 14
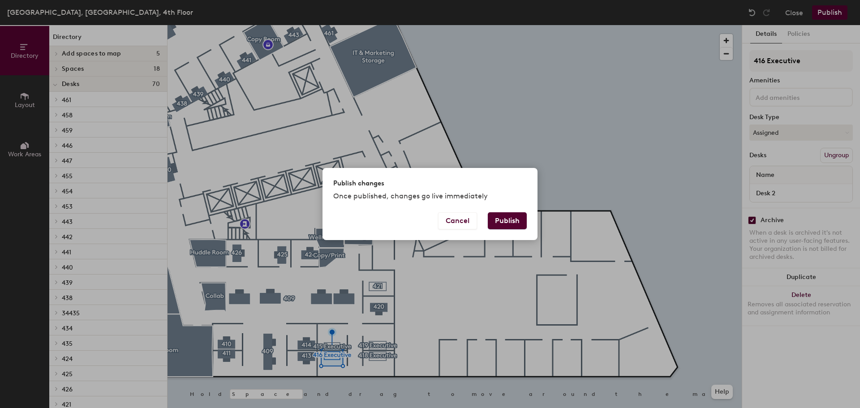
click at [501, 218] on button "Publish" at bounding box center [507, 220] width 39 height 17
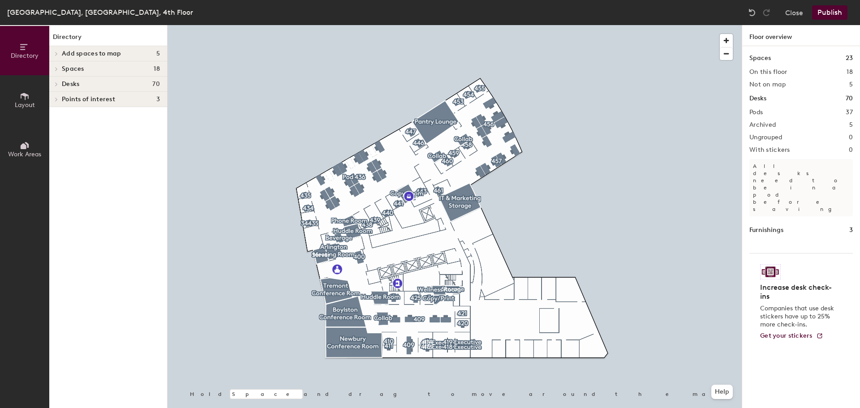
click at [840, 11] on button "Publish" at bounding box center [829, 12] width 35 height 14
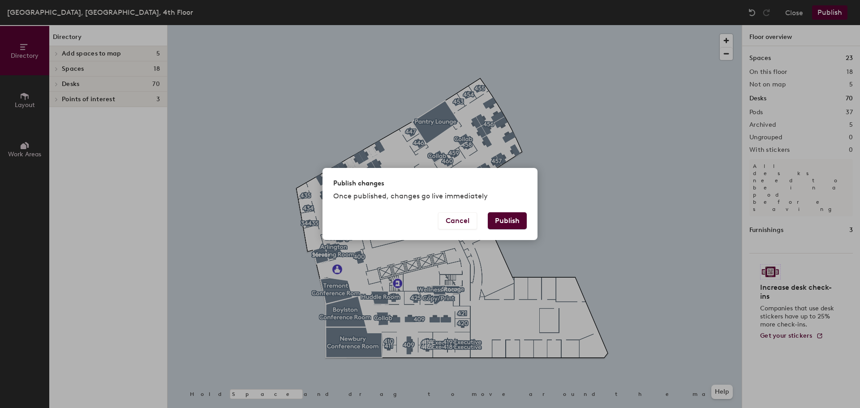
click at [508, 224] on button "Publish" at bounding box center [507, 220] width 39 height 17
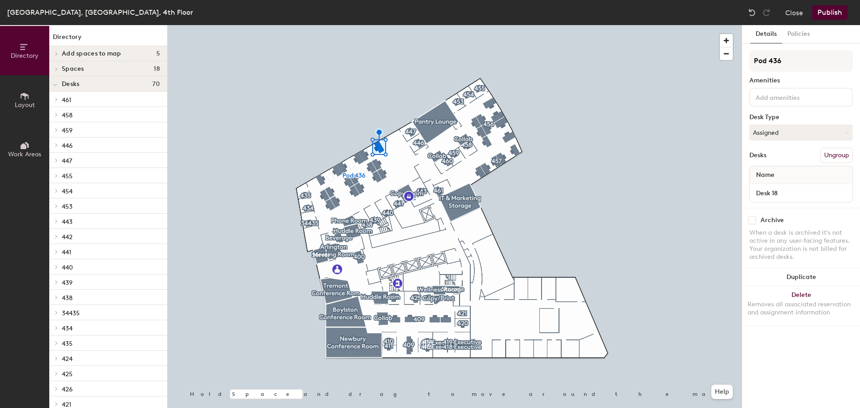
click at [824, 8] on button "Publish" at bounding box center [829, 12] width 35 height 14
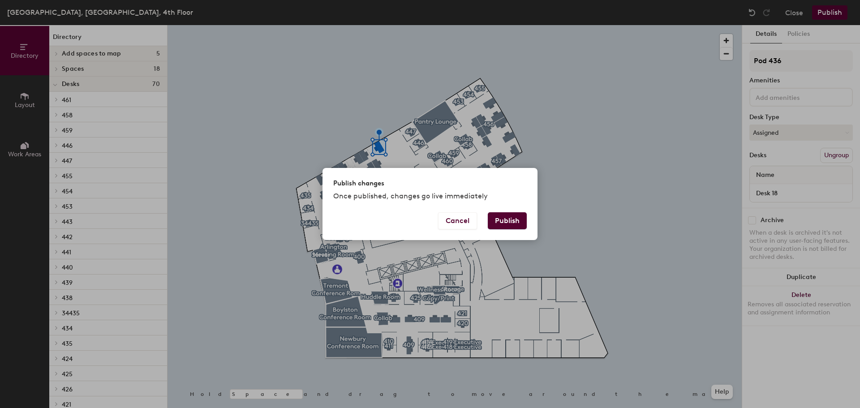
click at [511, 220] on button "Publish" at bounding box center [507, 220] width 39 height 17
